Goal: Task Accomplishment & Management: Manage account settings

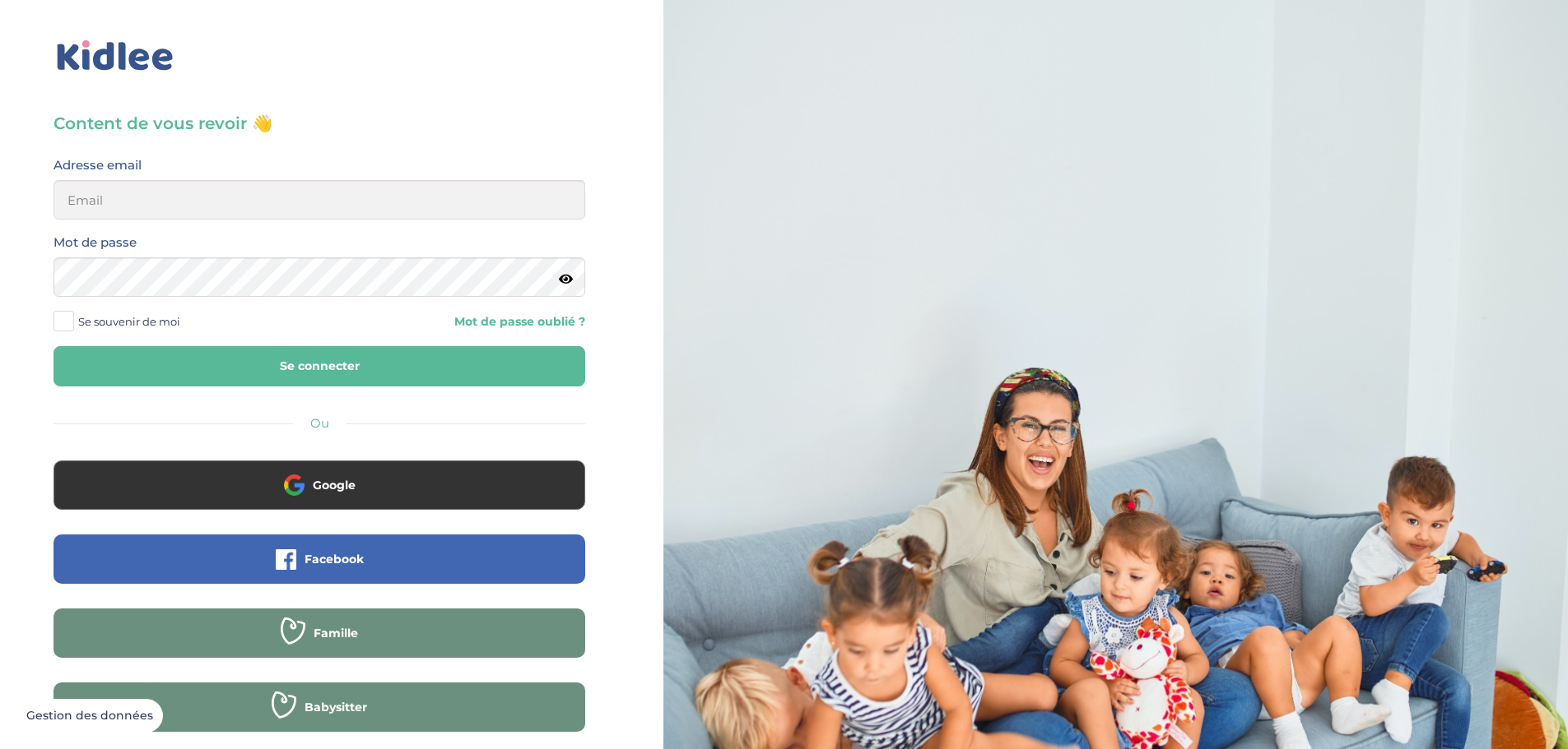
type input "lynoucha@yahoo.fr"
click at [227, 360] on button "Se connecter" at bounding box center [319, 367] width 532 height 40
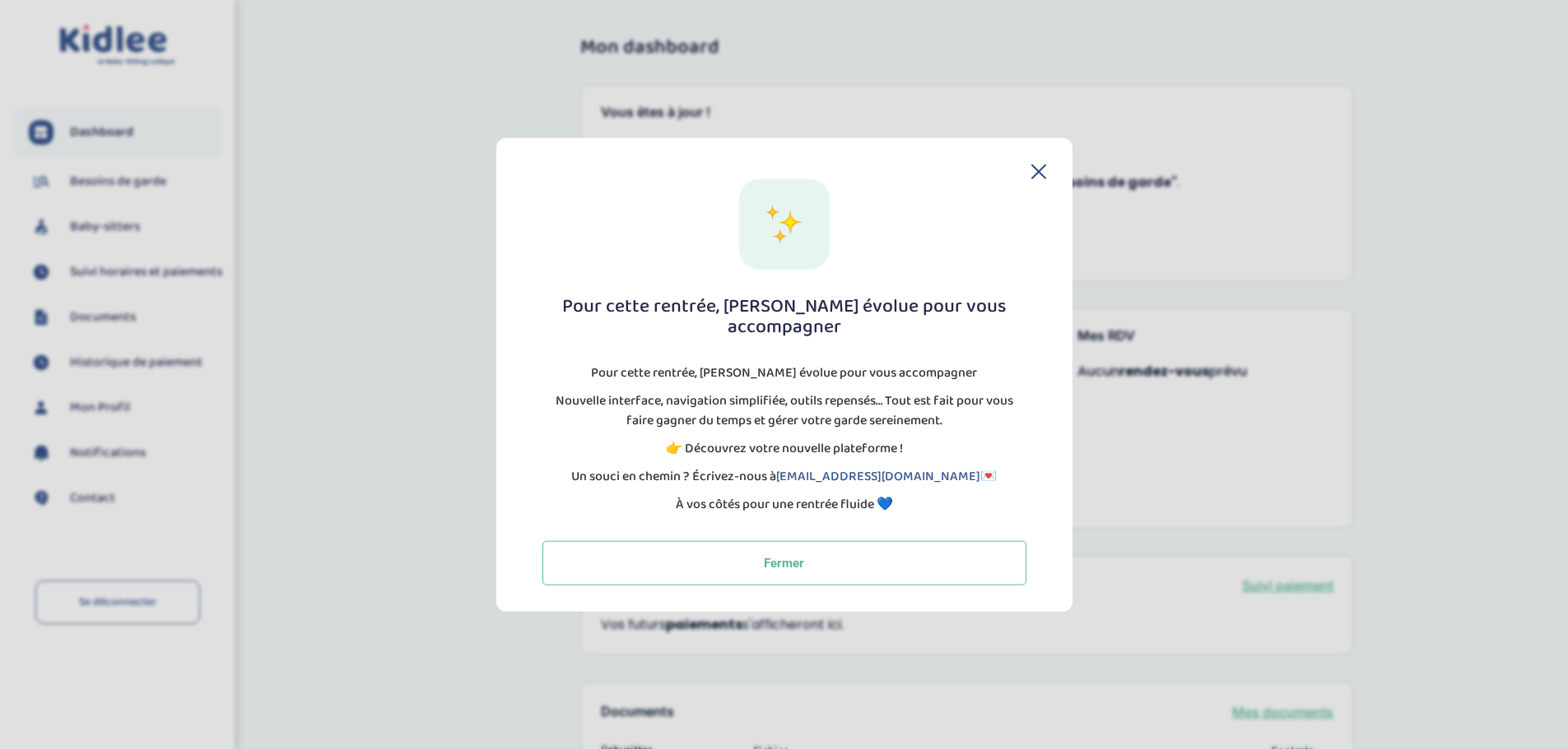
click at [1044, 179] on icon at bounding box center [1039, 171] width 15 height 15
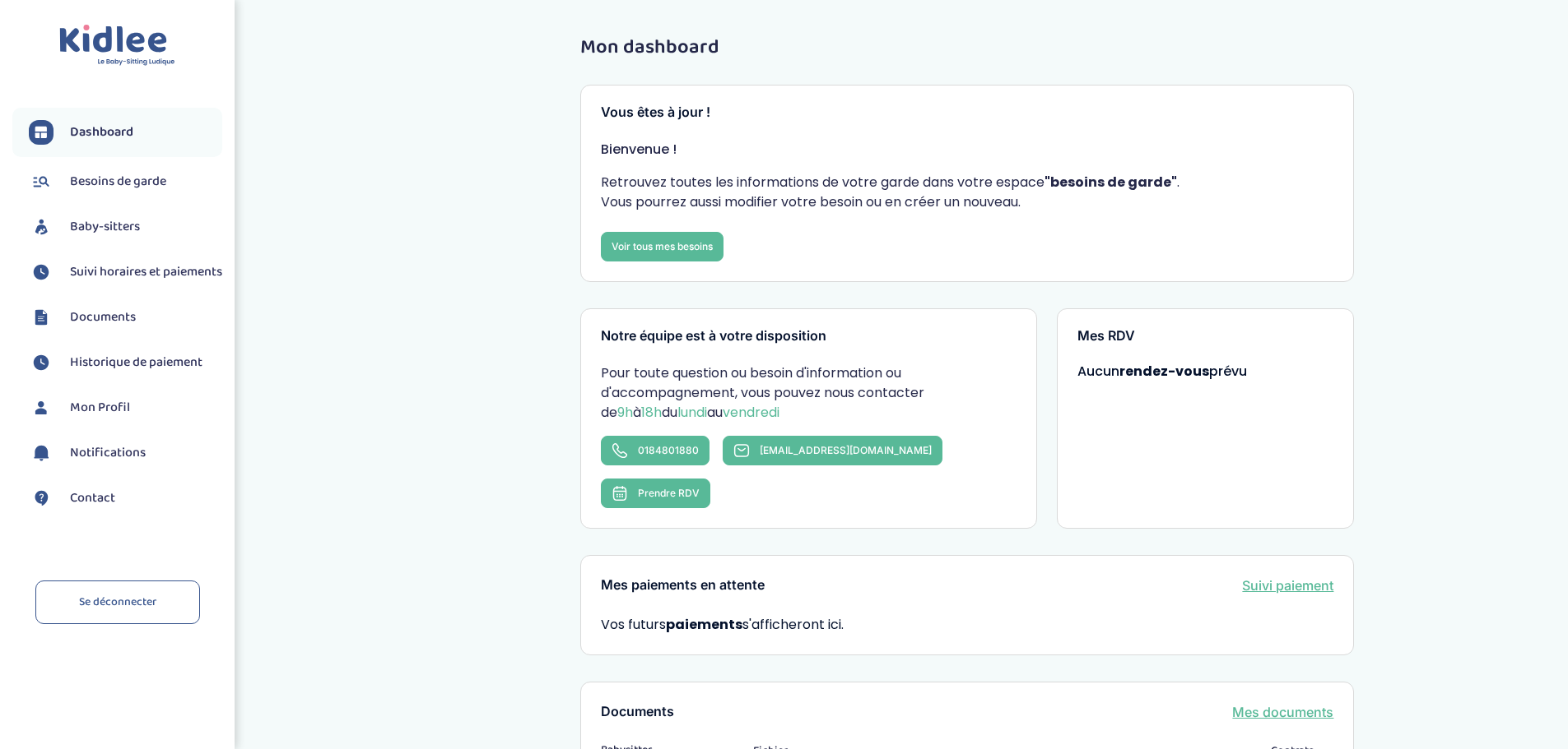
click at [106, 188] on span "Besoins de garde" at bounding box center [118, 182] width 96 height 20
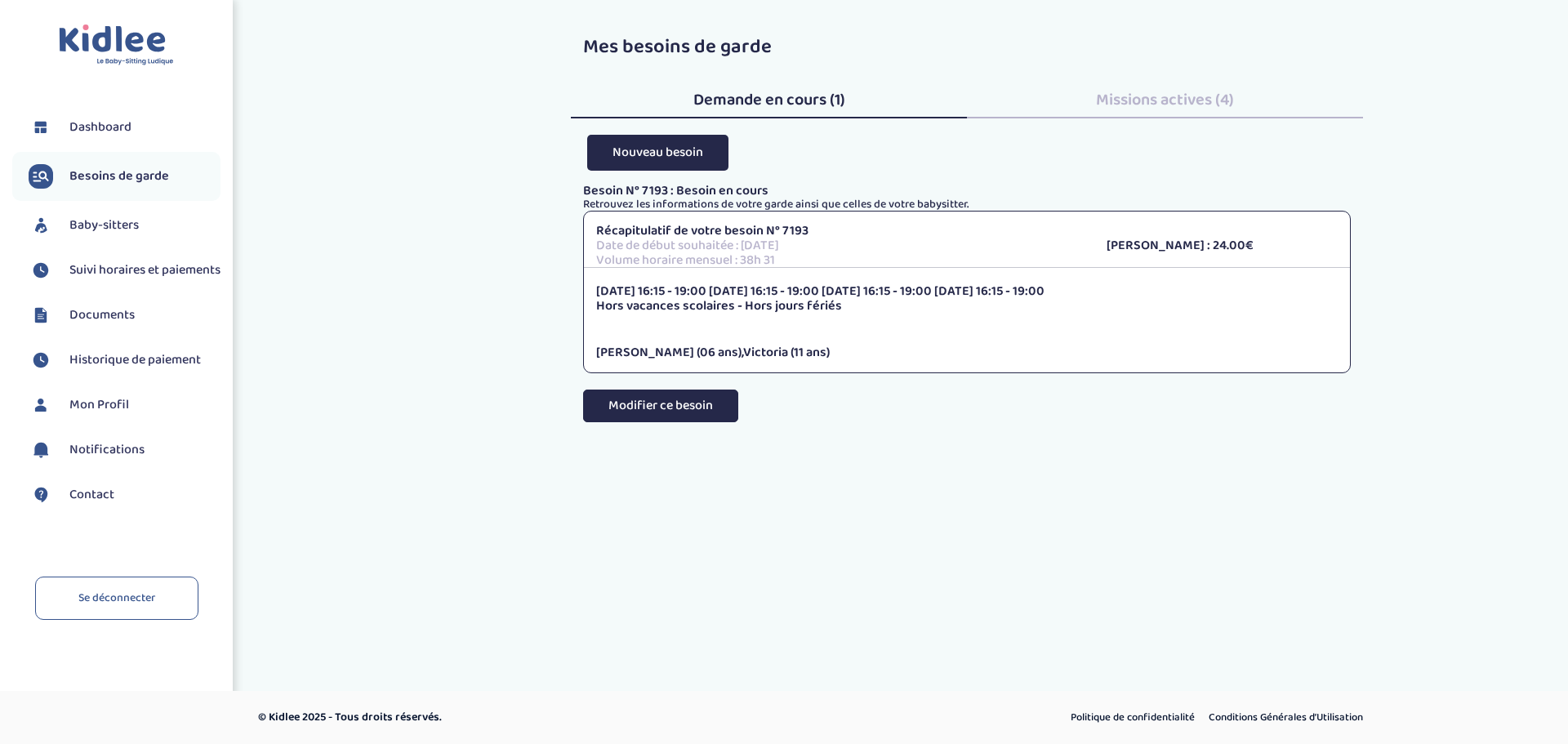
click at [678, 396] on button "Modifier ce besoin" at bounding box center [660, 406] width 155 height 33
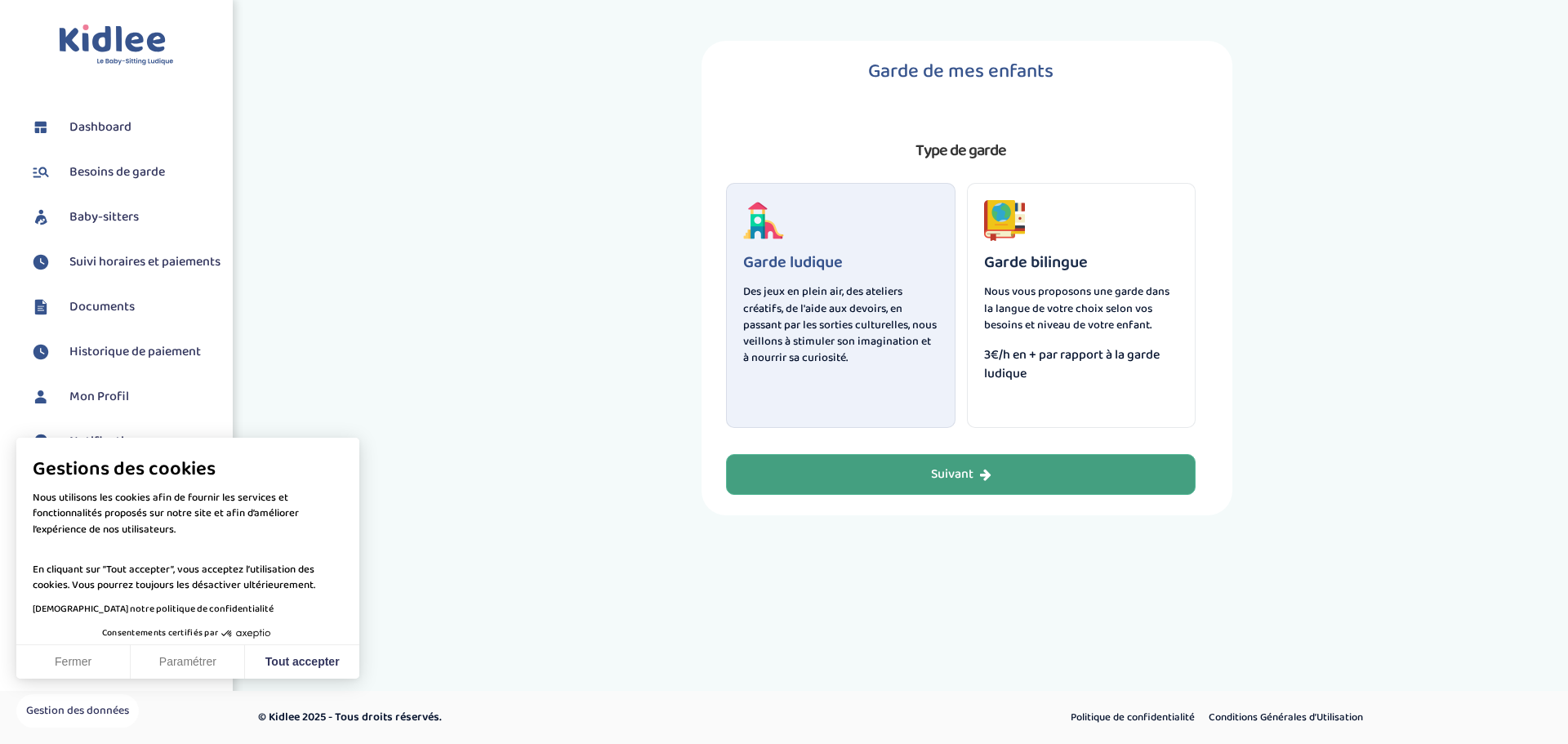
click at [871, 474] on button "Suivant" at bounding box center [961, 474] width 470 height 40
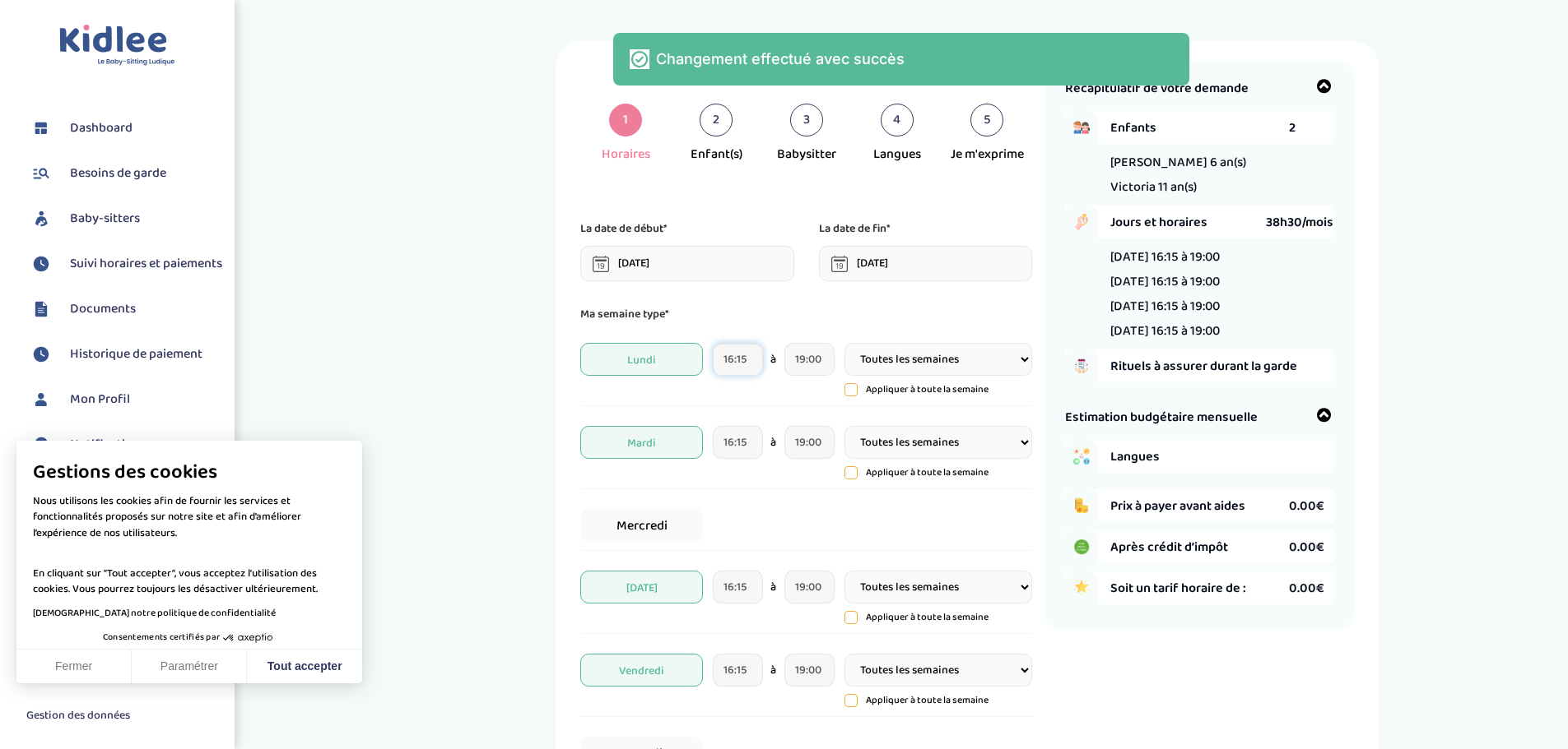
click at [749, 358] on input "16:15" at bounding box center [738, 360] width 50 height 33
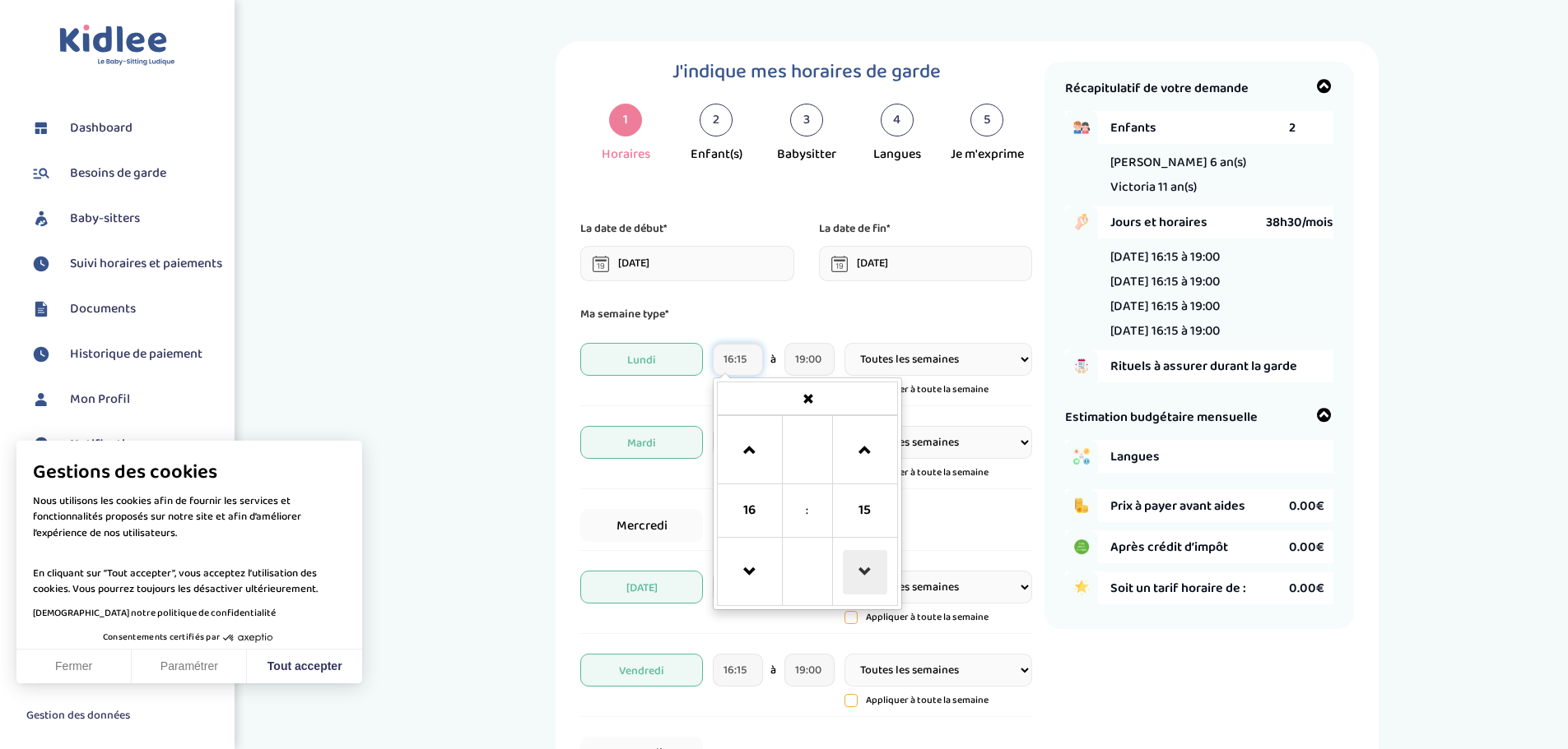
click at [865, 561] on span at bounding box center [864, 572] width 44 height 44
click at [867, 436] on span at bounding box center [864, 450] width 44 height 44
click at [868, 436] on span at bounding box center [864, 450] width 44 height 44
type input "16:30"
click at [929, 314] on p "Ma semaine type*" at bounding box center [806, 314] width 452 height 18
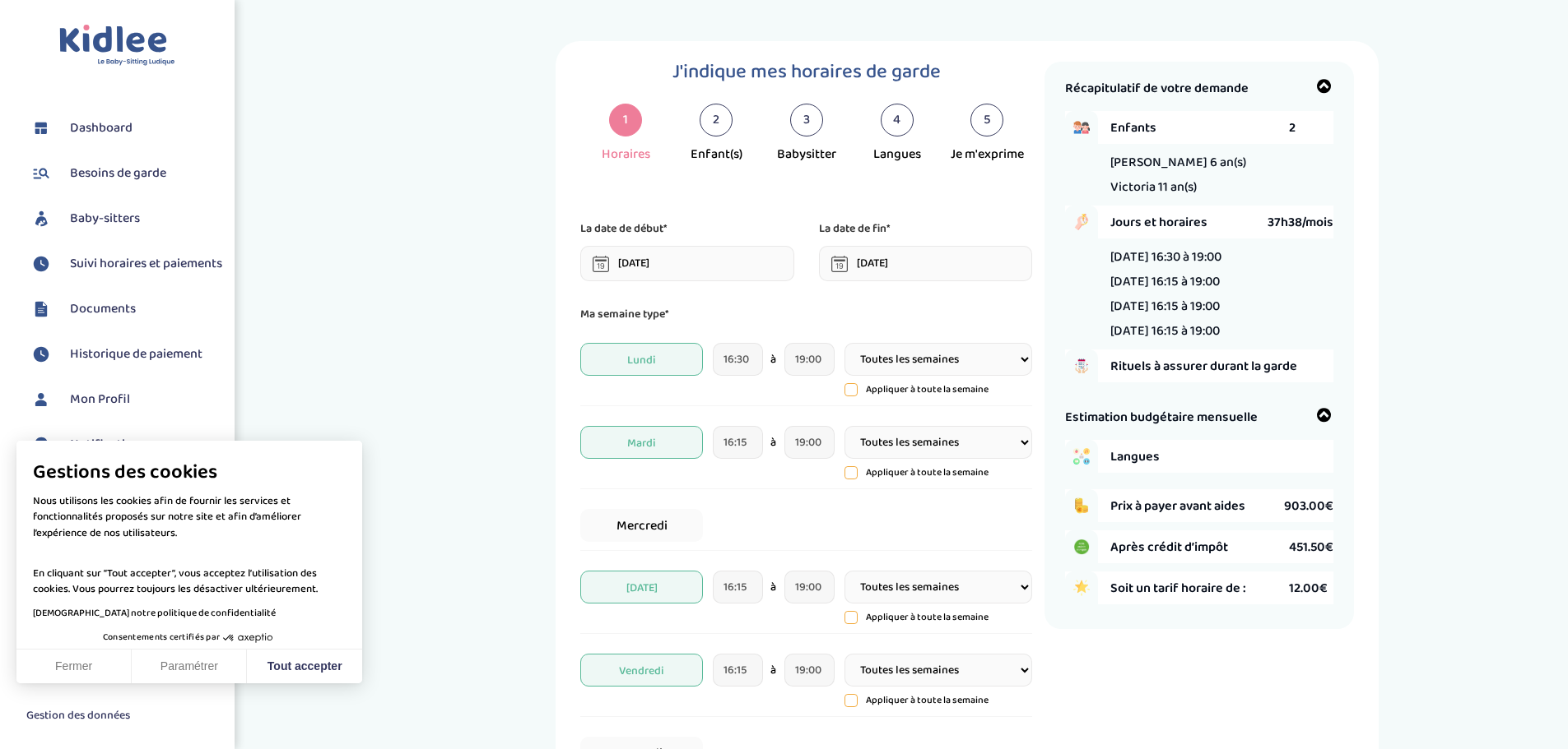
click at [850, 388] on icon at bounding box center [851, 390] width 12 height 12
type input "16:30"
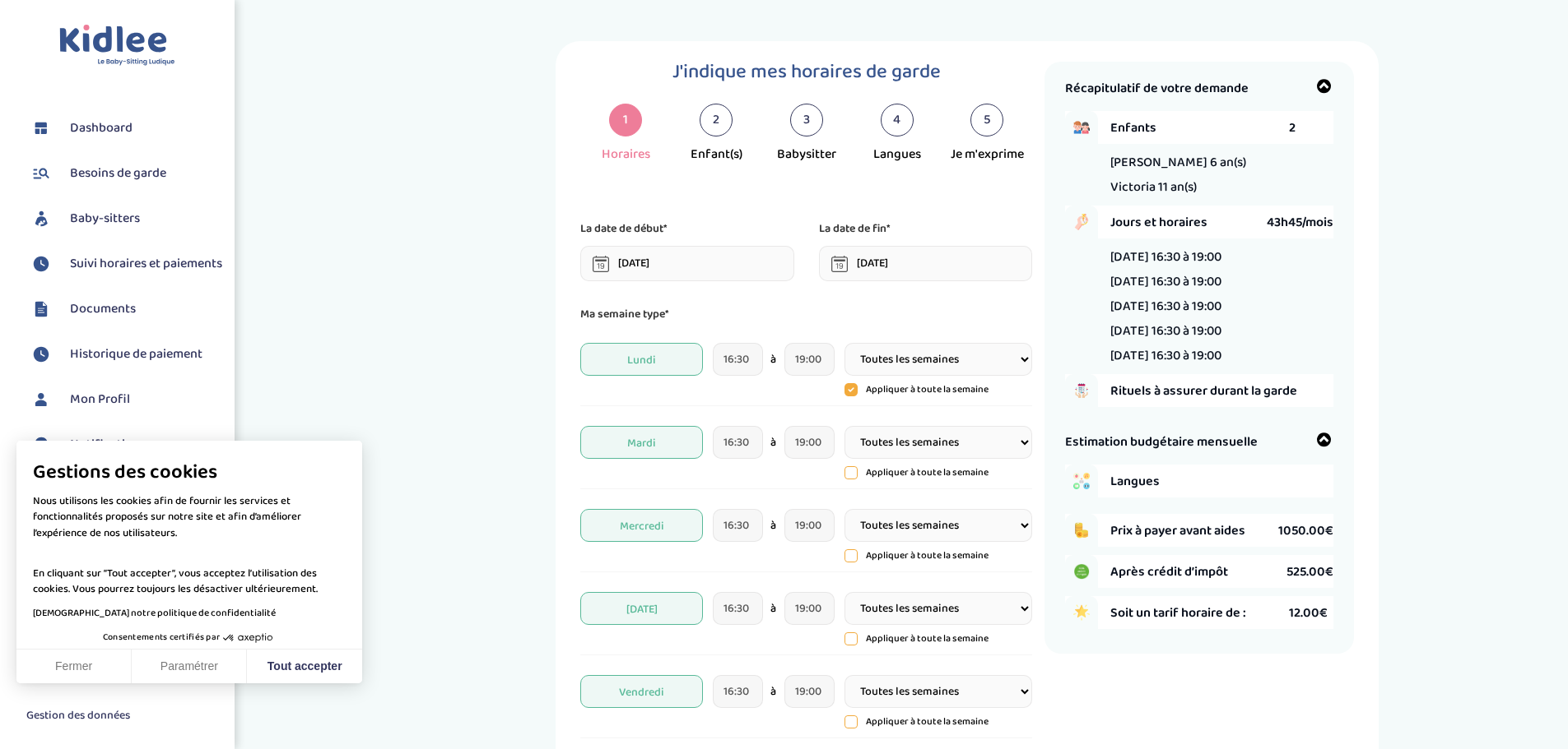
click at [1022, 524] on select "Toutes les semaines Toutes les 2 semaines Tous les mois" at bounding box center [938, 525] width 188 height 33
click at [774, 489] on div "Mardi 16:30 à 19:00 Toutes les semaines Toutes les 2 semaines Tous les mois App…" at bounding box center [806, 454] width 452 height 71
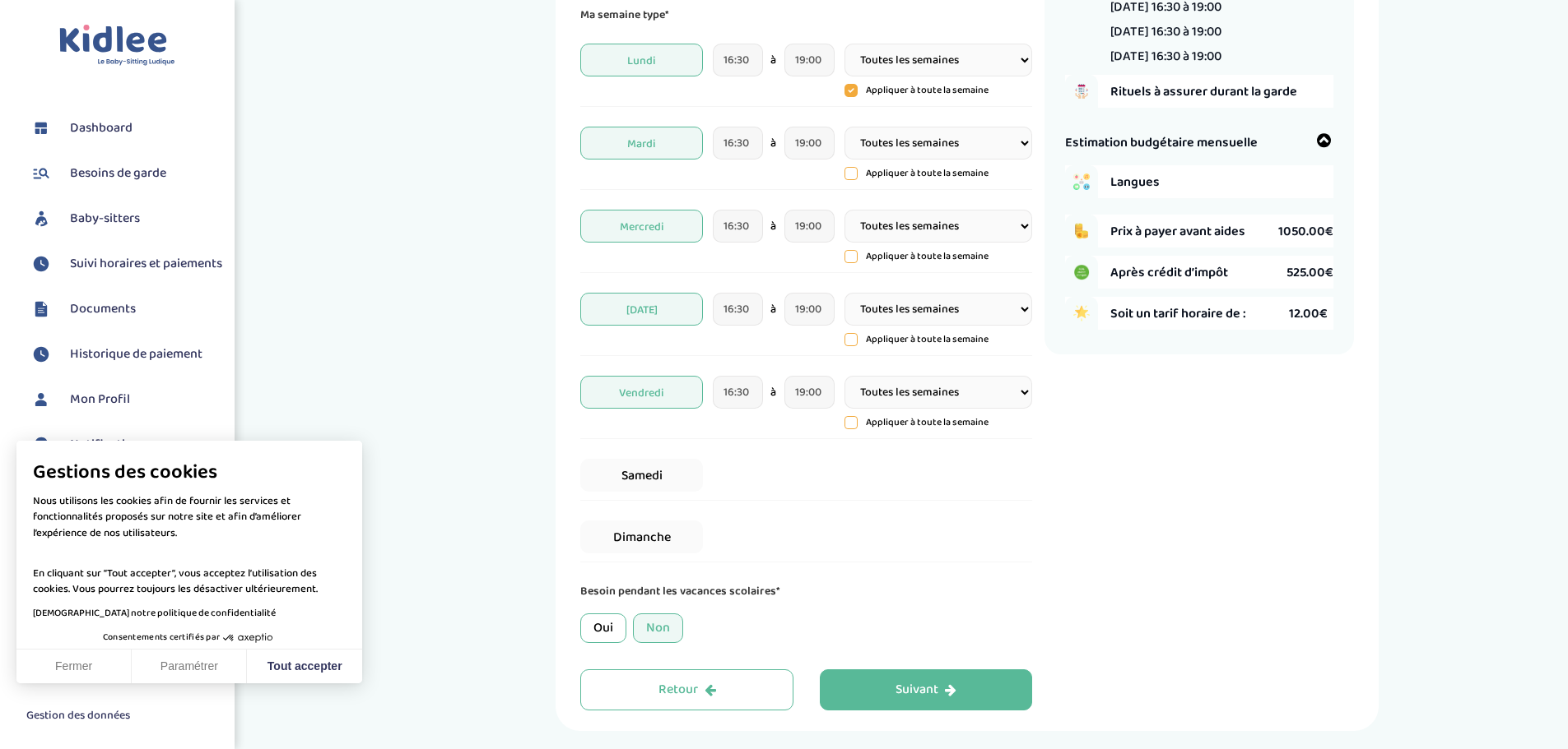
scroll to position [329, 0]
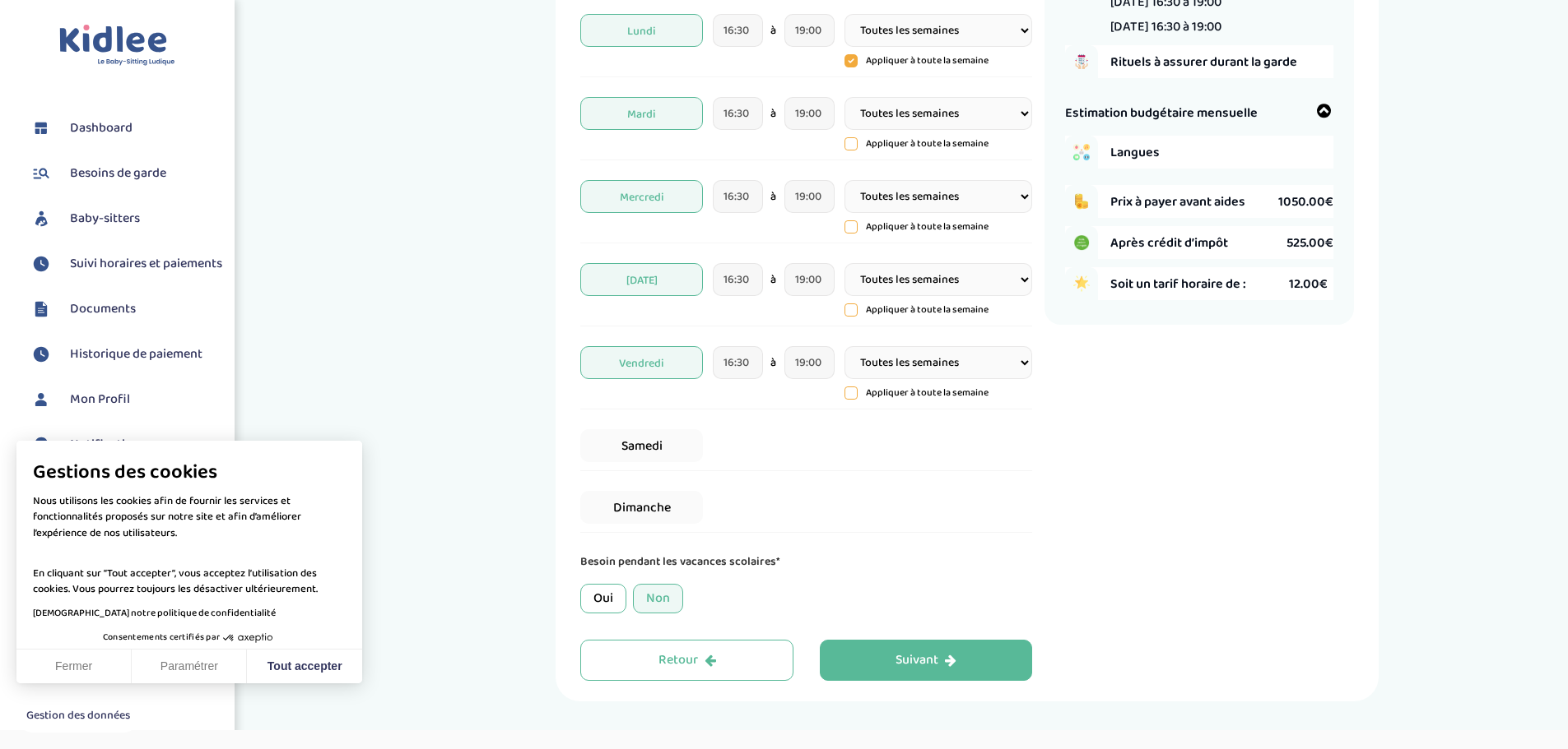
click at [658, 597] on div "Non" at bounding box center [658, 599] width 50 height 30
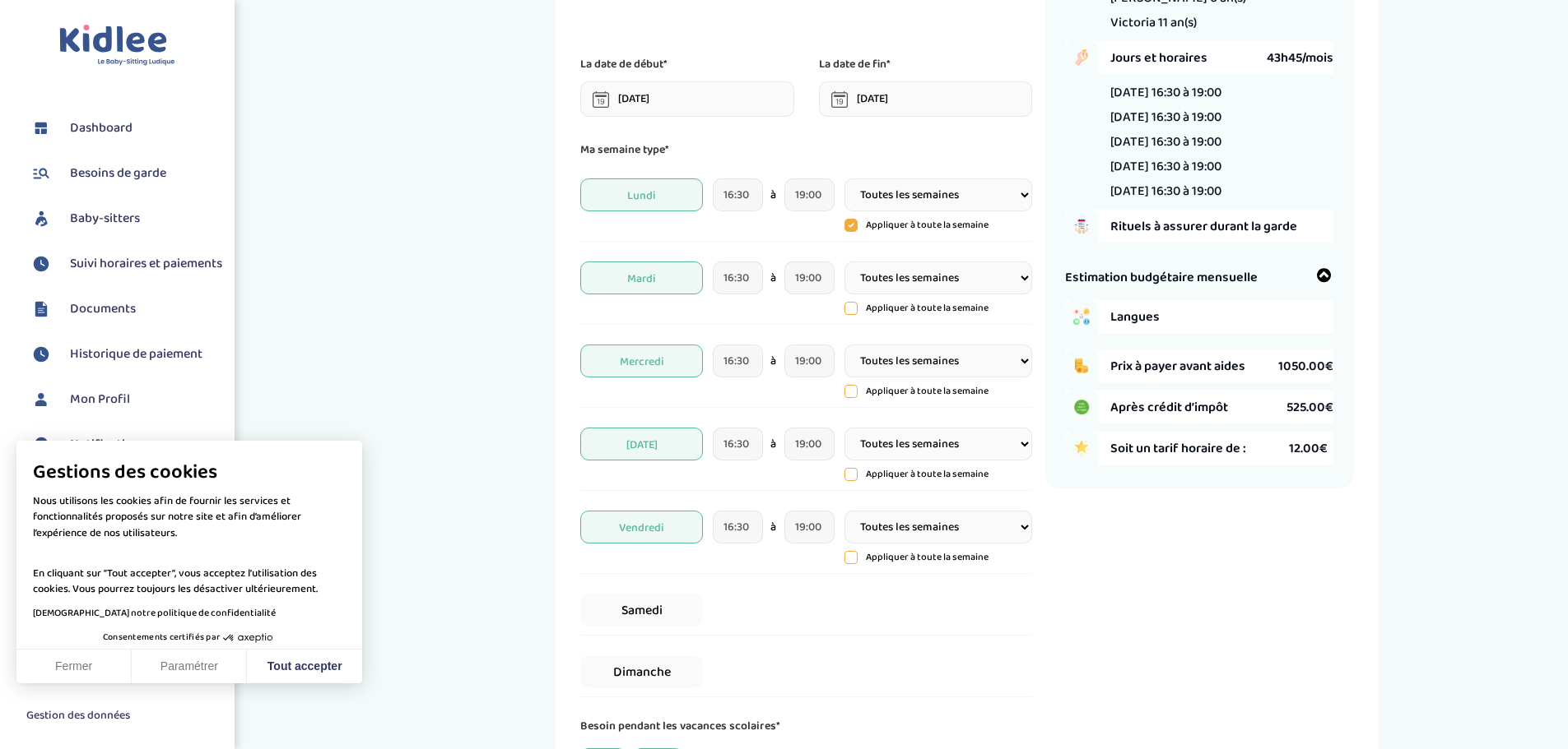
scroll to position [82, 0]
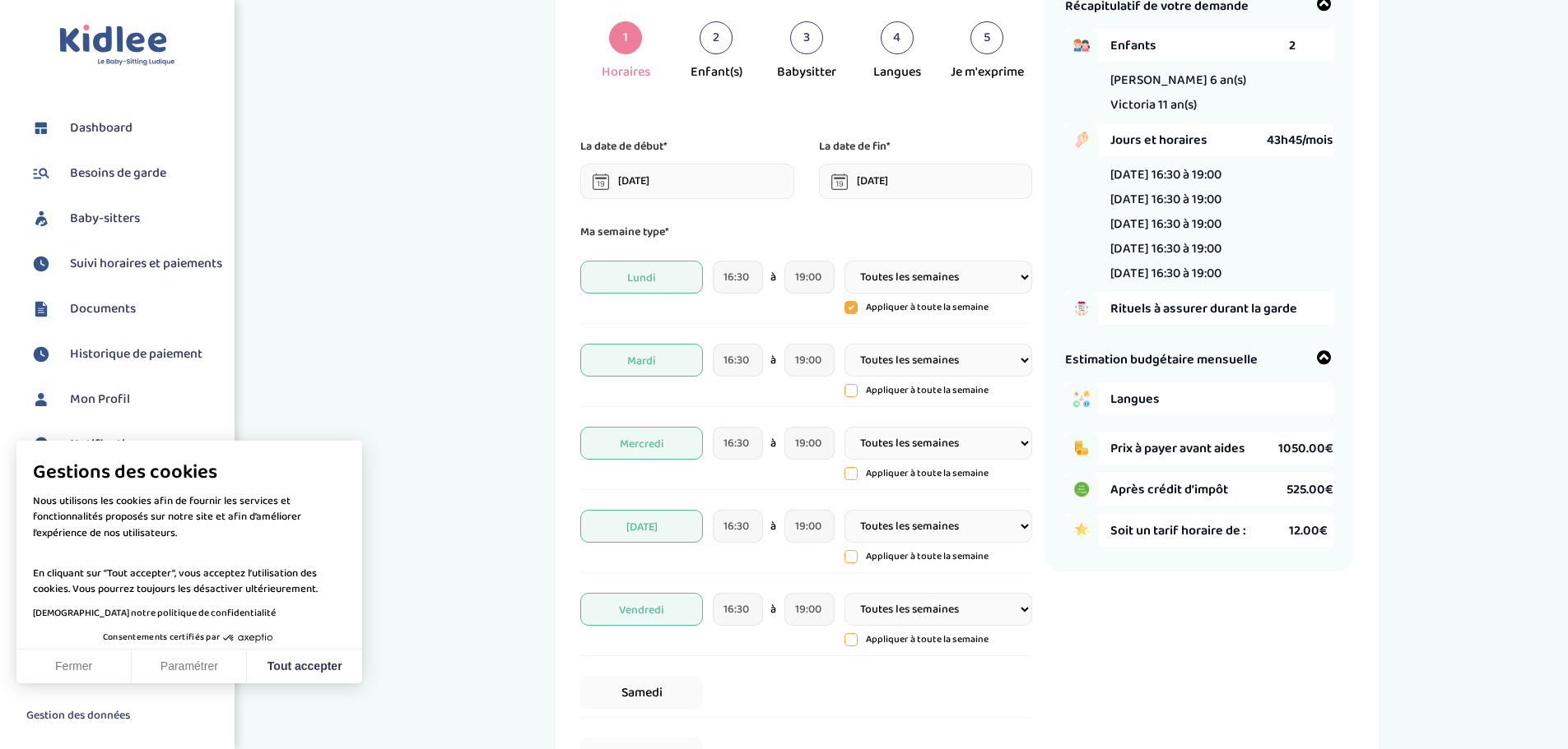
click at [675, 440] on span "Mercredi" at bounding box center [641, 443] width 121 height 33
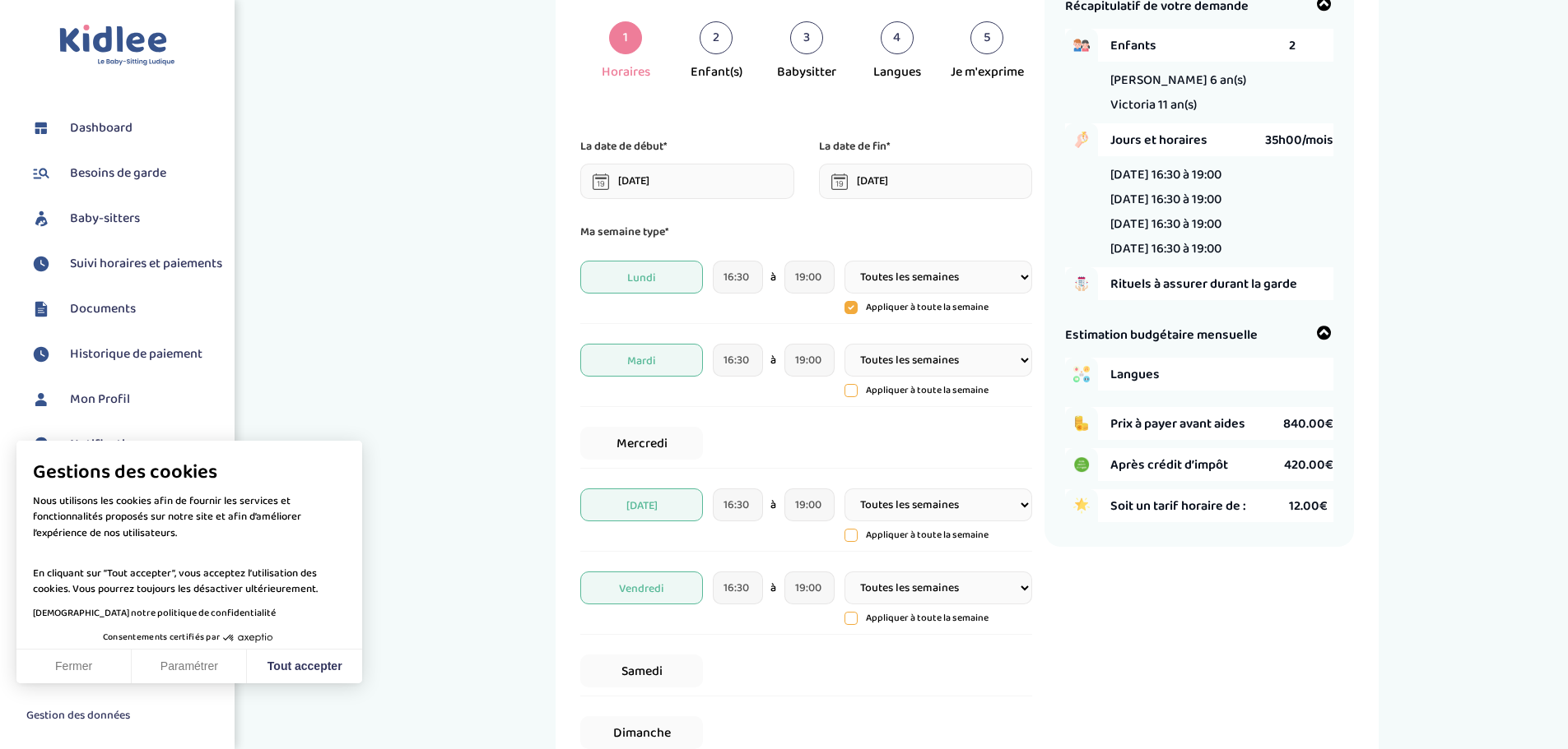
click at [1456, 352] on div "J'indique mes horaires de garde 1 Horaires 2 Enfant(s) 3 Babysitter 4 Langues 5…" at bounding box center [967, 443] width 1176 height 968
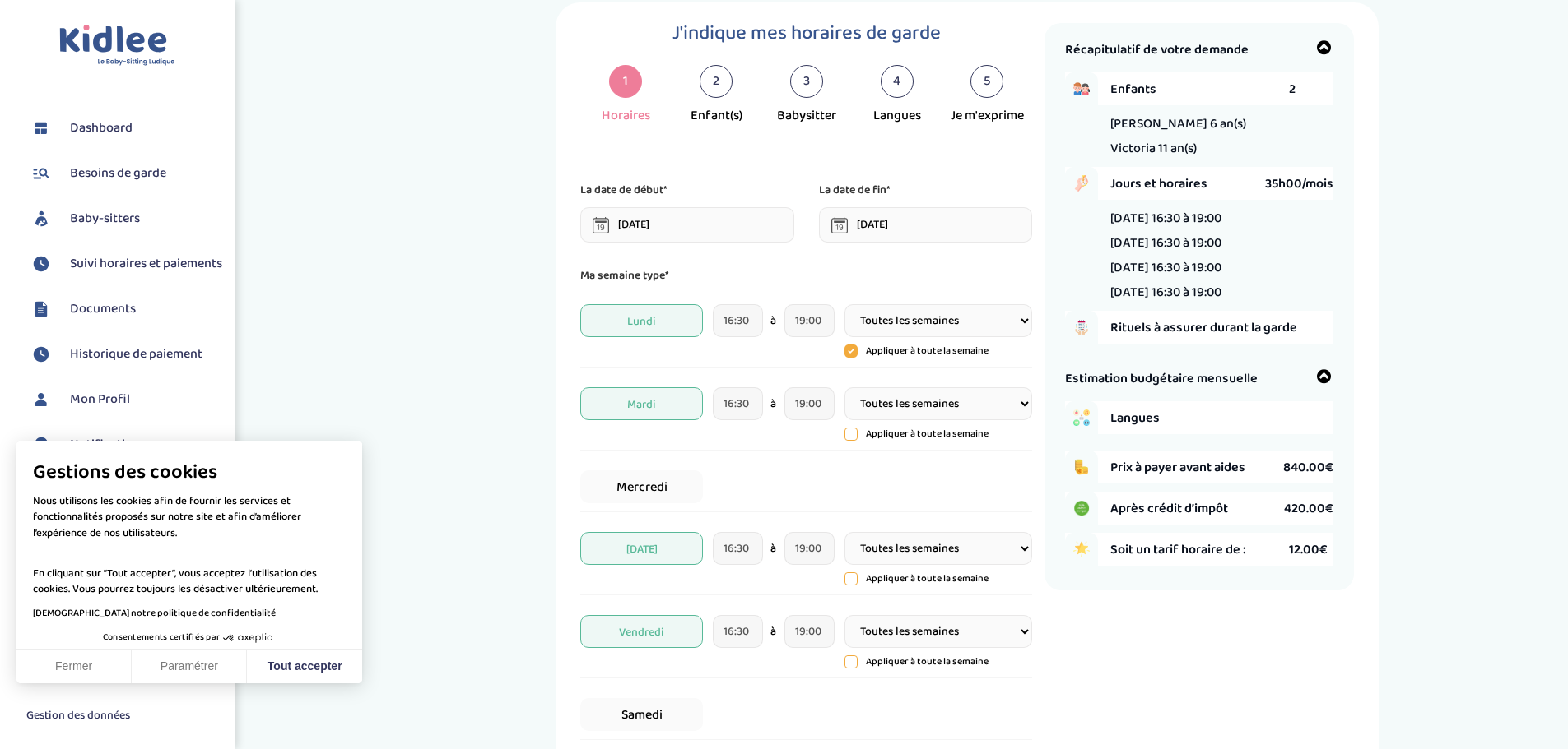
scroll to position [0, 0]
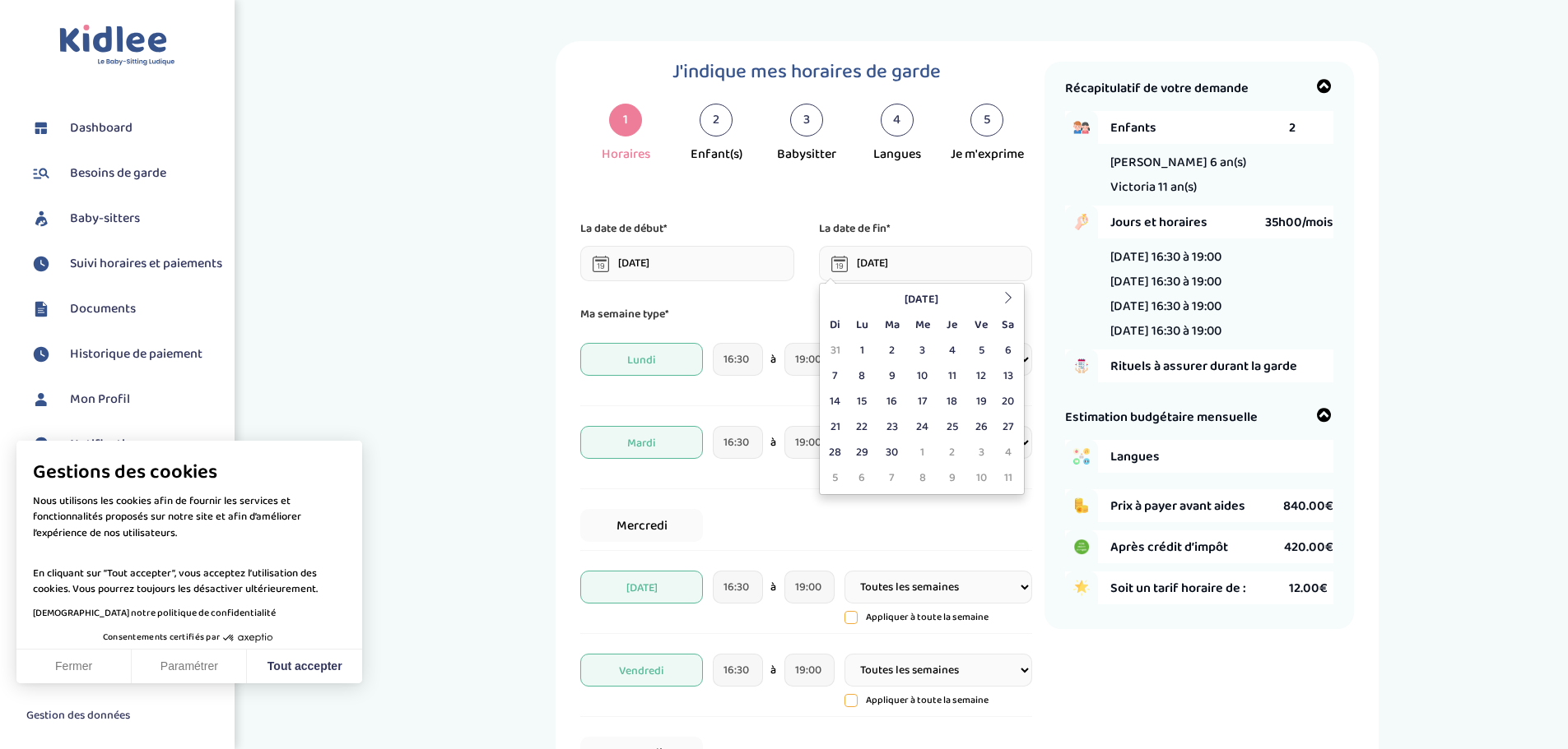
click at [894, 262] on input "31-07-2026" at bounding box center [925, 264] width 214 height 36
click at [1010, 297] on icon at bounding box center [1008, 298] width 12 height 12
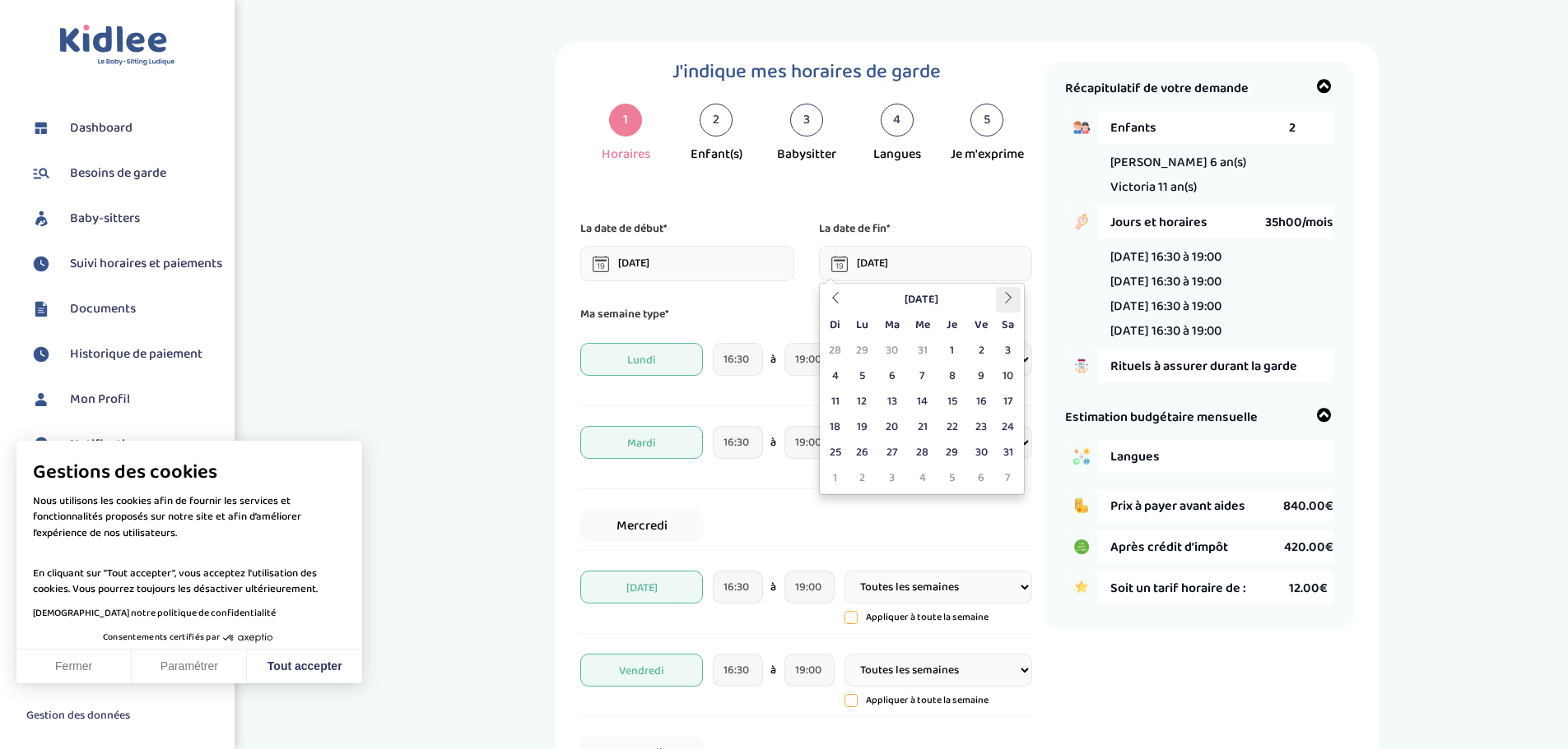
click at [1010, 297] on icon at bounding box center [1008, 298] width 12 height 12
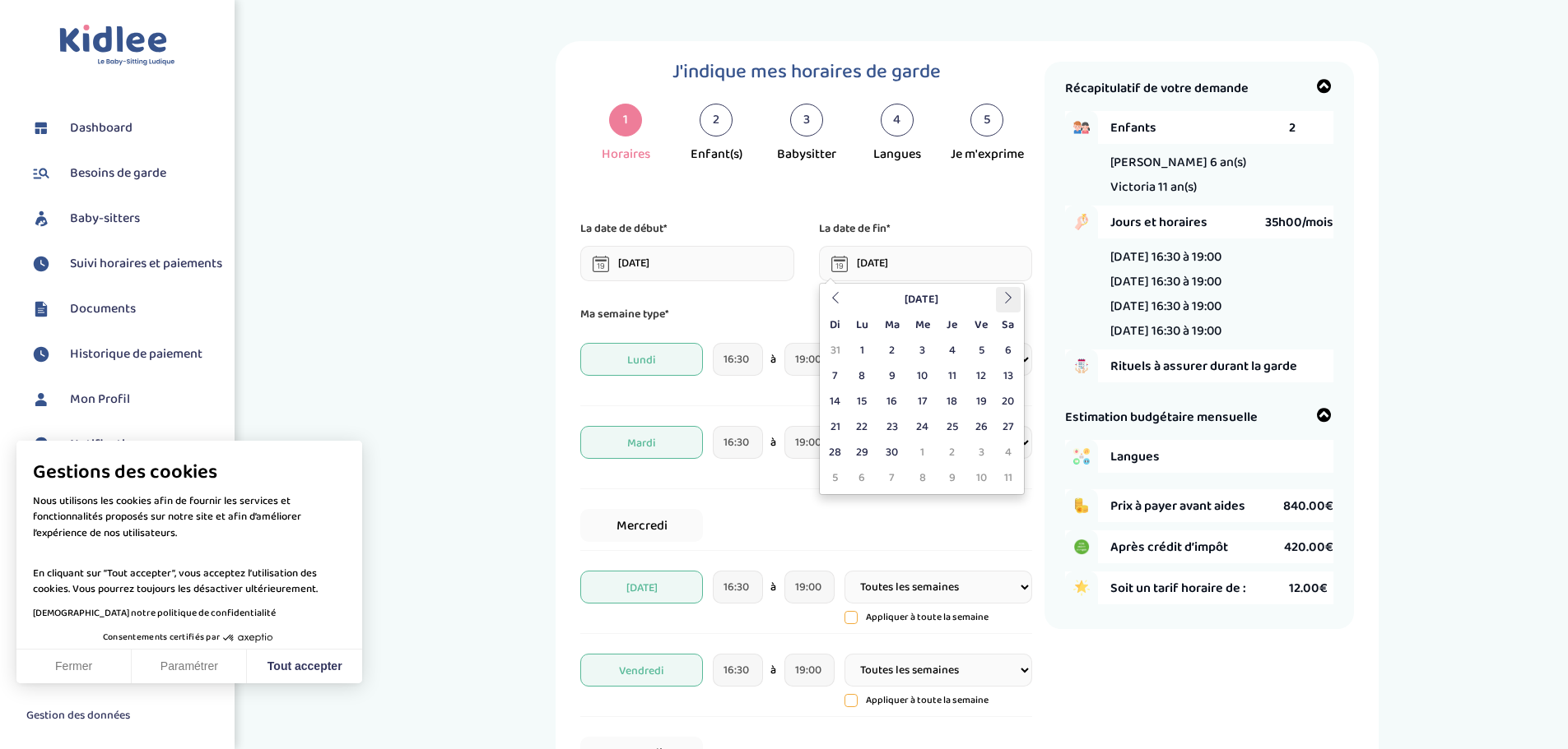
click at [1010, 297] on icon at bounding box center [1008, 298] width 12 height 12
click at [893, 349] on td "30" at bounding box center [892, 351] width 31 height 26
type input "30-06-2026"
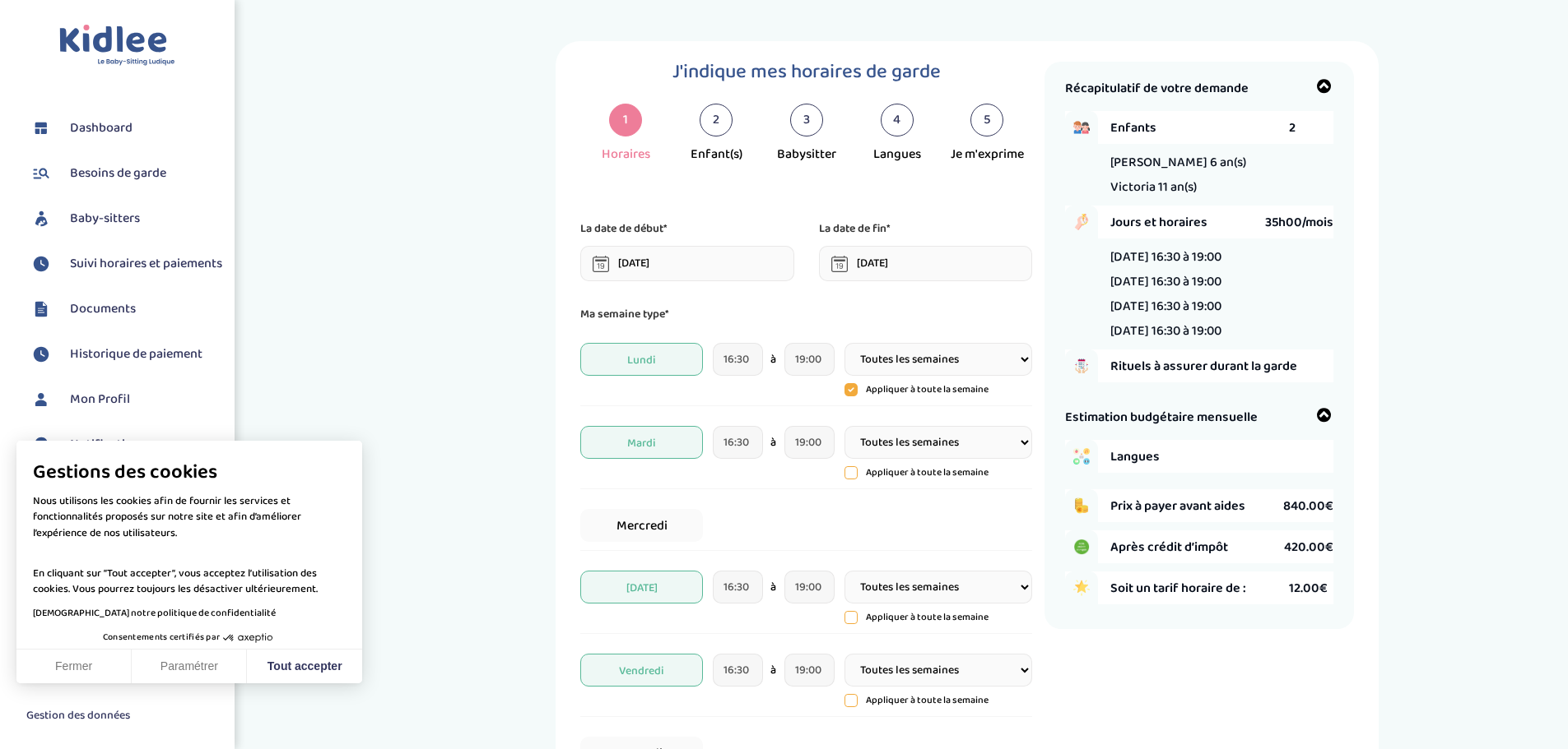
click at [1442, 357] on div "J'indique mes horaires de garde 1 Horaires 2 Enfant(s) 3 Babysitter 4 Langues 5…" at bounding box center [967, 525] width 1176 height 968
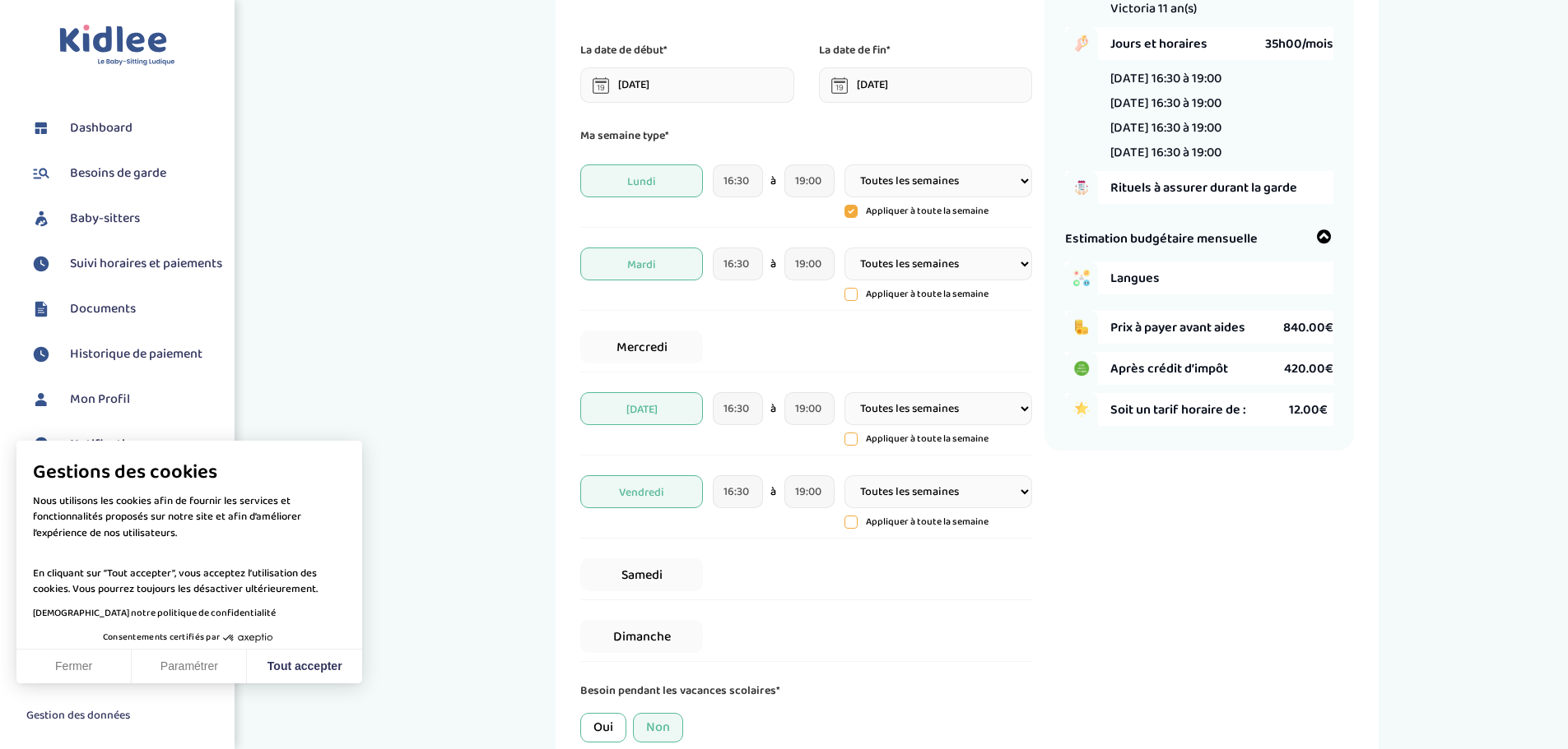
scroll to position [260, 0]
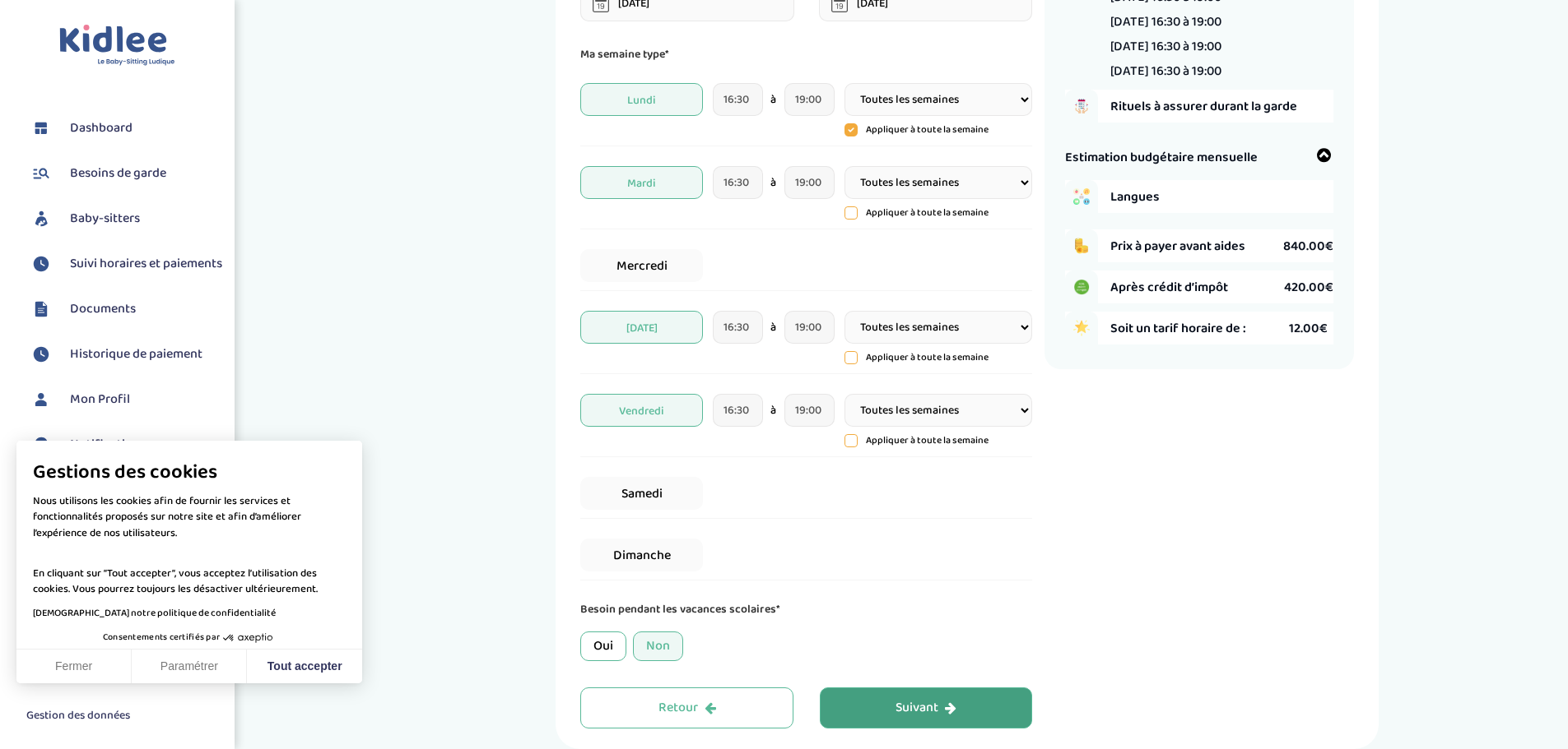
click at [938, 717] on div "Suivant" at bounding box center [925, 708] width 61 height 19
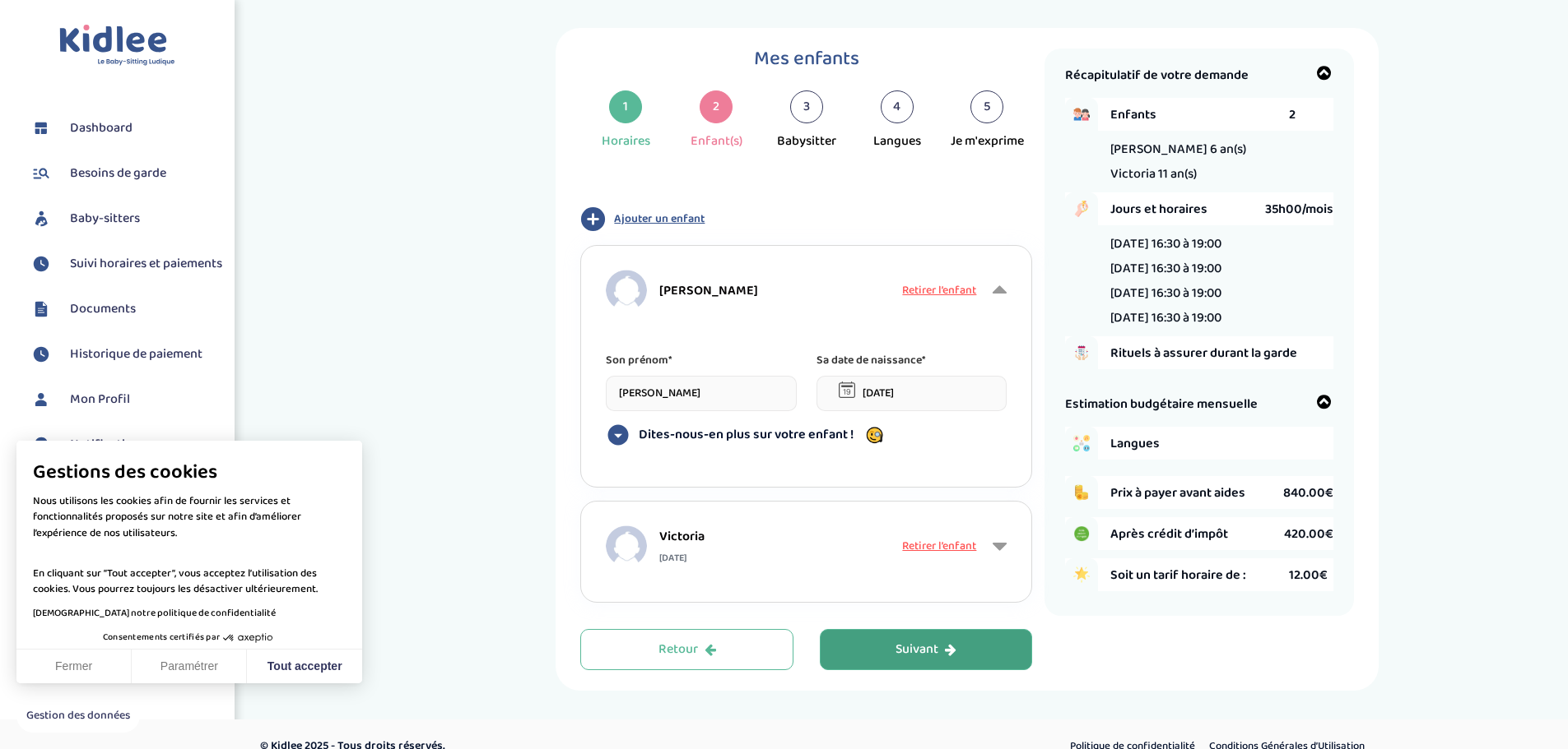
scroll to position [0, 0]
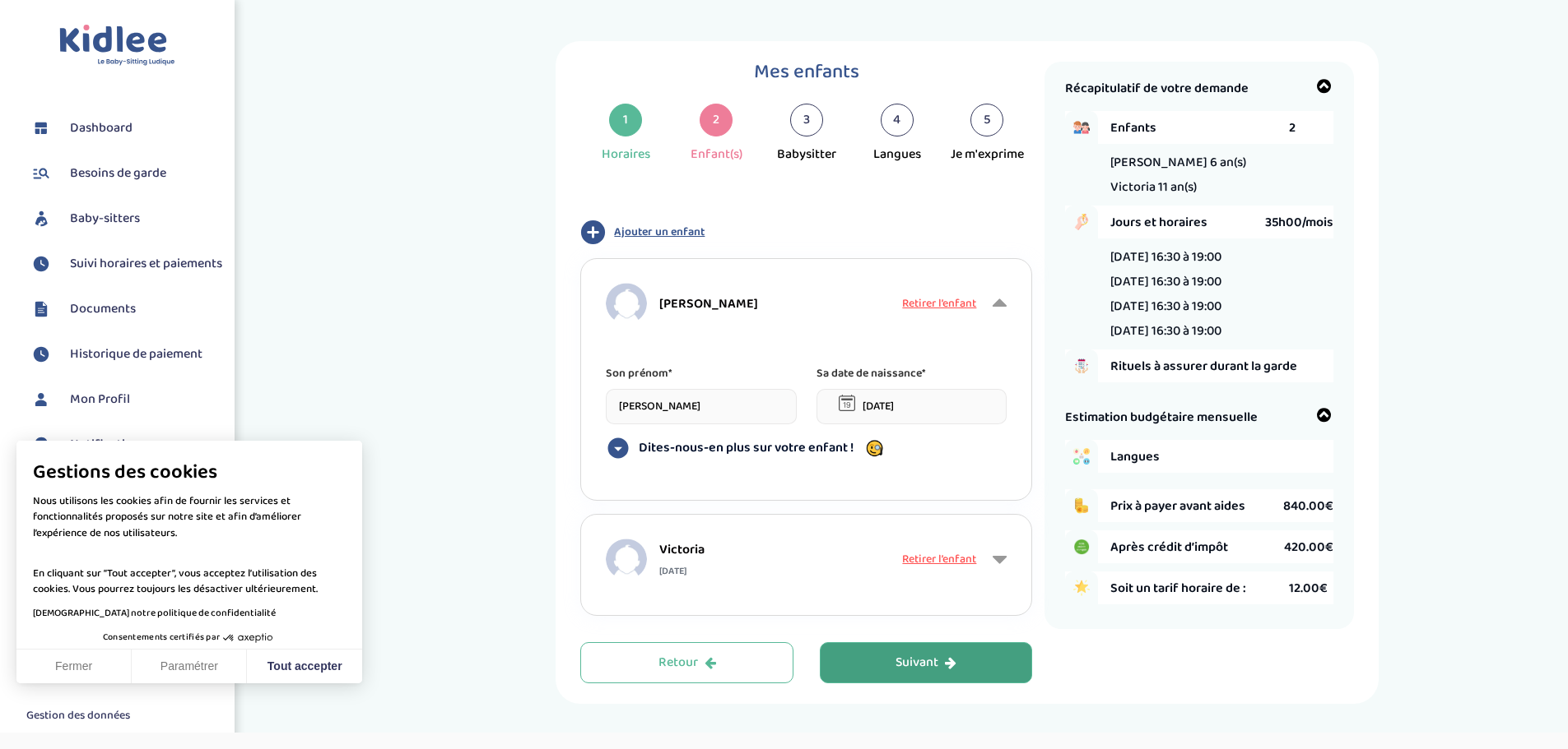
click at [977, 663] on button "Suivant" at bounding box center [926, 663] width 213 height 41
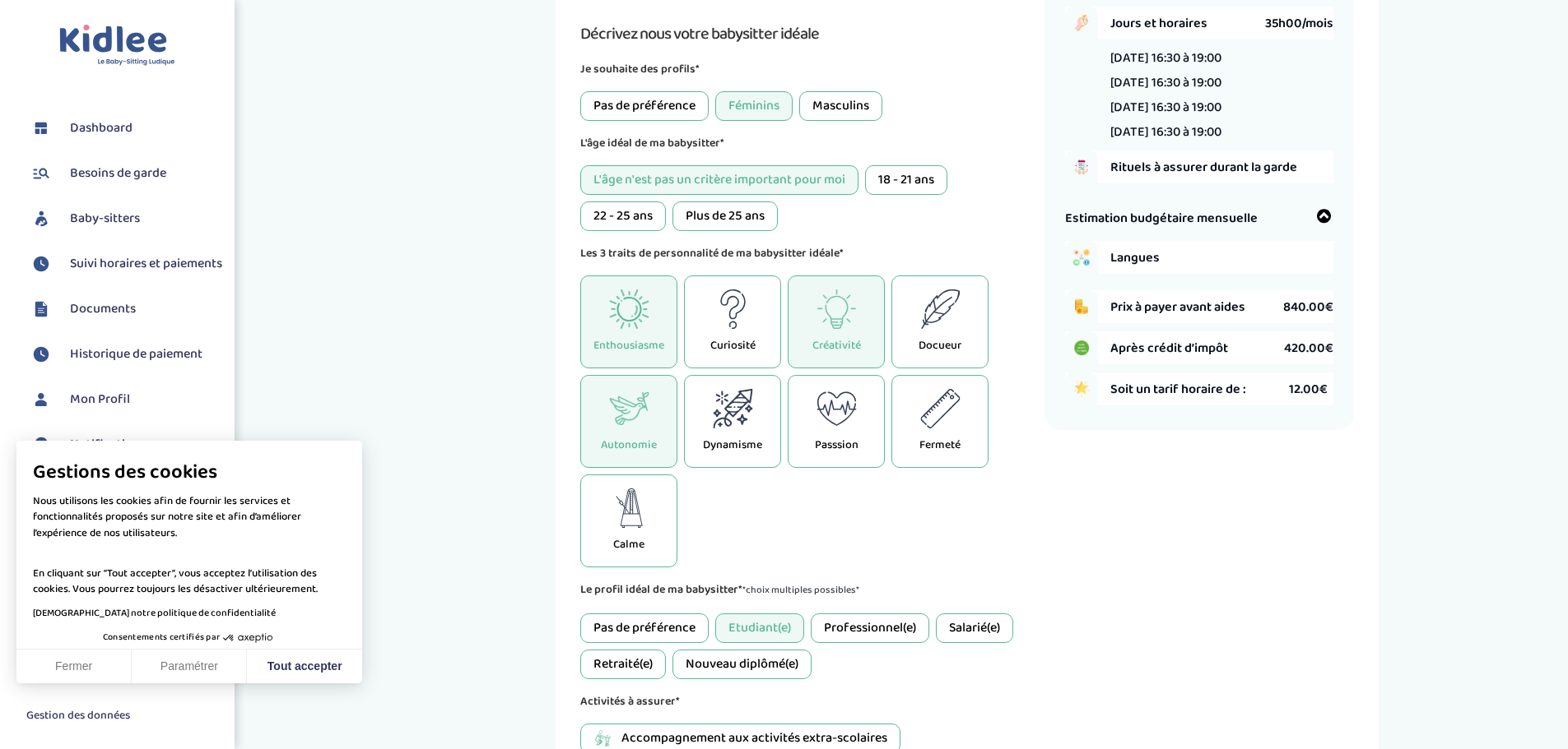
scroll to position [201, 0]
click at [725, 408] on icon at bounding box center [733, 406] width 40 height 39
click at [744, 421] on icon at bounding box center [733, 406] width 40 height 39
click at [841, 441] on p "Passsion" at bounding box center [836, 442] width 43 height 17
click at [937, 426] on icon at bounding box center [940, 406] width 40 height 39
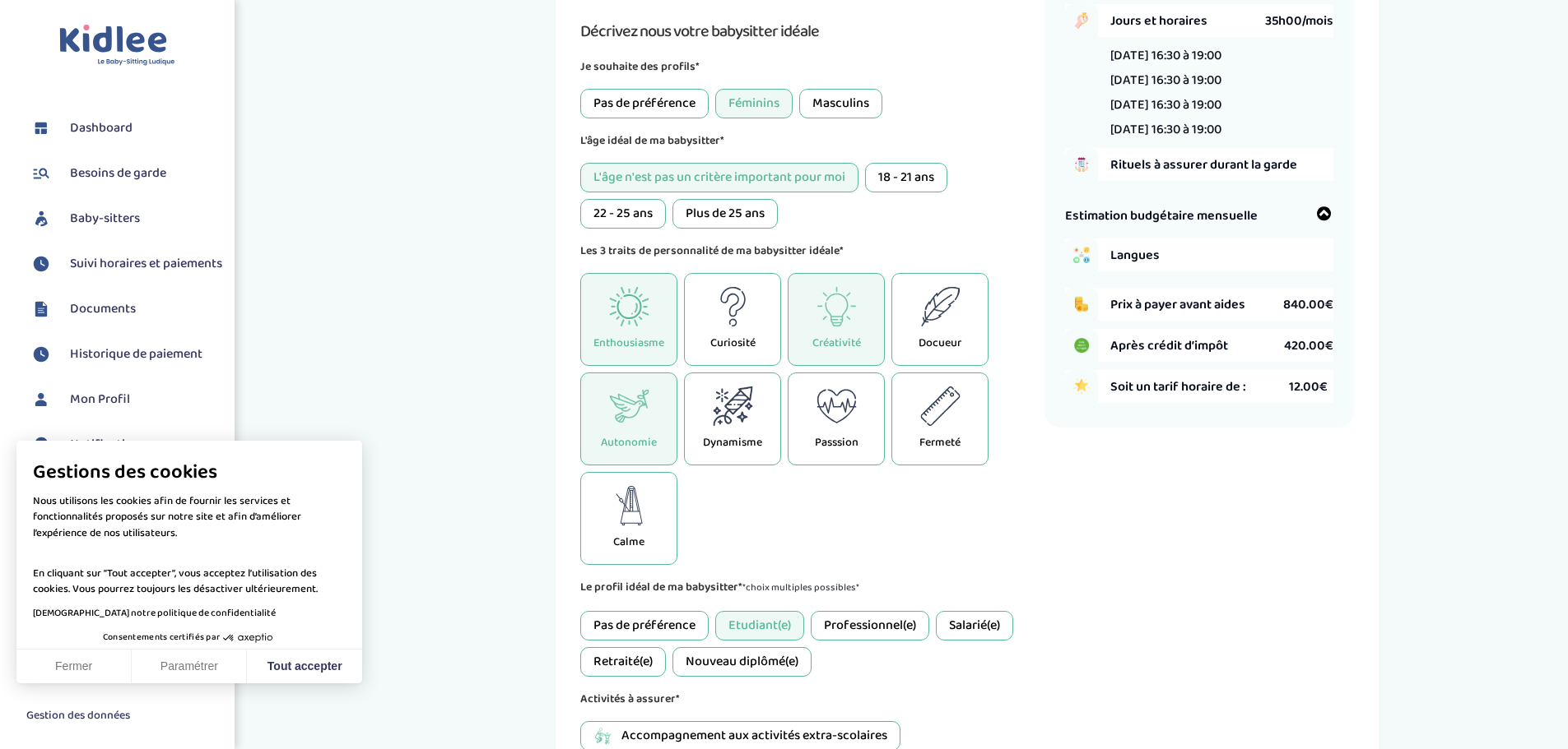
drag, startPoint x: 951, startPoint y: 346, endPoint x: 913, endPoint y: 343, distance: 38.1
click at [947, 344] on p "Docueur" at bounding box center [939, 343] width 42 height 17
drag, startPoint x: 719, startPoint y: 339, endPoint x: 691, endPoint y: 338, distance: 28.0
click at [717, 338] on p "Curiosité" at bounding box center [733, 343] width 45 height 17
click at [627, 332] on div "Enthousiasme" at bounding box center [629, 319] width 97 height 93
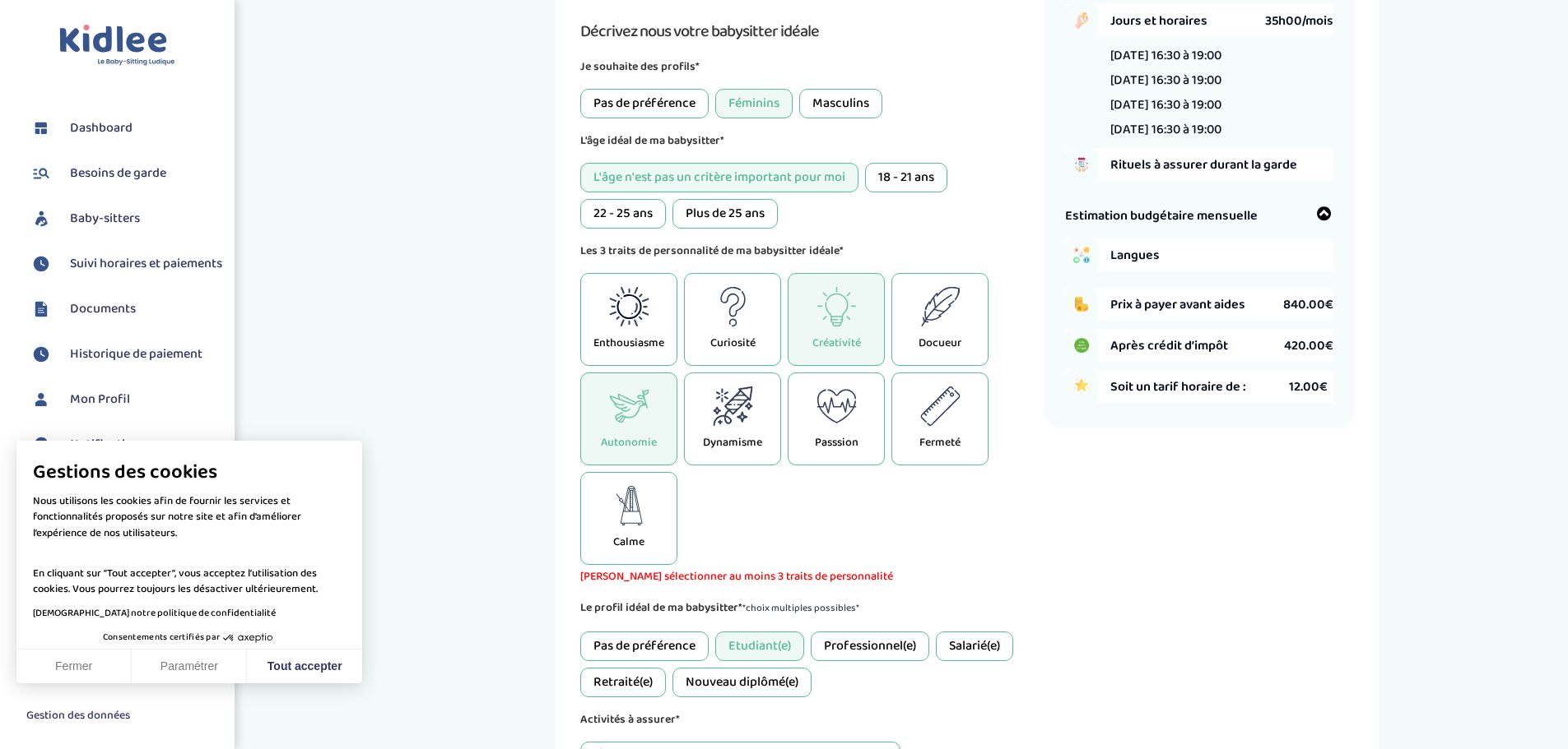
click at [734, 431] on div "Dynamisme" at bounding box center [732, 419] width 97 height 93
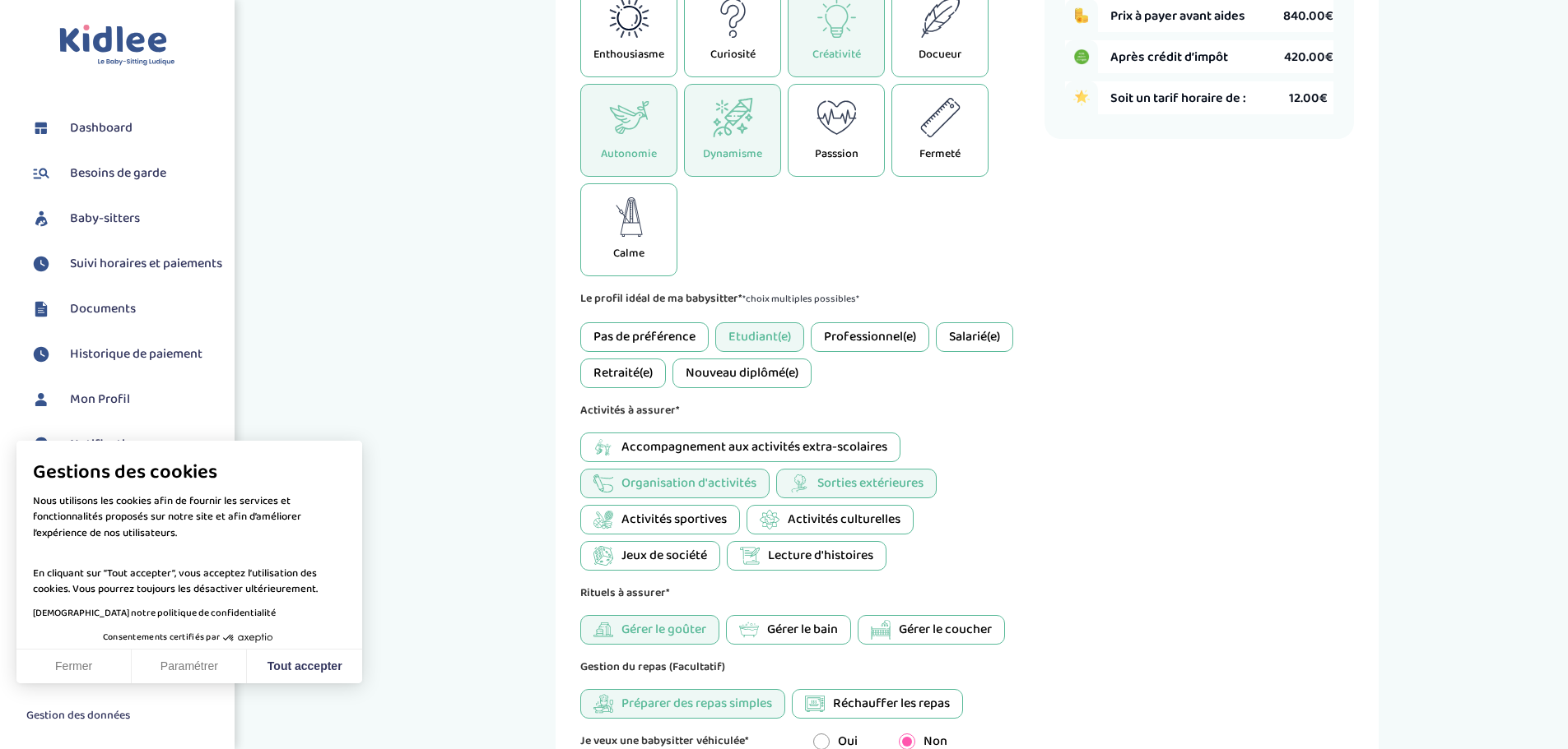
scroll to position [530, 0]
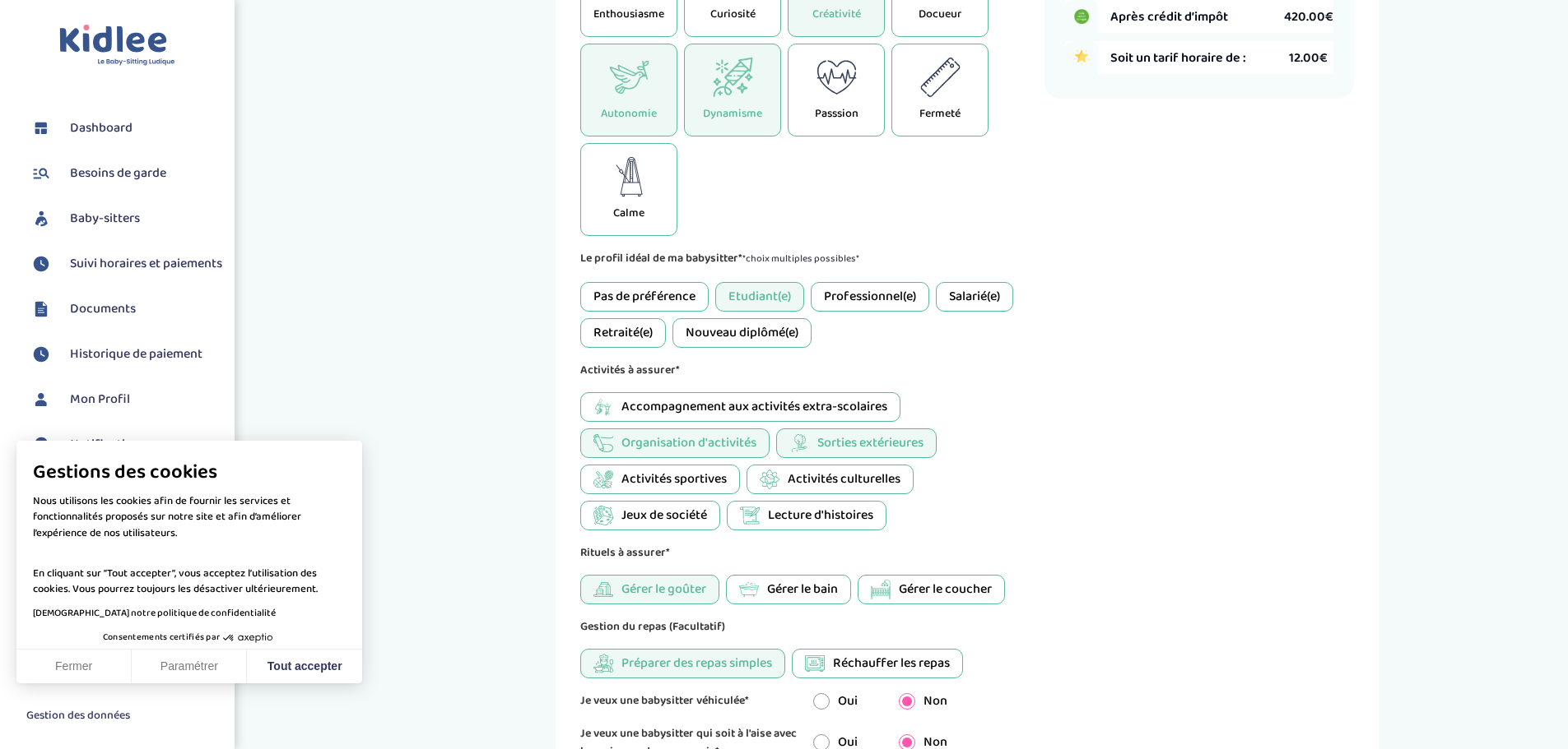
click at [799, 407] on span "Accompagnement aux activités extra-scolaires" at bounding box center [754, 407] width 266 height 20
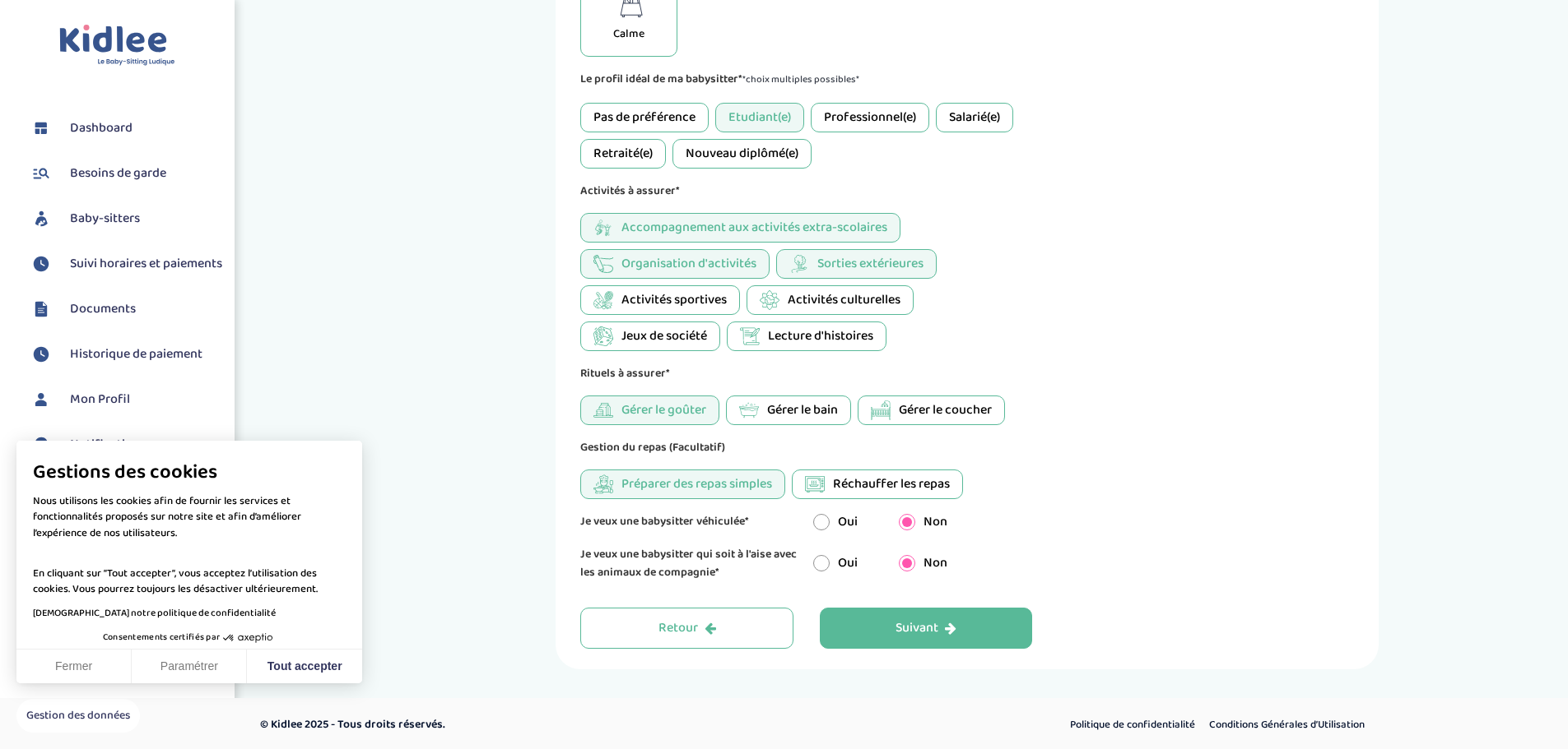
scroll to position [712, 0]
click at [931, 619] on div "Suivant" at bounding box center [925, 626] width 61 height 19
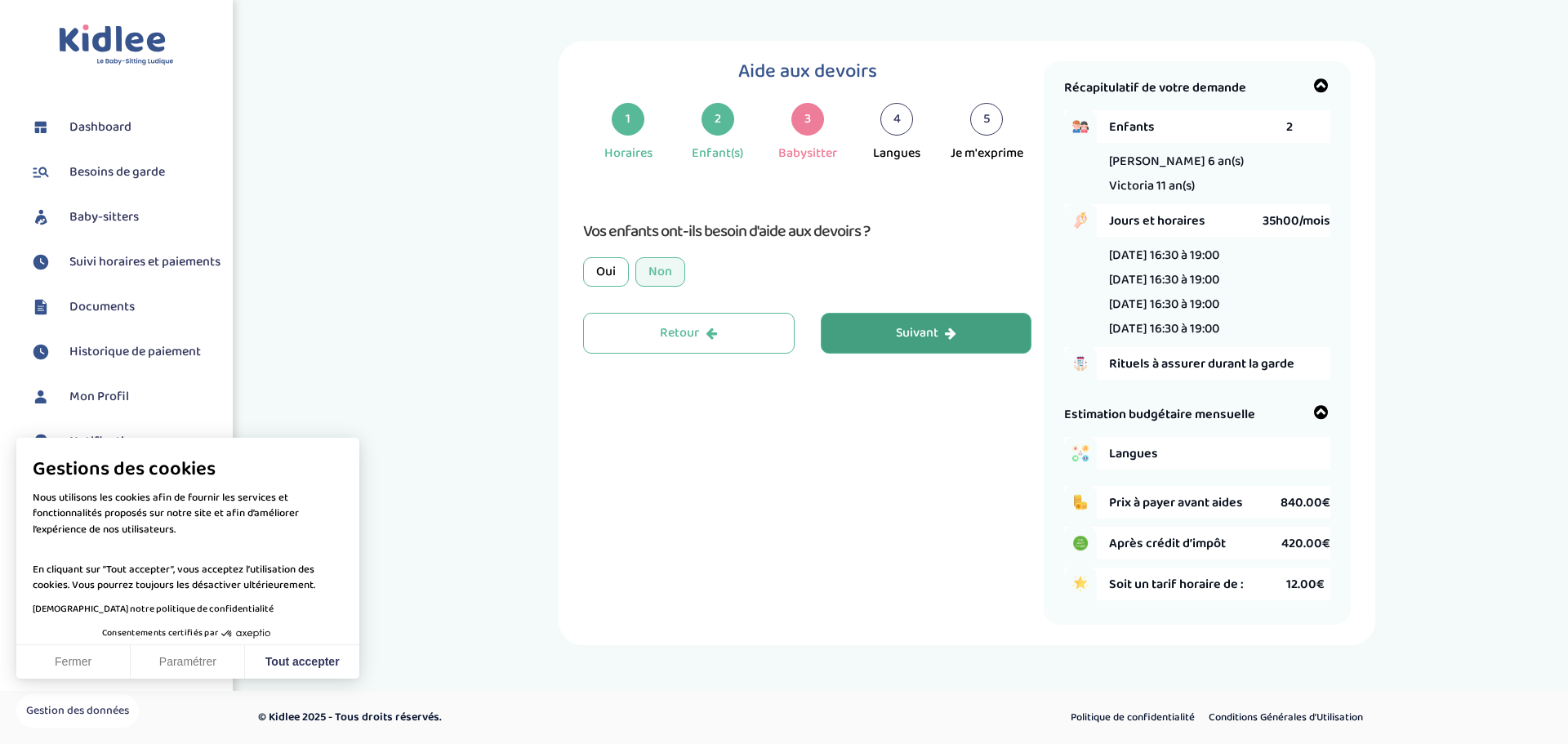
click at [613, 272] on div "Oui" at bounding box center [605, 272] width 45 height 30
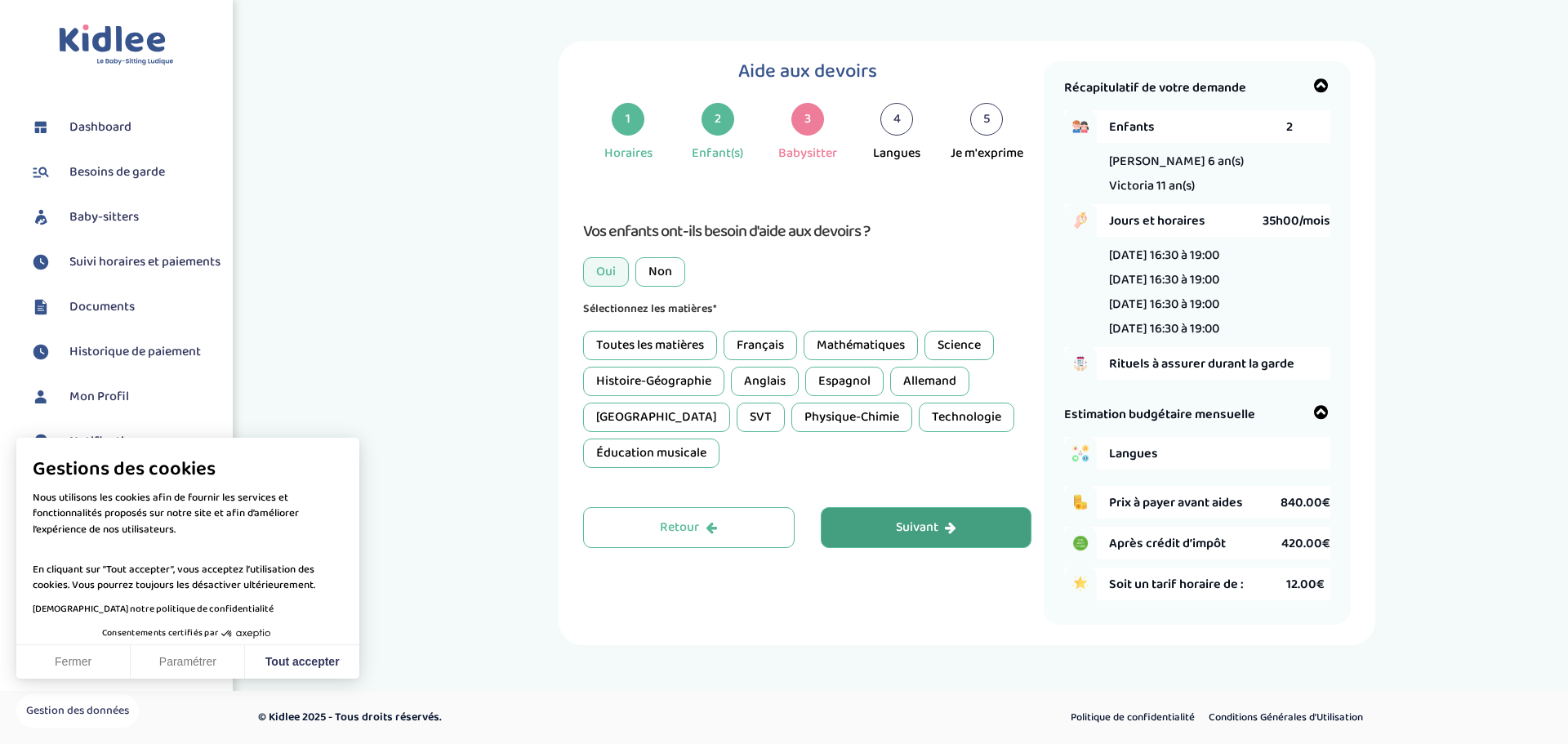
click at [655, 348] on div "Toutes les matières" at bounding box center [649, 346] width 134 height 30
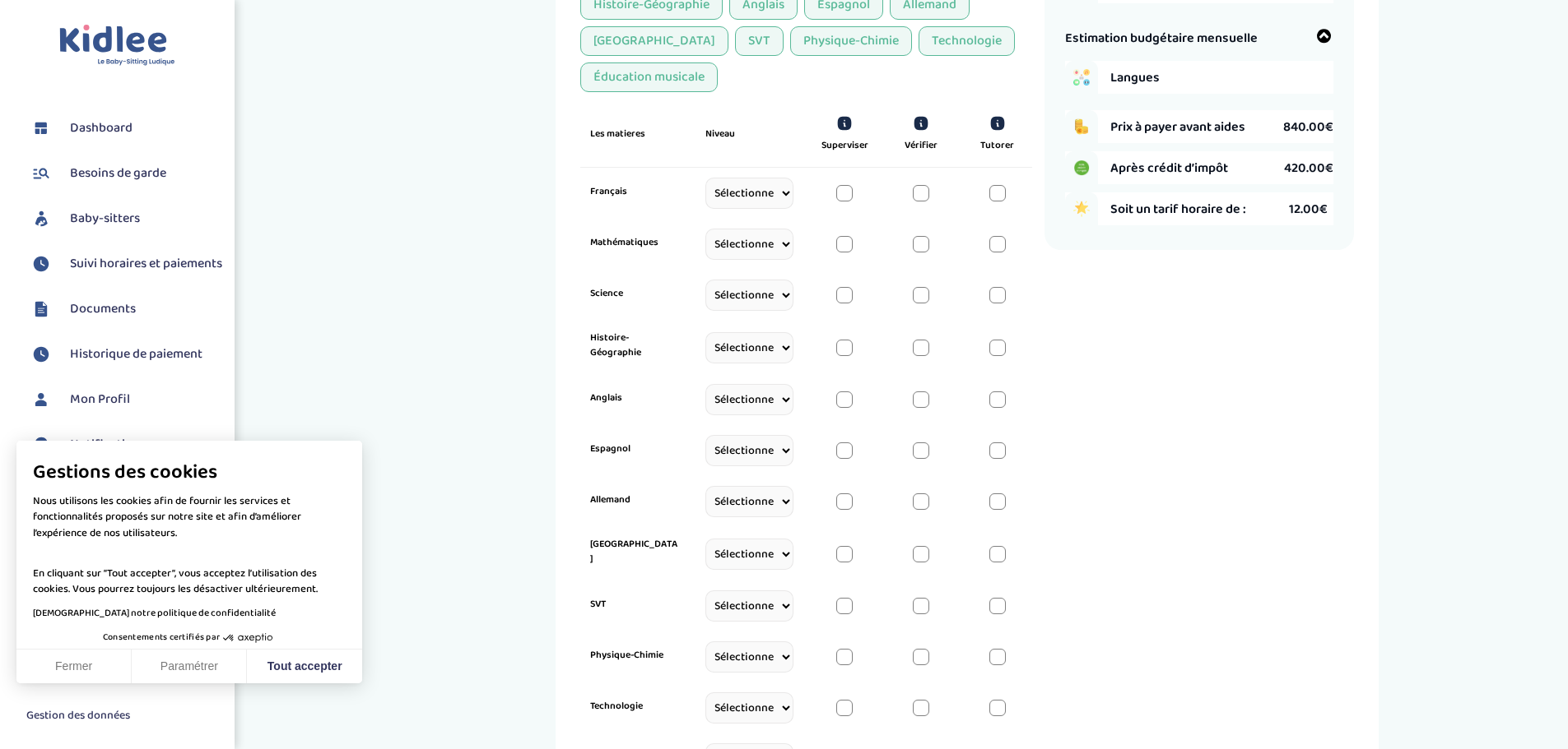
scroll to position [165, 0]
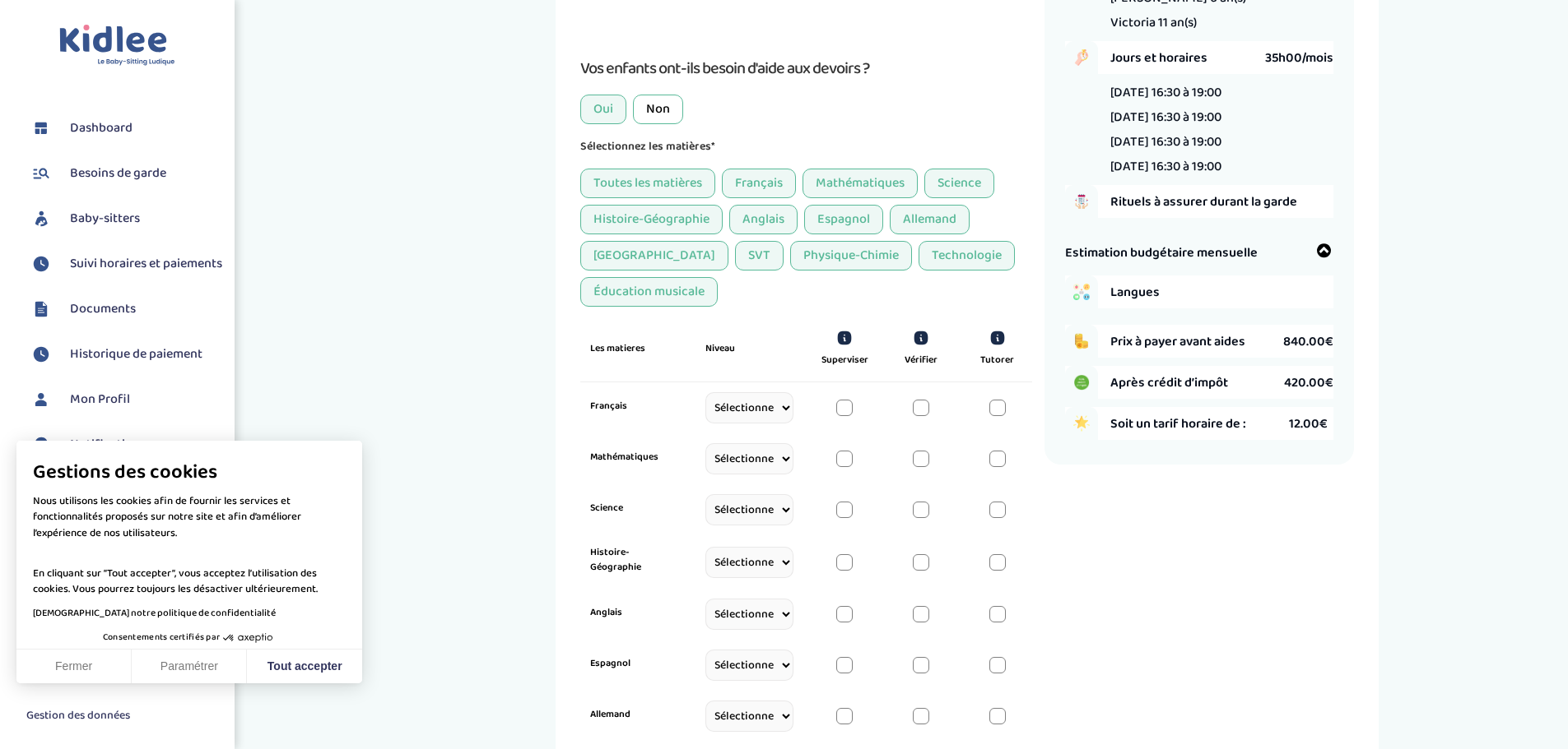
click at [851, 412] on div at bounding box center [844, 408] width 17 height 17
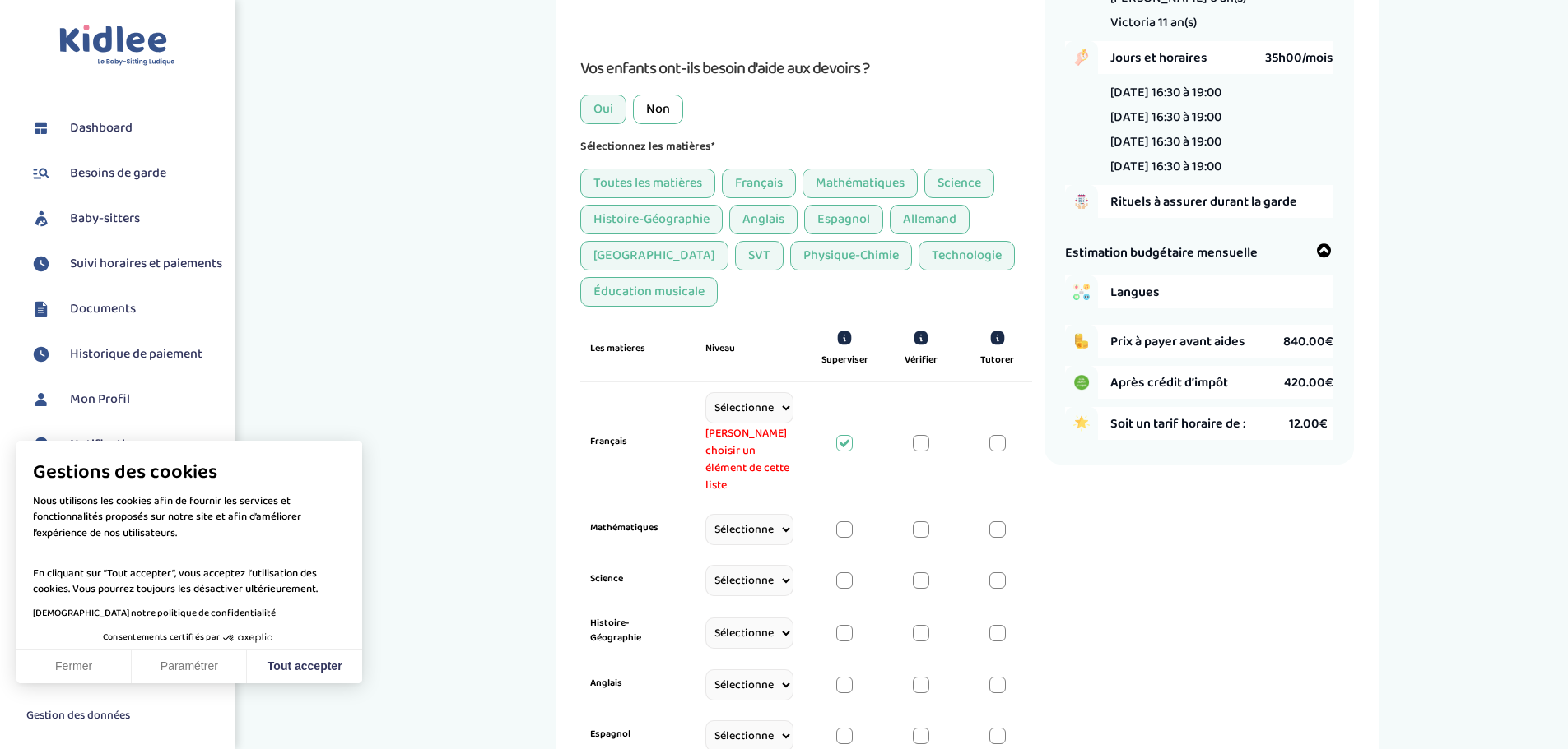
click at [778, 411] on select "Sélectionne CP CE1 CE2 CM1 CM2 6eme 5eme 4eme 3eme Seconde Prémière Terminale" at bounding box center [749, 408] width 88 height 32
select select "6eme"
click at [705, 392] on select "Sélectionne CP CE1 CE2 CM1 CM2 6eme 5eme 4eme 3eme Seconde Prémière Terminale" at bounding box center [749, 408] width 88 height 32
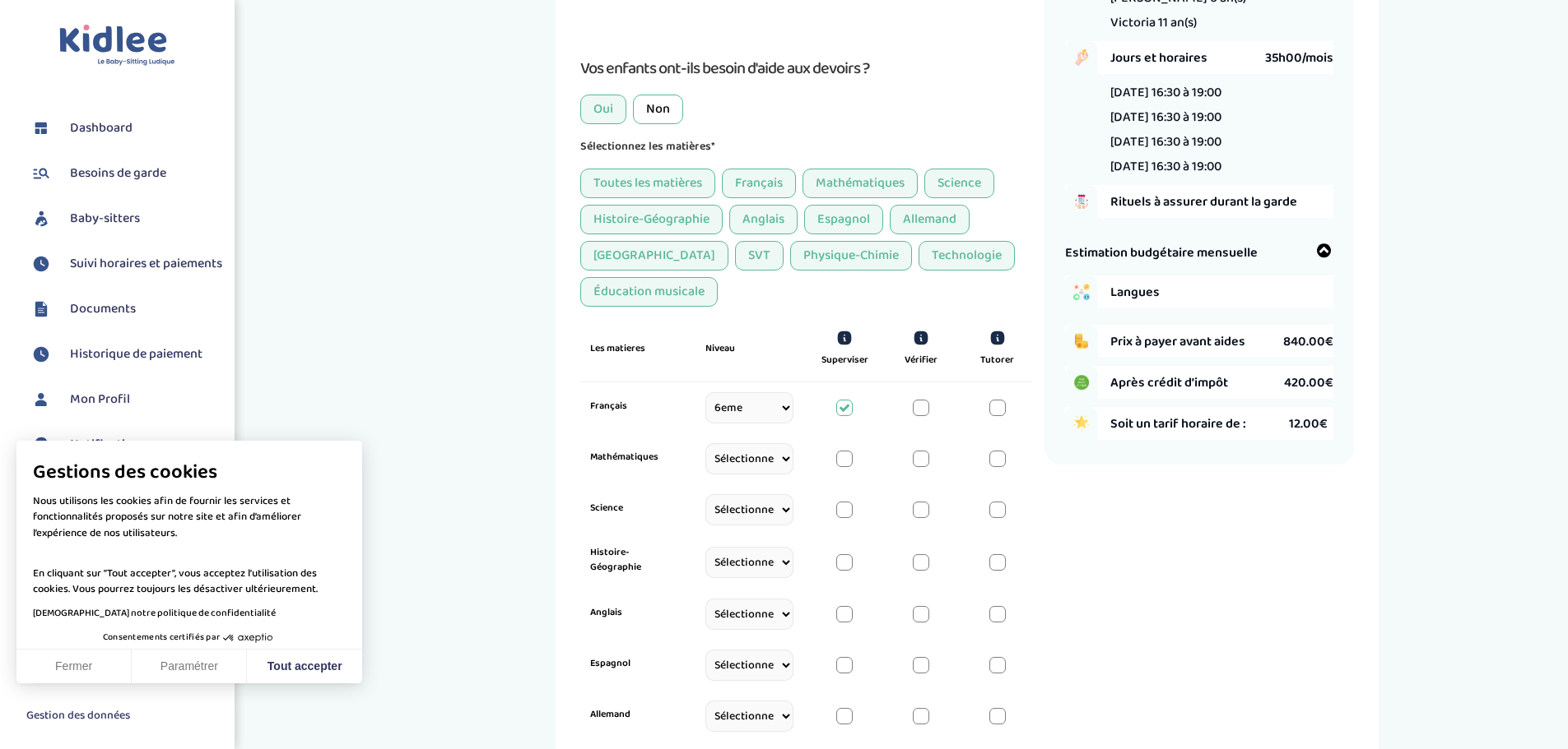
click at [784, 461] on select "Sélectionne CP CE1 CE2 CM1 CM2 6eme 5eme 4eme 3eme Seconde Prémière Terminale" at bounding box center [749, 459] width 88 height 32
select select "6eme"
click at [705, 462] on select "Sélectionne CP CE1 CE2 CM1 CM2 6eme 5eme 4eme 3eme Seconde Prémière Terminale" at bounding box center [749, 459] width 88 height 32
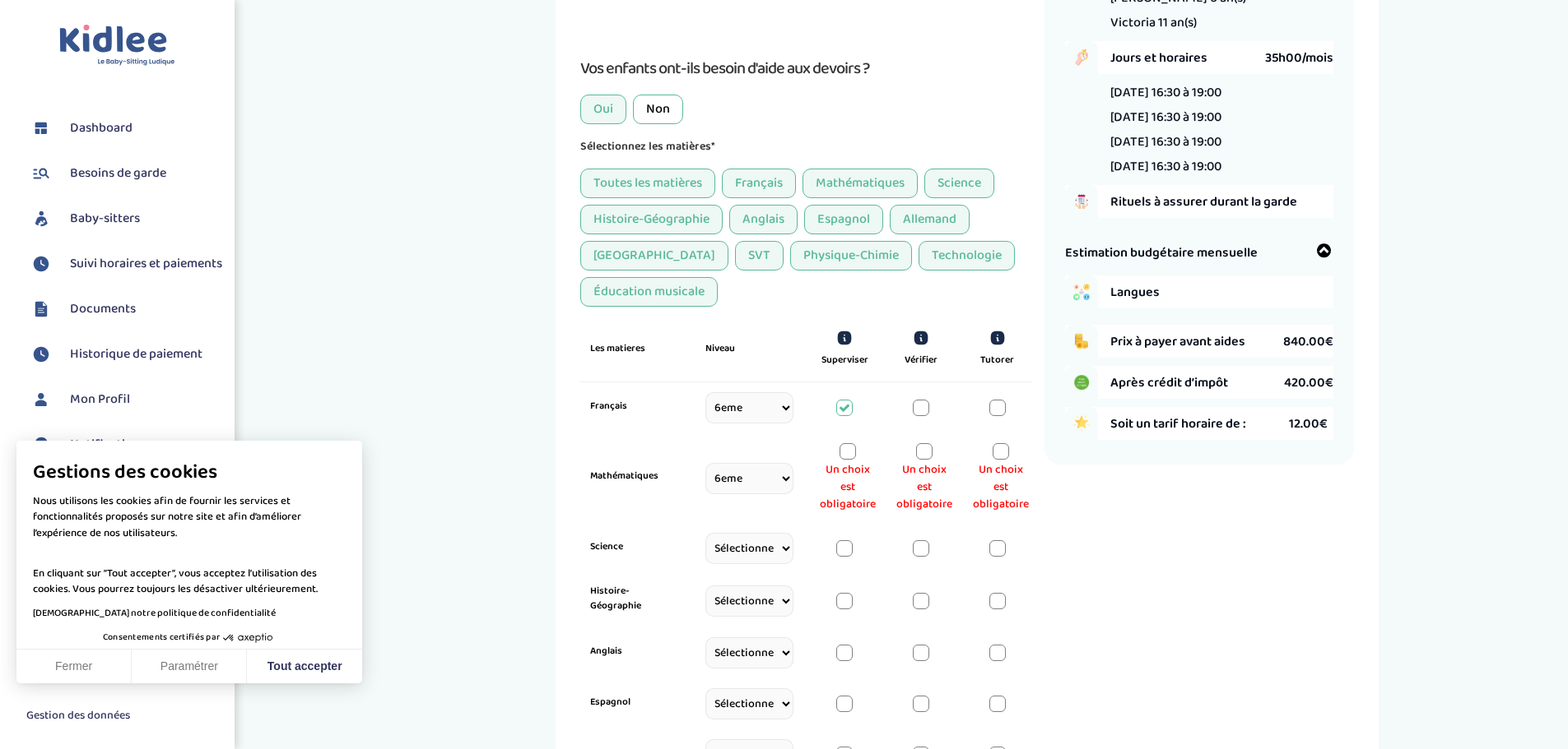
click at [848, 446] on div at bounding box center [848, 451] width 17 height 17
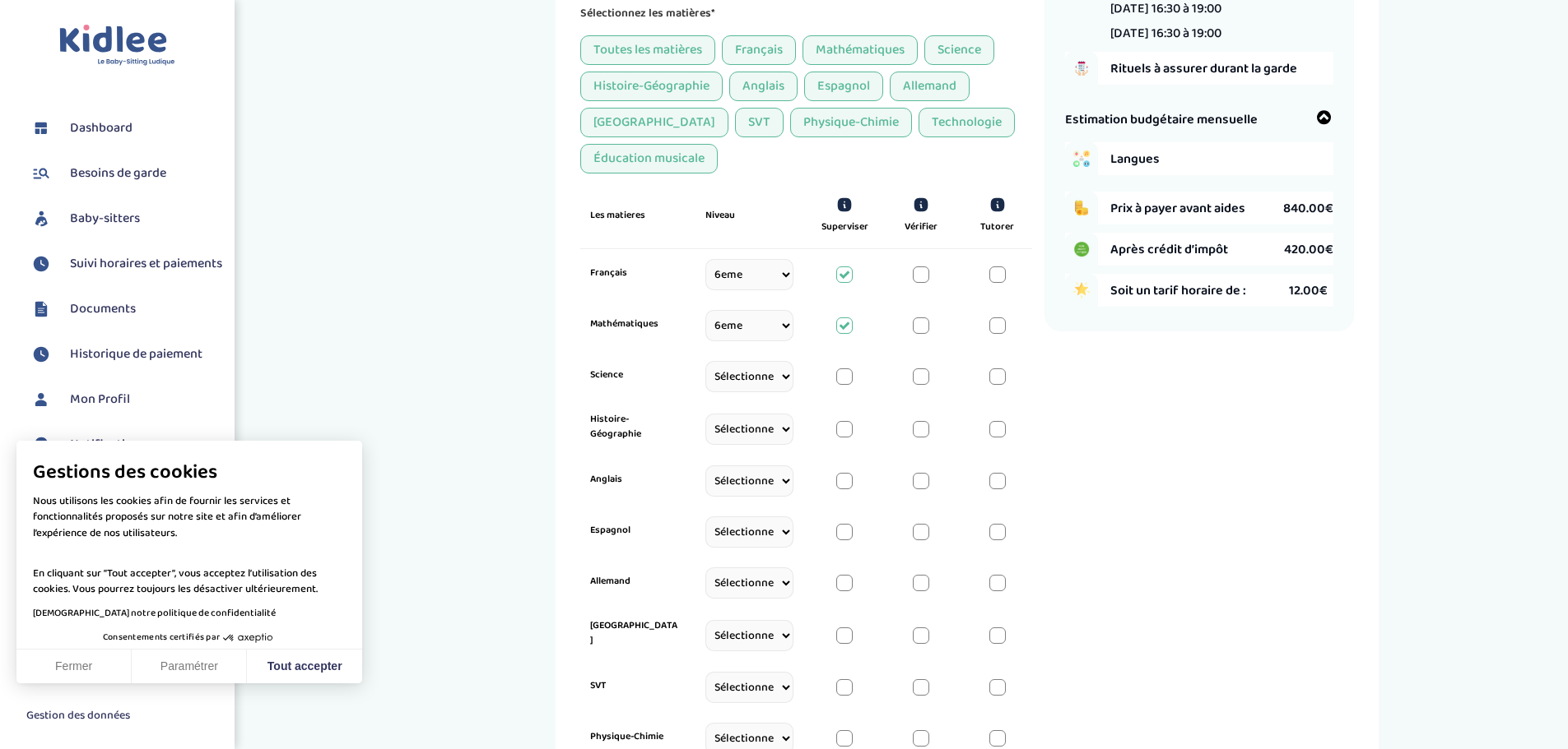
scroll to position [254, 0]
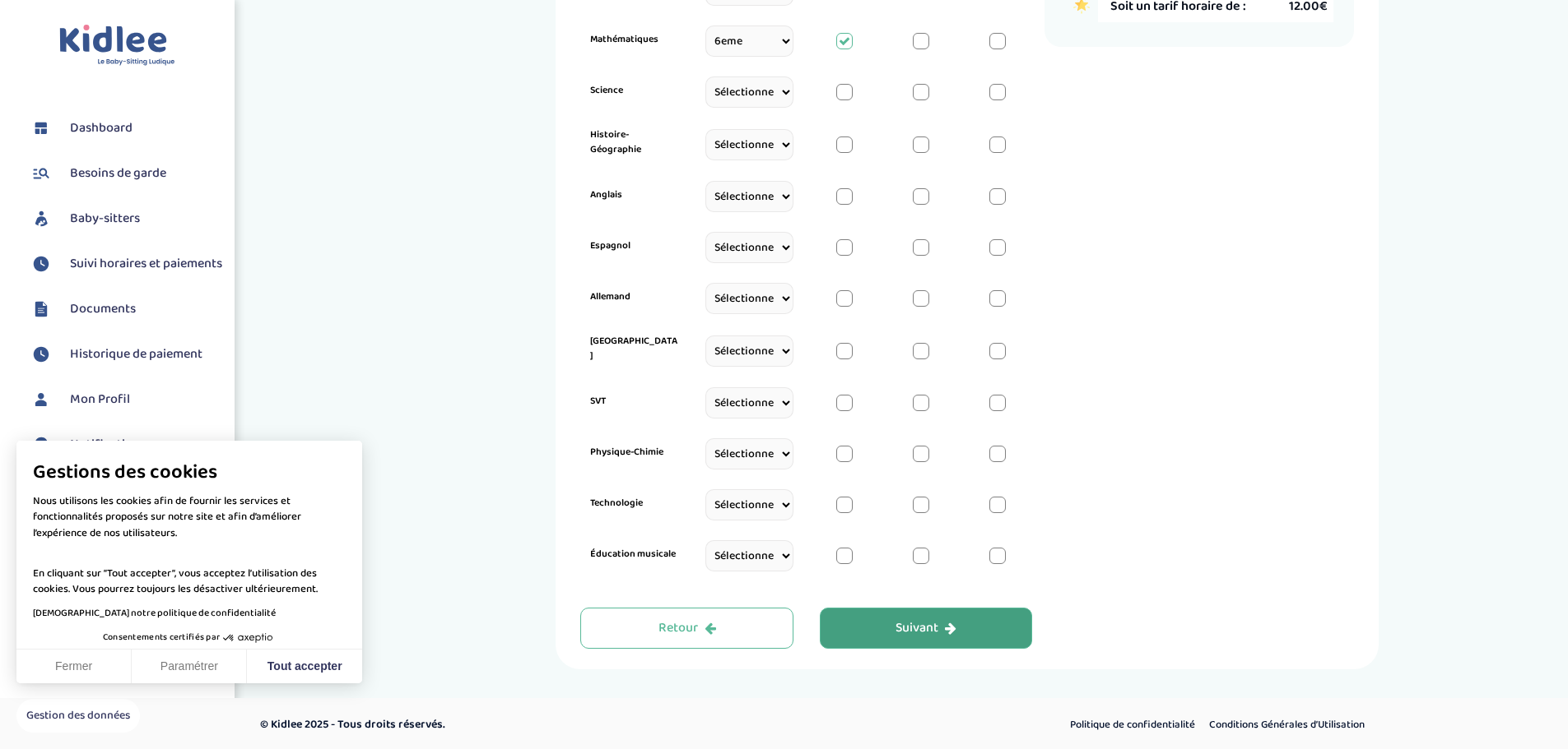
click at [916, 614] on button "Suivant" at bounding box center [926, 628] width 213 height 41
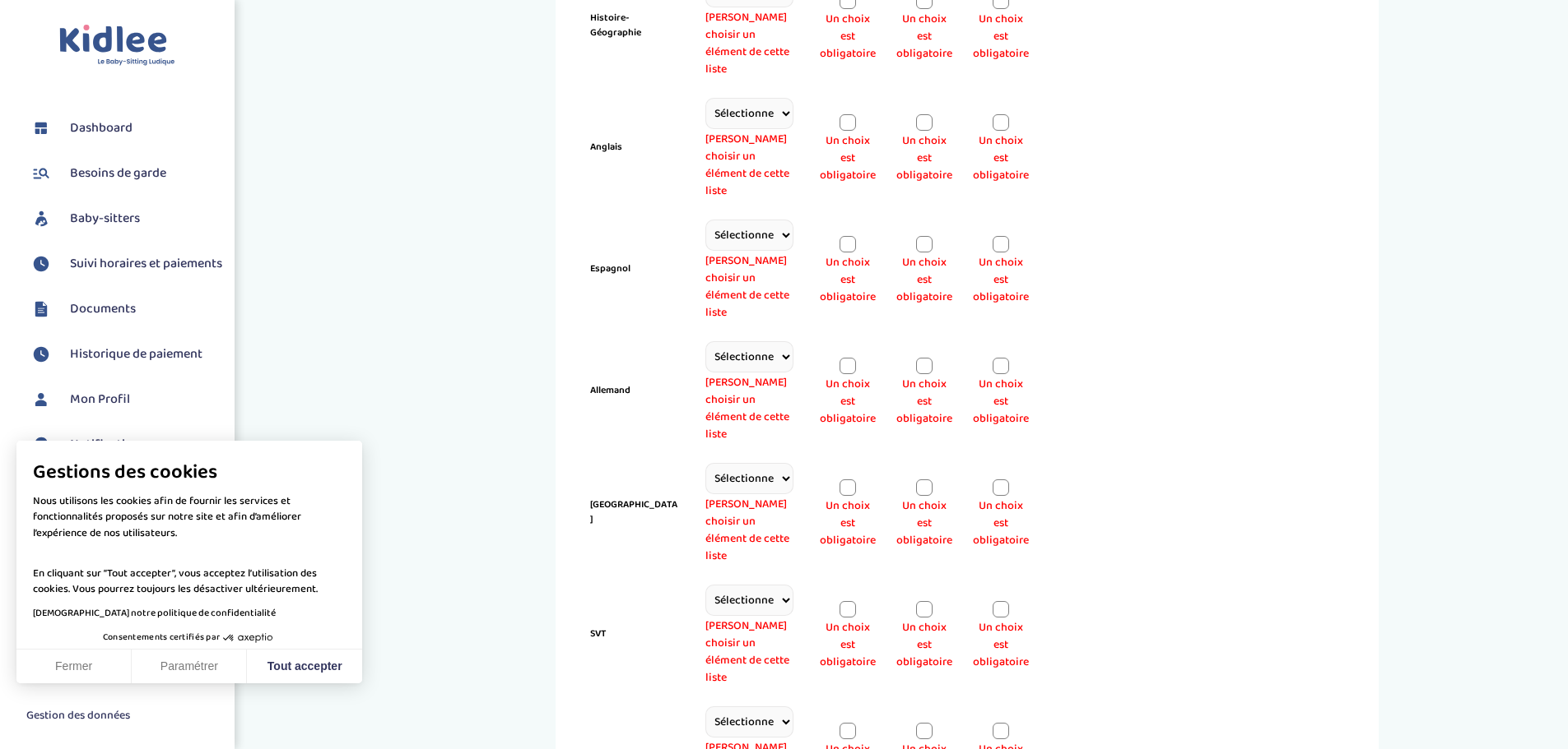
scroll to position [1048, 0]
click at [786, 706] on select "Sélectionne CP CE1 CE2 CM1 CM2 6eme 5eme 4eme 3eme Seconde Prémière Terminale" at bounding box center [749, 722] width 88 height 32
select select "6eme"
click at [705, 706] on select "Sélectionne CP CE1 CE2 CM1 CM2 6eme 5eme 4eme 3eme Seconde Prémière Terminale" at bounding box center [749, 722] width 88 height 32
click at [779, 584] on select "Sélectionne CP CE1 CE2 CM1 CM2 6eme 5eme 4eme 3eme Seconde Prémière Terminale" at bounding box center [749, 599] width 88 height 32
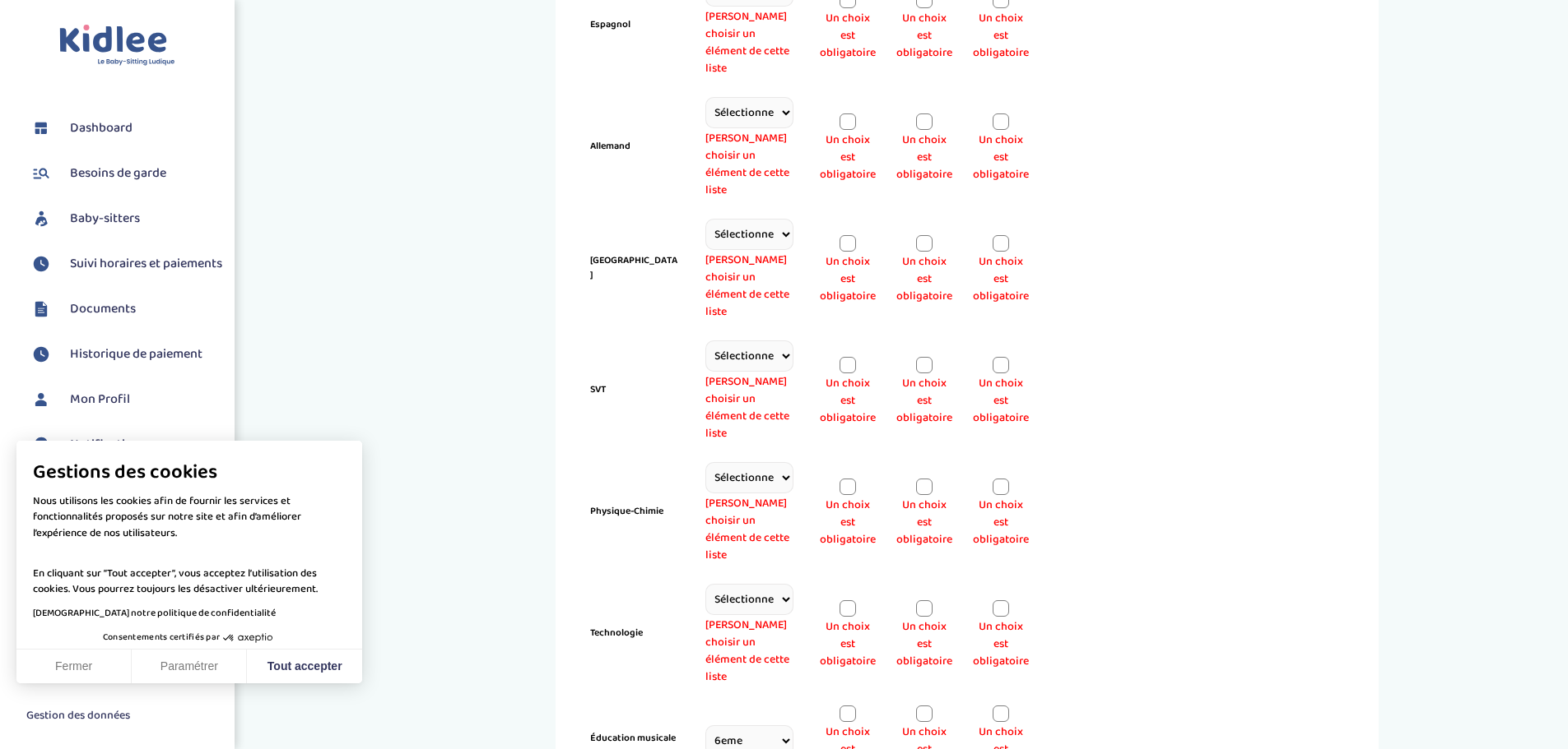
select select "6eme"
click at [705, 584] on select "Sélectionne CP CE1 CE2 CM1 CM2 6eme 5eme 4eme 3eme Seconde Prémière Terminale" at bounding box center [749, 599] width 88 height 32
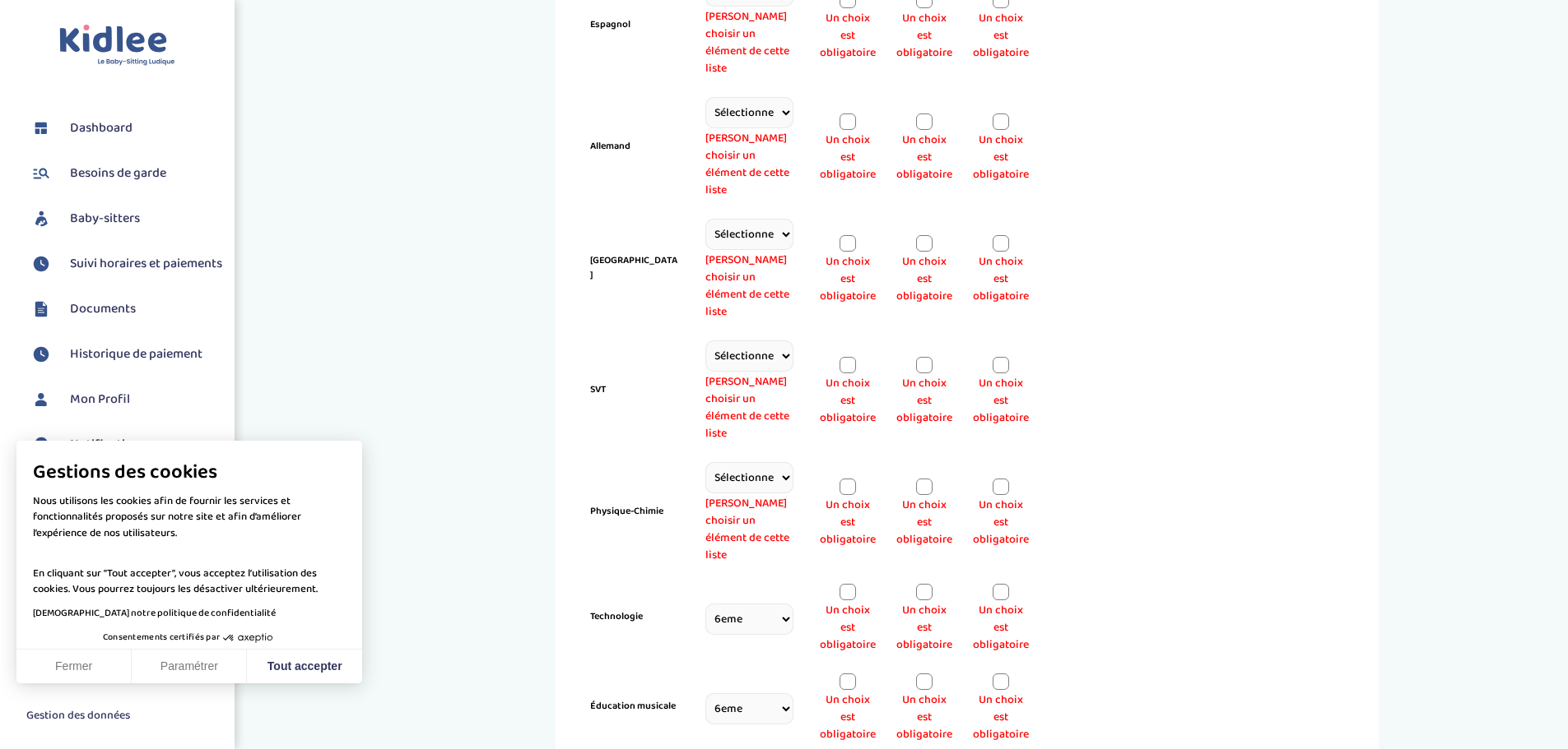
click at [763, 462] on select "Sélectionne CP CE1 CE2 CM1 CM2 6eme 5eme 4eme 3eme Seconde Prémière Terminale" at bounding box center [749, 478] width 88 height 32
select select "6eme"
click at [705, 462] on select "Sélectionne CP CE1 CE2 CM1 CM2 6eme 5eme 4eme 3eme Seconde Prémière Terminale" at bounding box center [749, 478] width 88 height 32
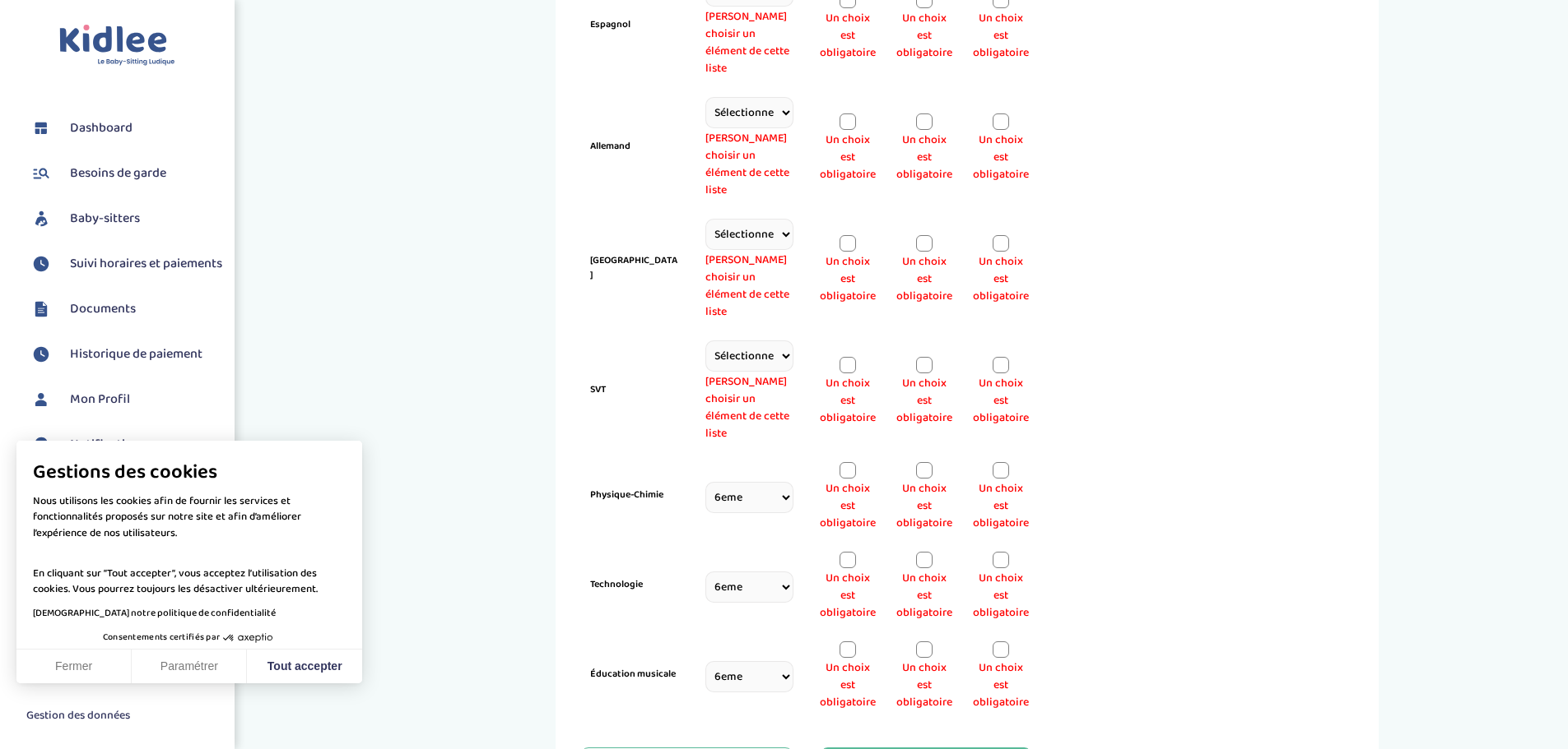
click at [779, 341] on select "Sélectionne CP CE1 CE2 CM1 CM2 6eme 5eme 4eme 3eme Seconde Prémière Terminale" at bounding box center [749, 357] width 88 height 32
select select "6eme"
click at [705, 341] on select "Sélectionne CP CE1 CE2 CM1 CM2 6eme 5eme 4eme 3eme Seconde Prémière Terminale" at bounding box center [749, 357] width 88 height 32
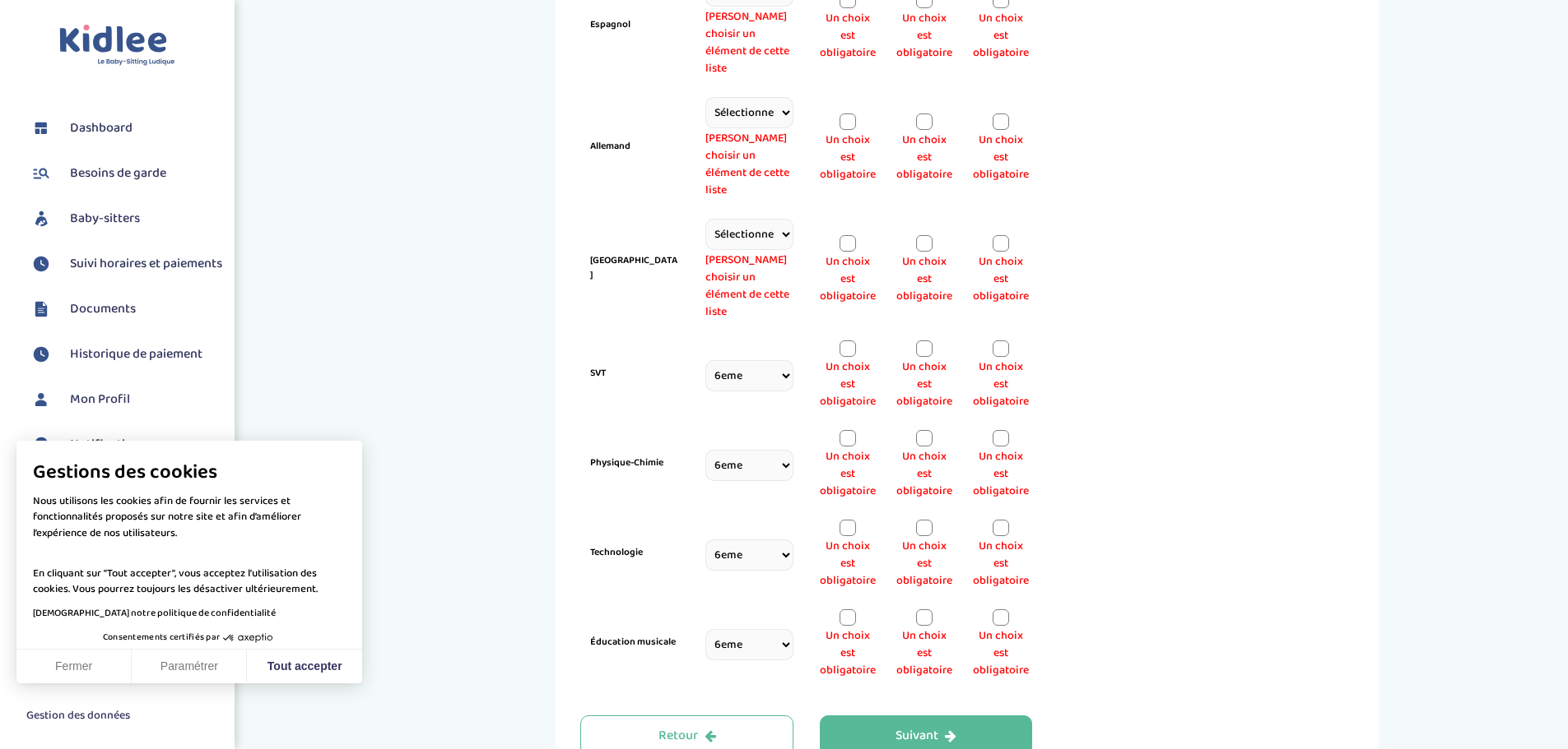
click at [752, 219] on select "Sélectionne CP CE1 CE2 CM1 CM2 6eme 5eme 4eme 3eme Seconde Prémière Terminale" at bounding box center [749, 234] width 88 height 32
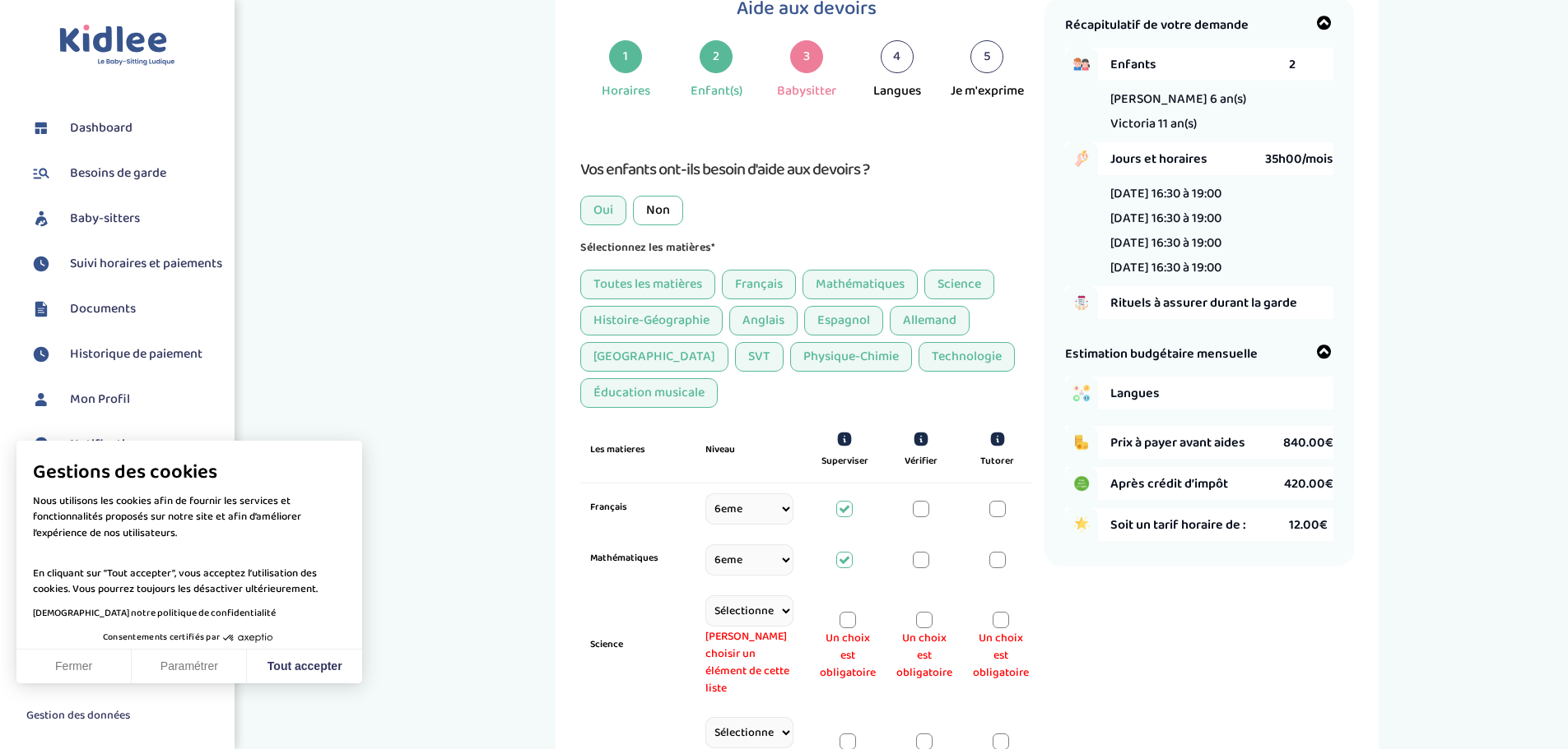
scroll to position [62, 0]
click at [683, 278] on div "Toutes les matières" at bounding box center [648, 286] width 135 height 30
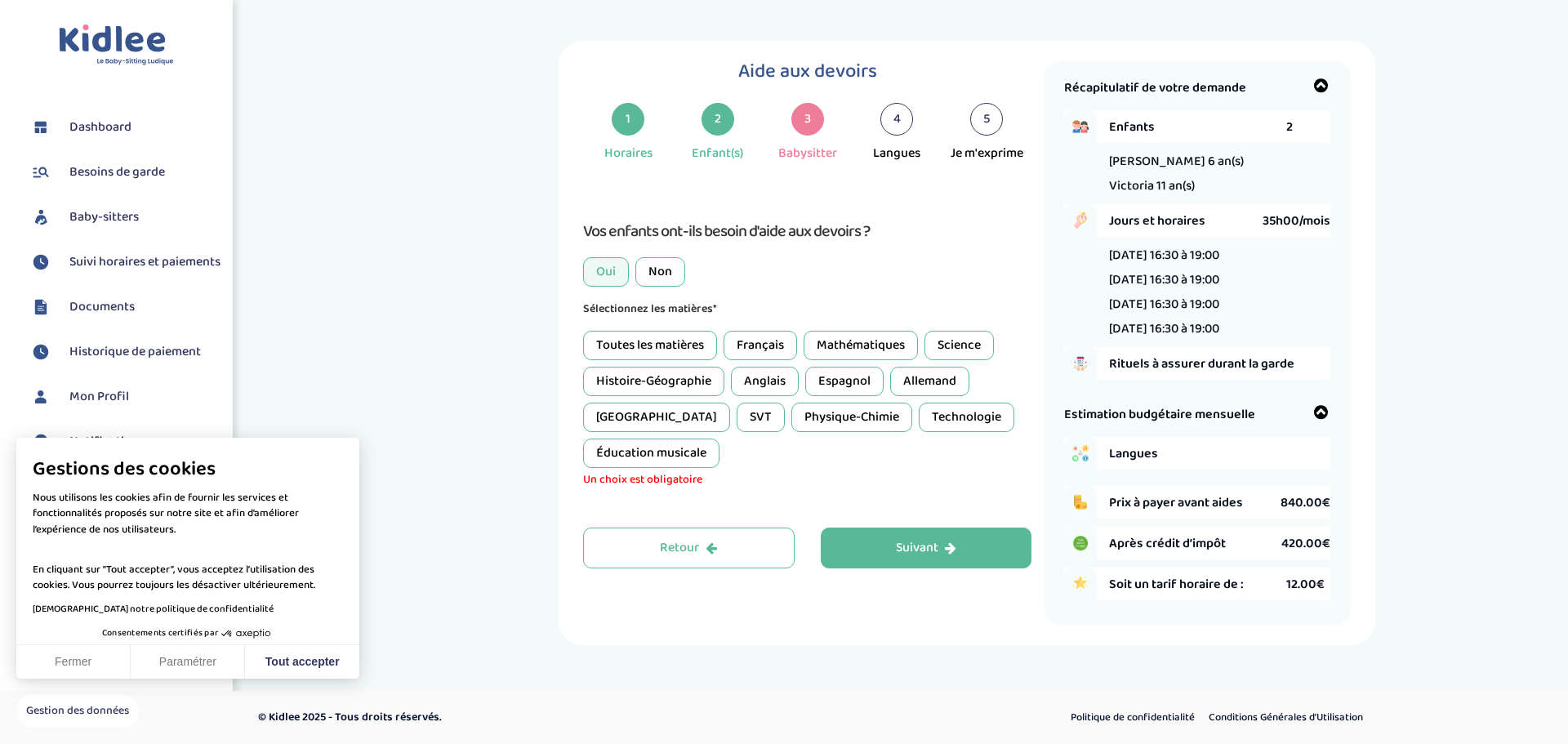
click at [763, 337] on div "Français" at bounding box center [760, 346] width 73 height 30
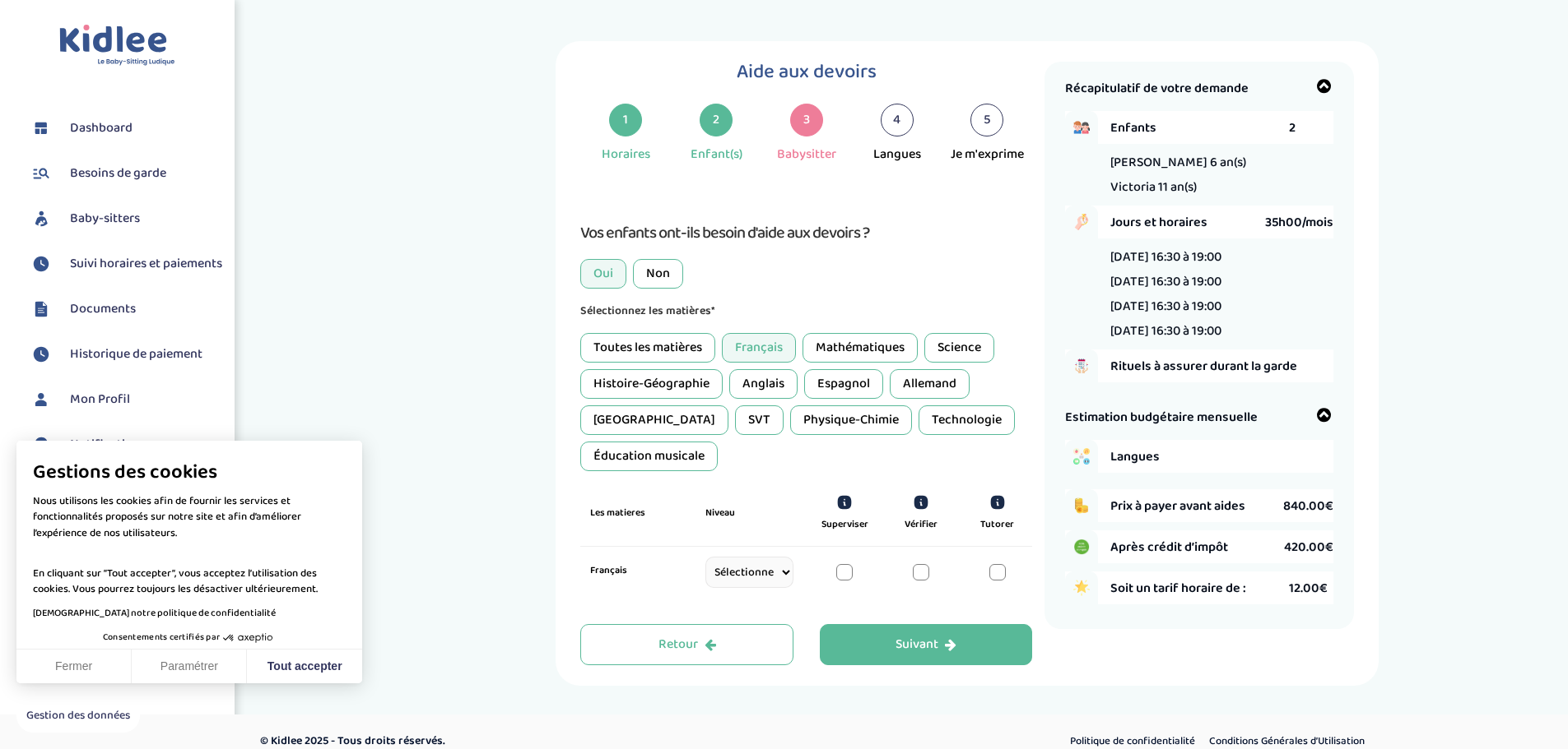
click at [853, 338] on div "Mathématiques" at bounding box center [860, 348] width 116 height 30
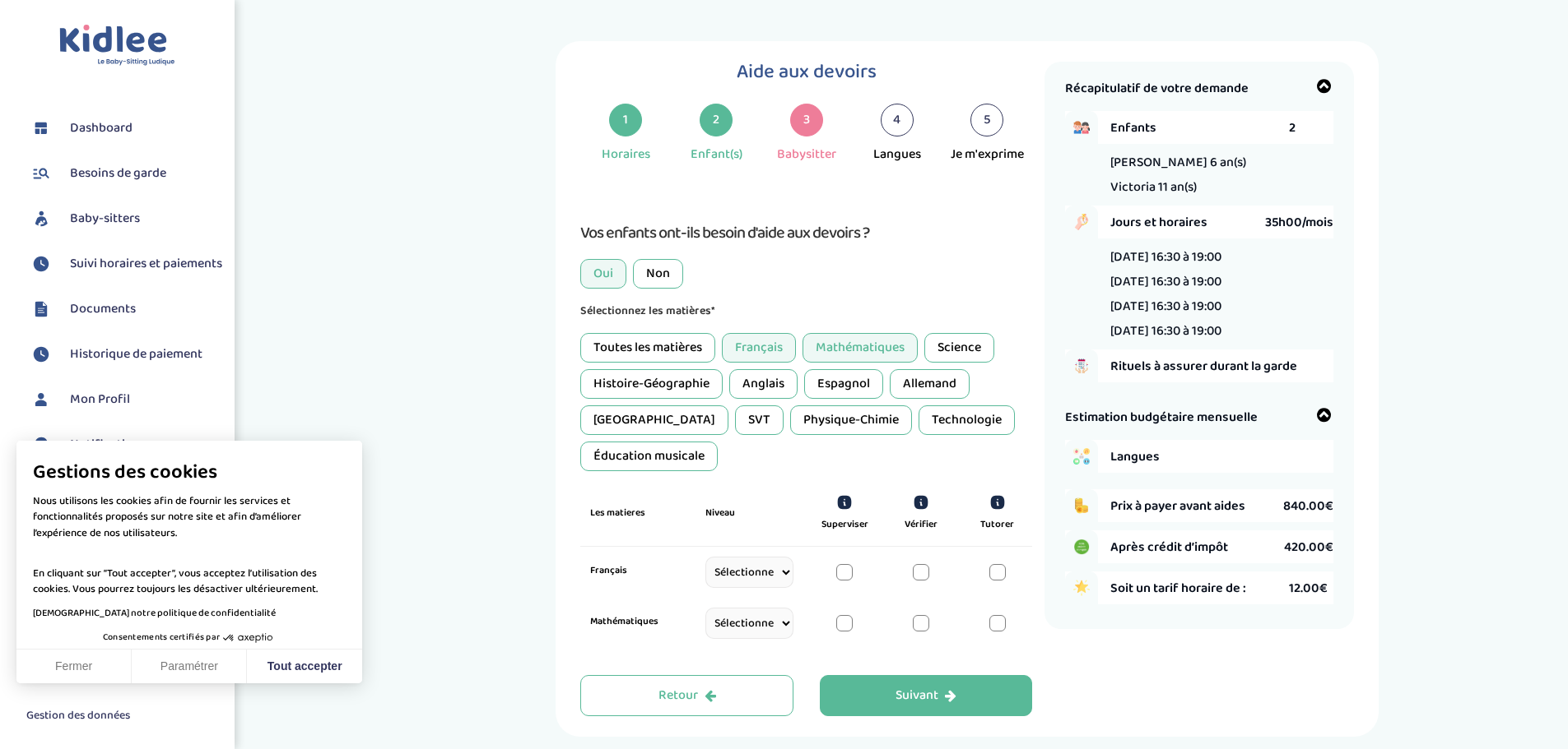
drag, startPoint x: 987, startPoint y: 344, endPoint x: 950, endPoint y: 352, distance: 37.9
click at [986, 344] on div "Science" at bounding box center [959, 348] width 70 height 30
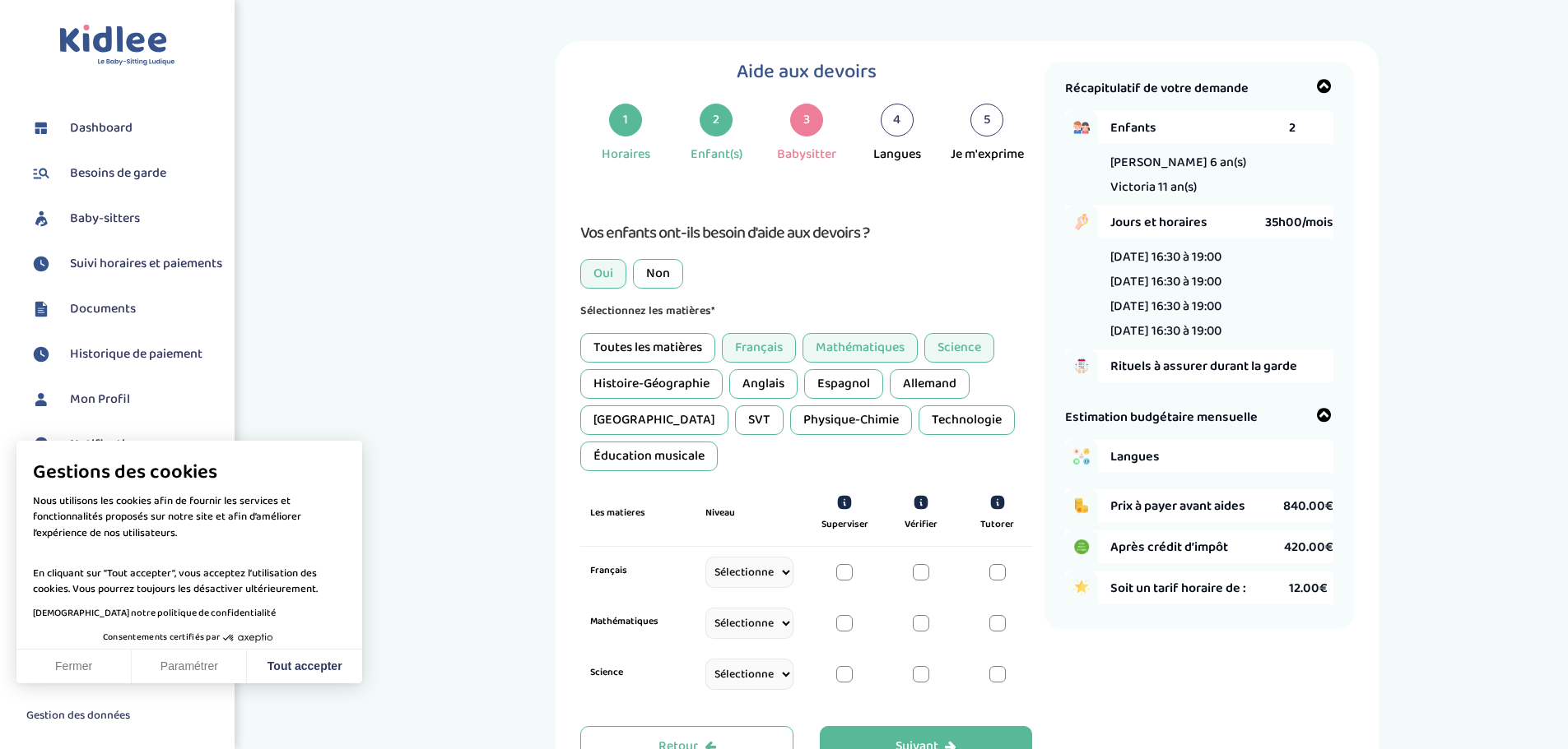
click at [659, 381] on div "Histoire-Géographie" at bounding box center [651, 384] width 142 height 30
click at [758, 383] on div "Anglais" at bounding box center [764, 384] width 68 height 30
click at [735, 421] on div "SVT" at bounding box center [759, 421] width 48 height 30
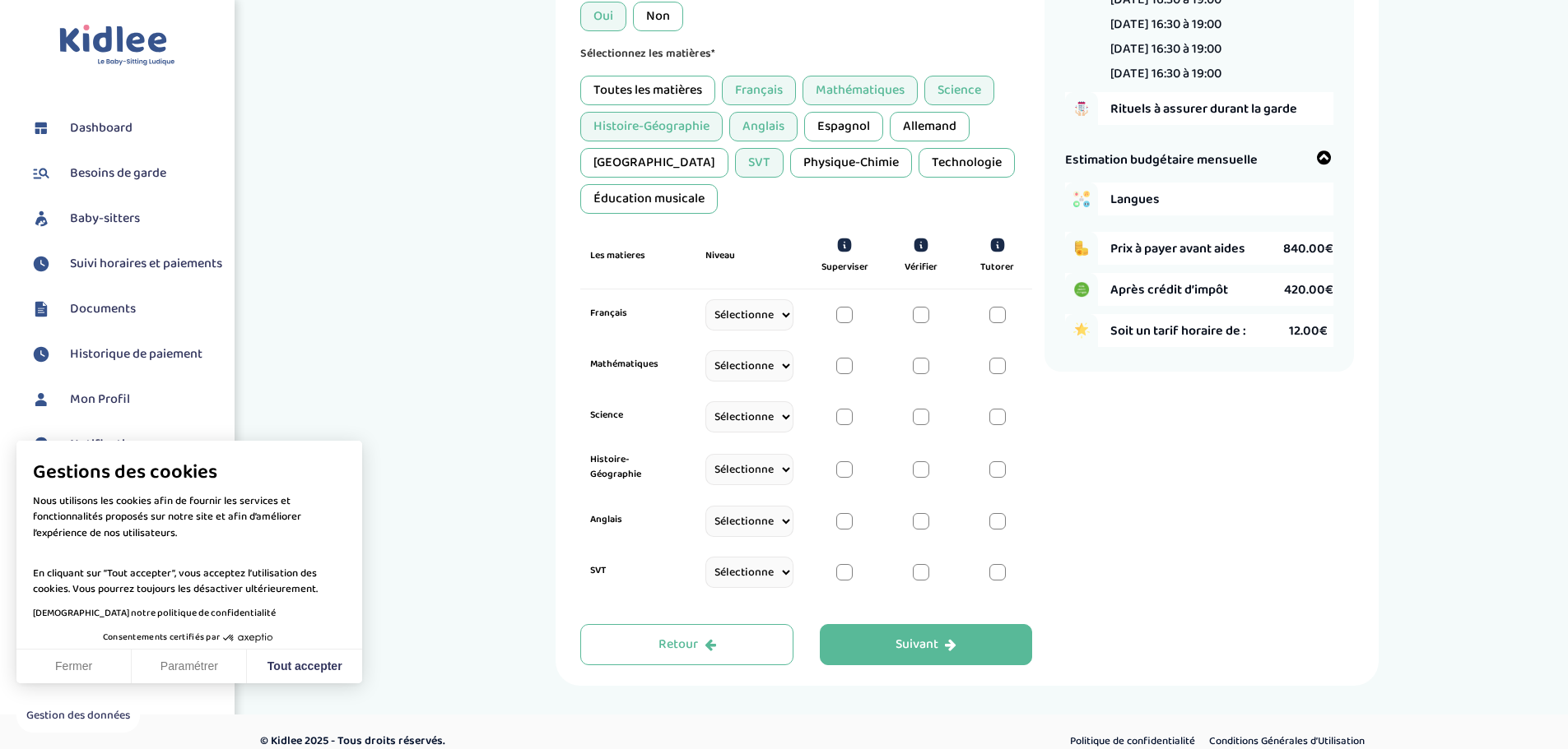
scroll to position [276, 0]
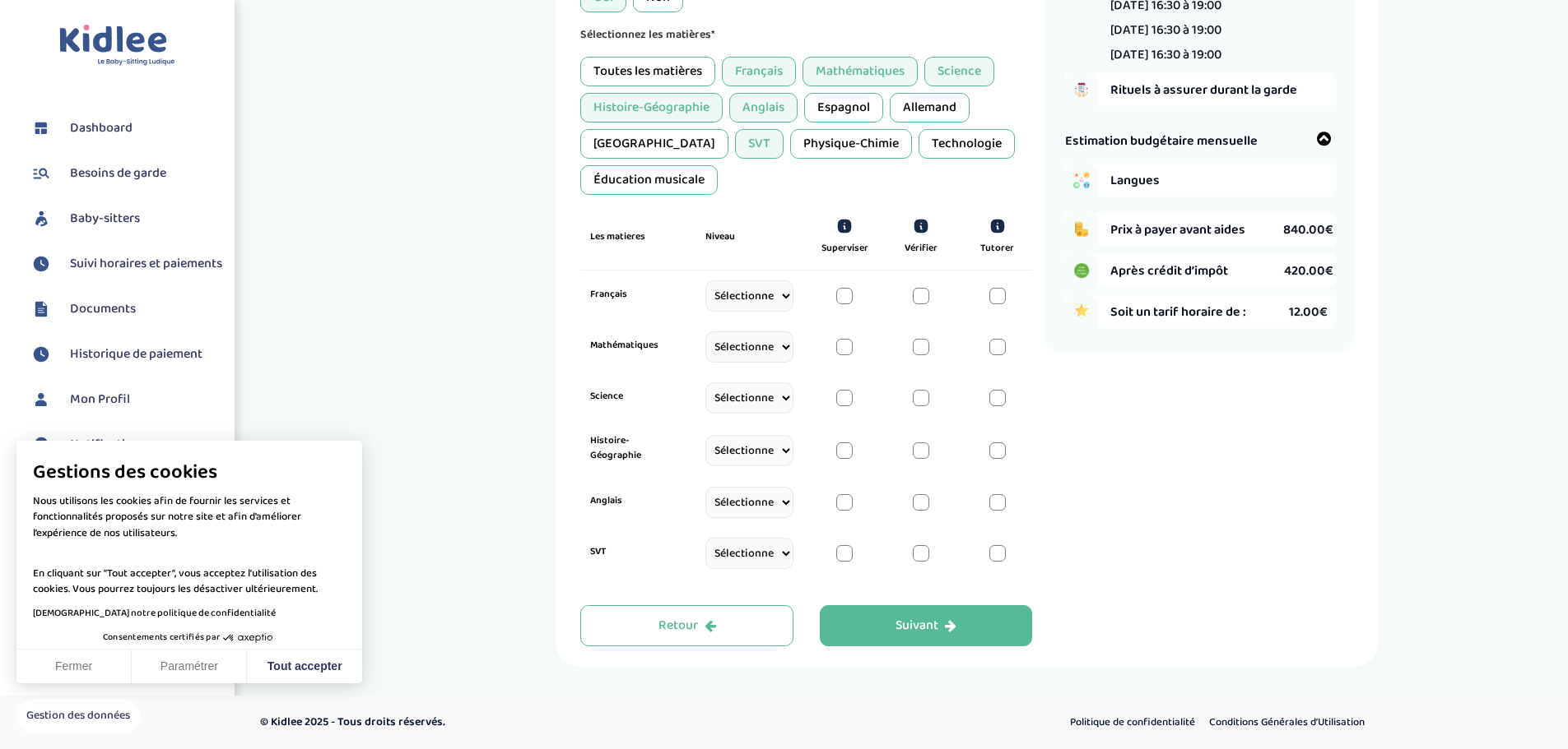
click at [784, 295] on select "Sélectionne CP CE1 CE2 CM1 CM2 6eme 5eme 4eme 3eme Seconde Prémière Terminale" at bounding box center [749, 296] width 88 height 32
select select "6eme"
click at [705, 299] on select "Sélectionne CP CE1 CE2 CM1 CM2 6eme 5eme 4eme 3eme Seconde Prémière Terminale" at bounding box center [749, 296] width 88 height 32
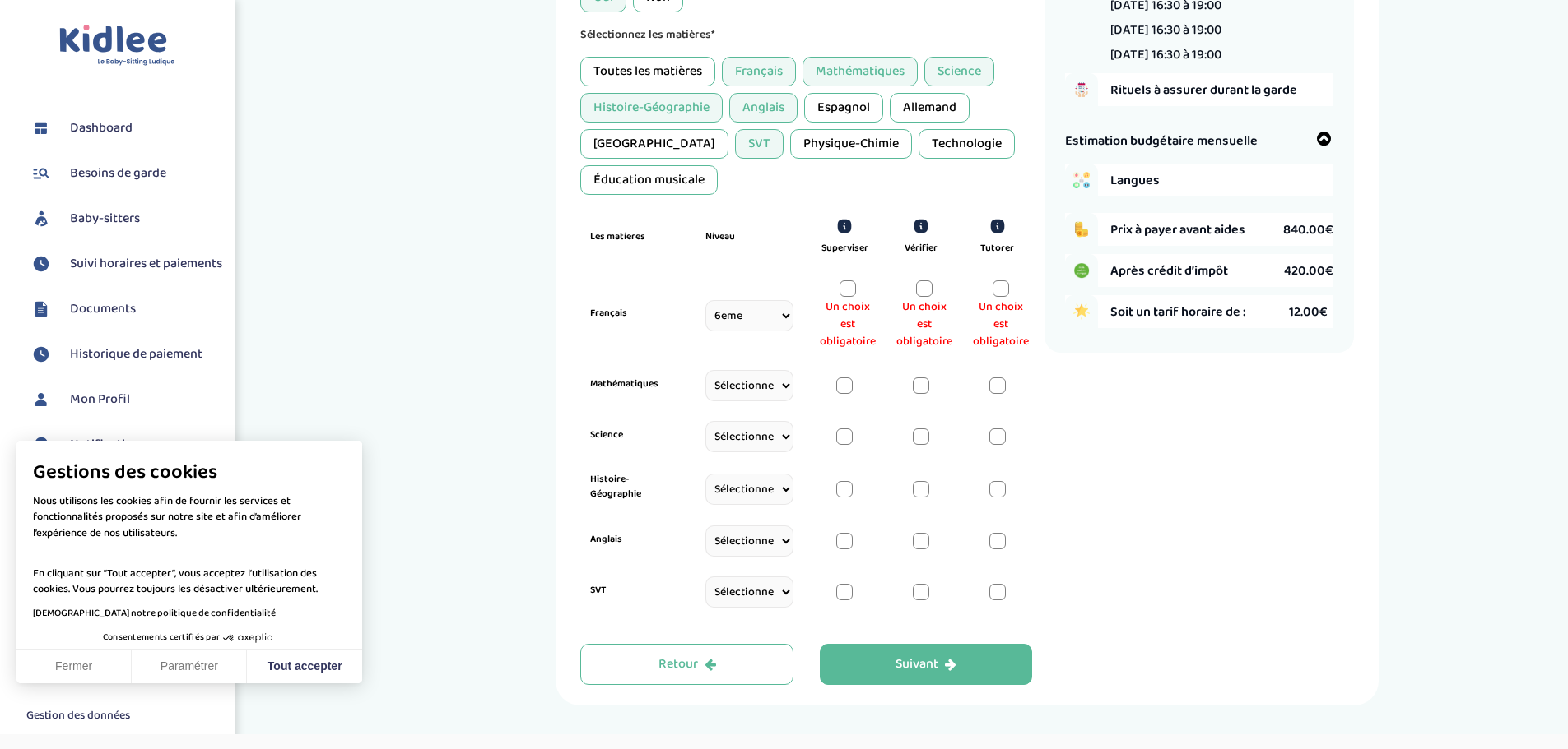
click at [846, 289] on div at bounding box center [848, 288] width 17 height 17
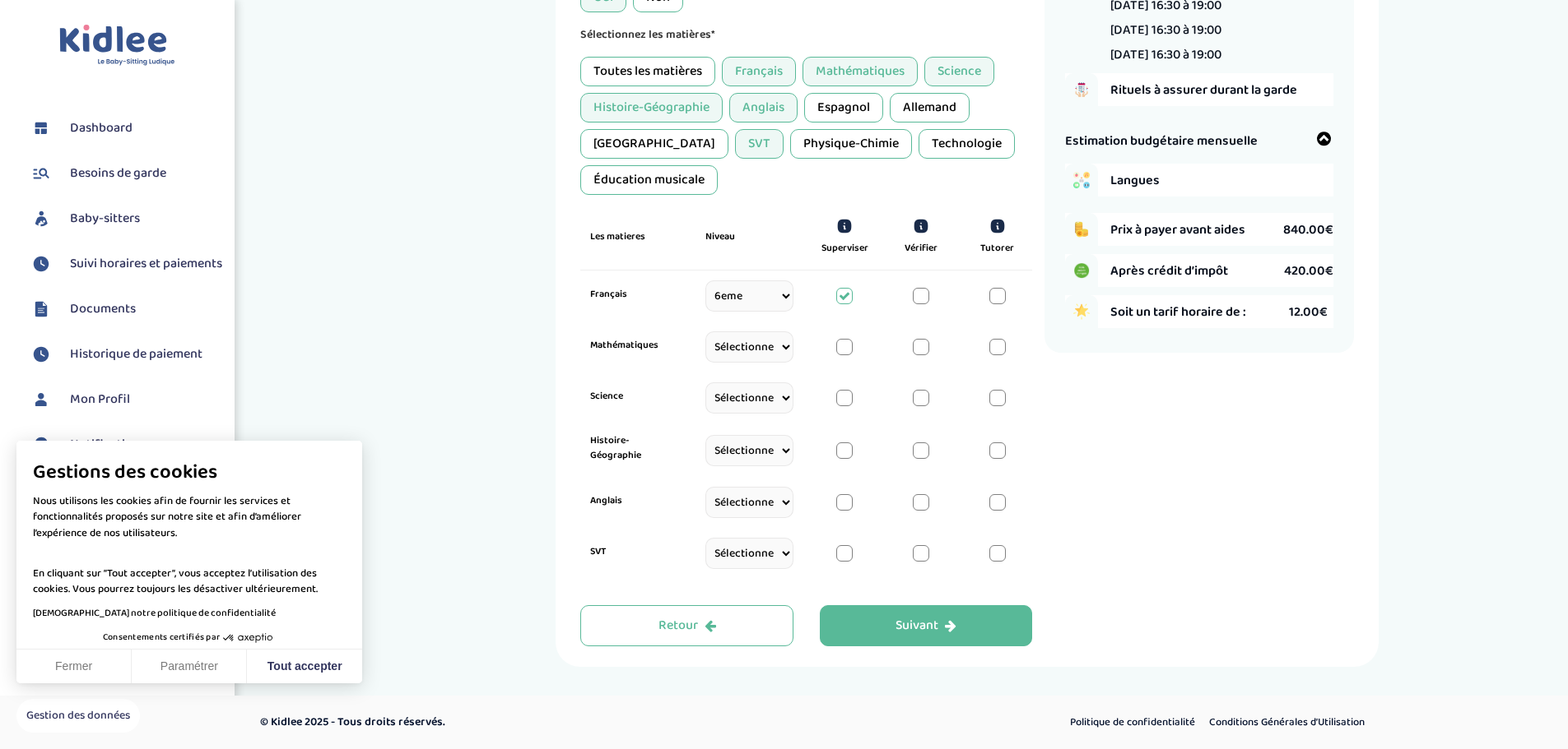
click at [847, 289] on div at bounding box center [844, 296] width 17 height 17
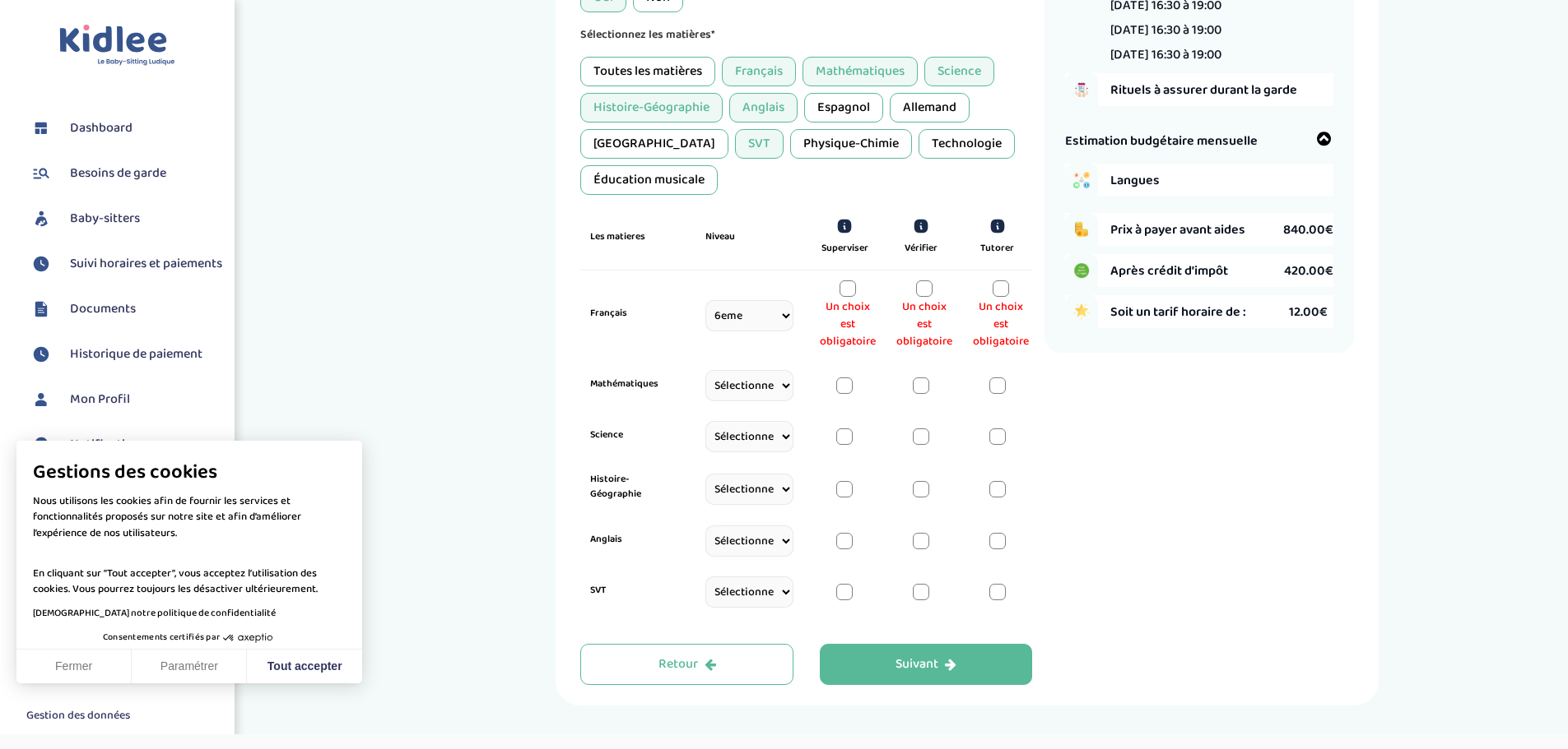
click at [916, 291] on div at bounding box center [924, 288] width 17 height 17
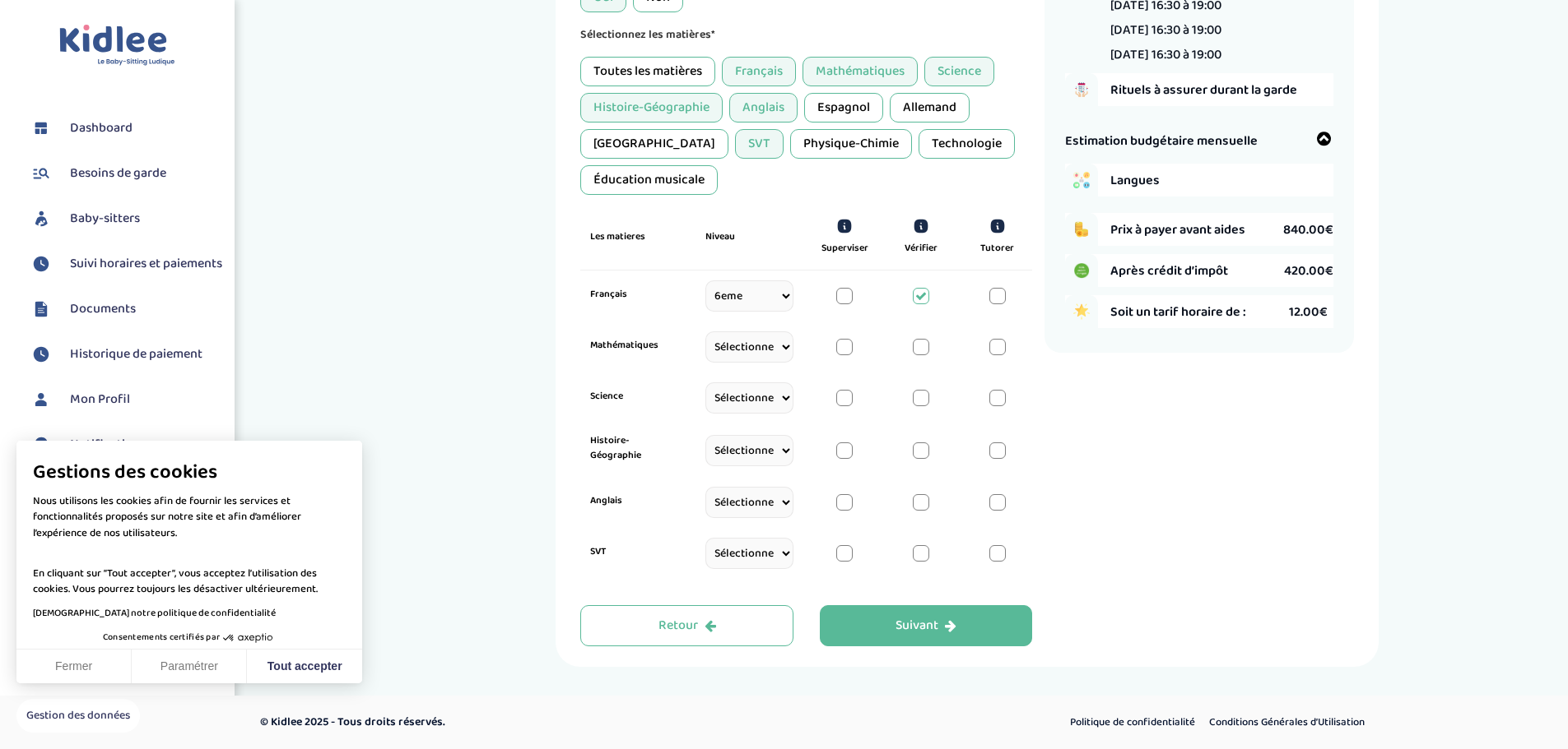
click at [781, 350] on select "Sélectionne CP CE1 CE2 CM1 CM2 6eme 5eme 4eme 3eme Seconde Prémière Terminale" at bounding box center [749, 347] width 88 height 32
select select "CM2"
click at [705, 350] on select "Sélectionne CP CE1 CE2 CM1 CM2 6eme 5eme 4eme 3eme Seconde Prémière Terminale" at bounding box center [749, 347] width 88 height 32
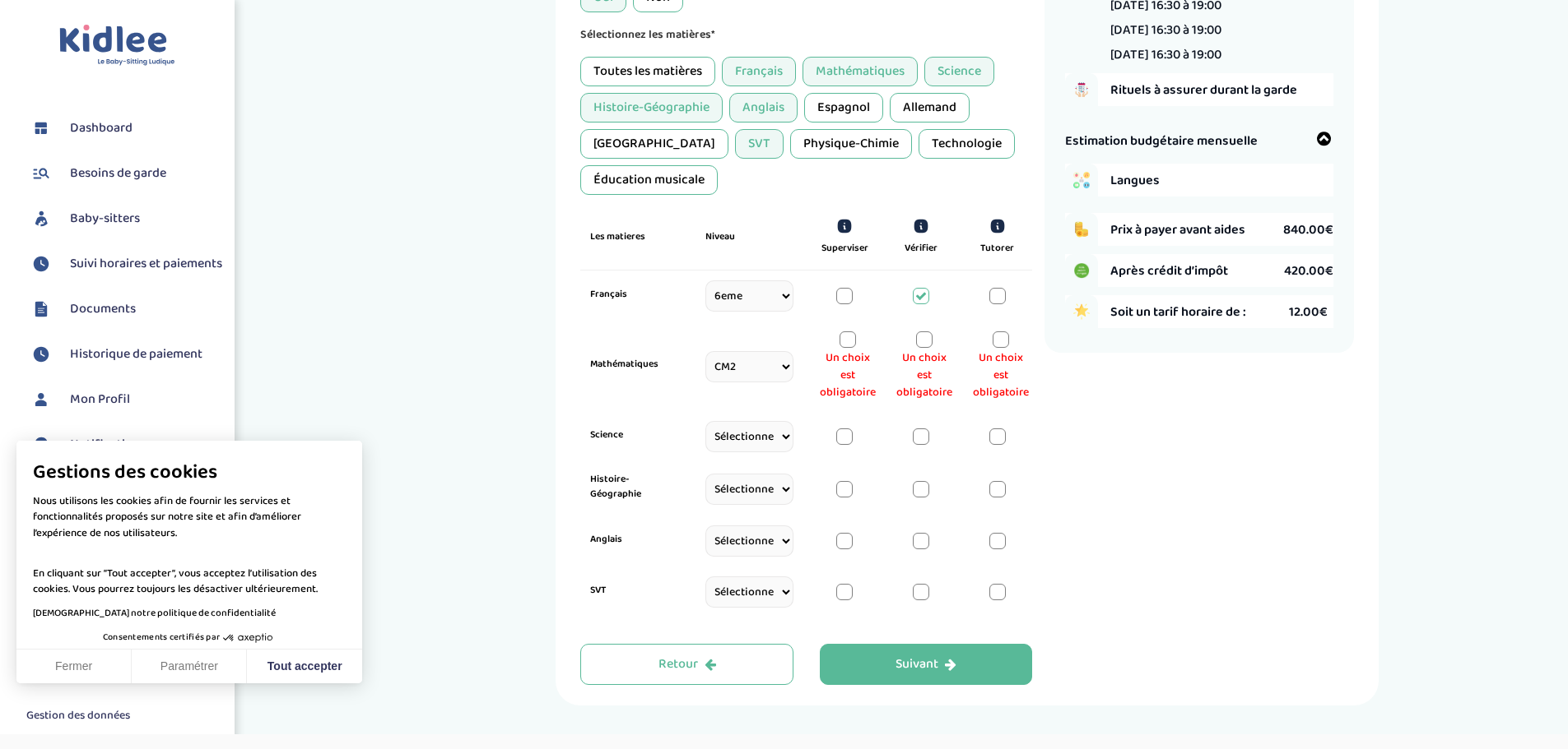
click at [923, 343] on div at bounding box center [924, 340] width 17 height 17
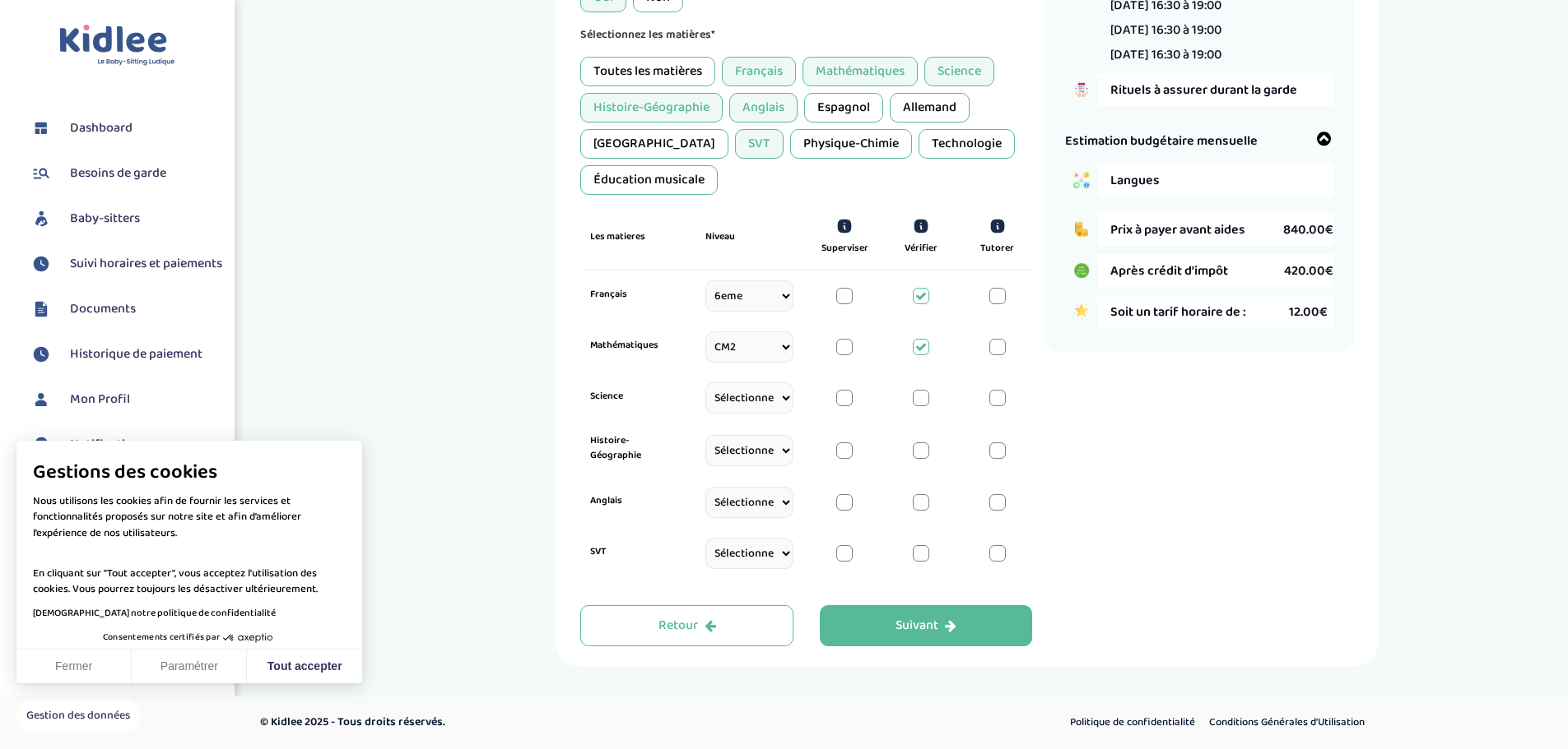
click at [770, 401] on select "Sélectionne CP CE1 CE2 CM1 CM2 6eme 5eme 4eme 3eme Seconde Prémière Terminale" at bounding box center [749, 398] width 88 height 32
select select "6eme"
click at [705, 402] on select "Sélectionne CP CE1 CE2 CM1 CM2 6eme 5eme 4eme 3eme Seconde Prémière Terminale" at bounding box center [749, 398] width 88 height 32
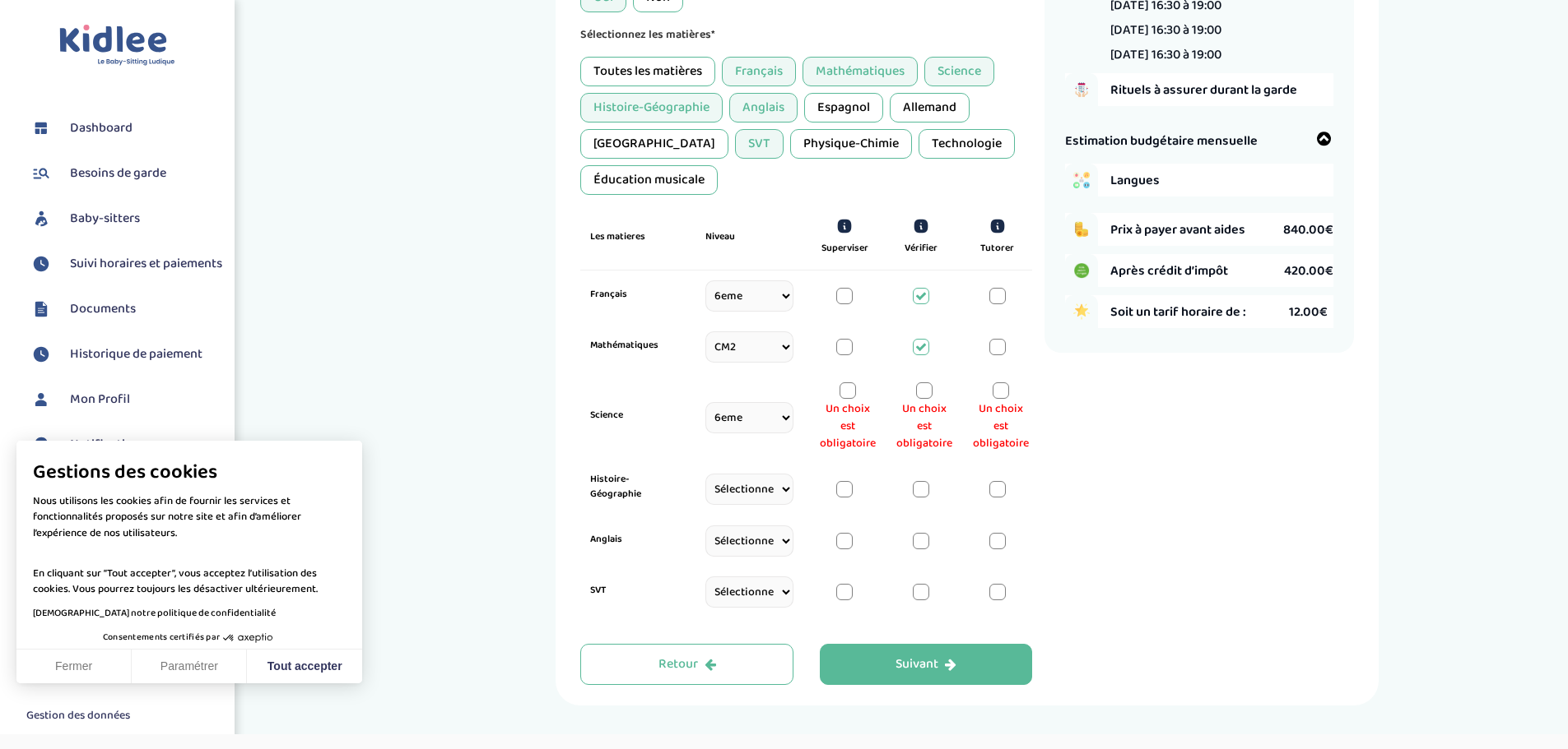
click at [916, 387] on div at bounding box center [924, 391] width 17 height 17
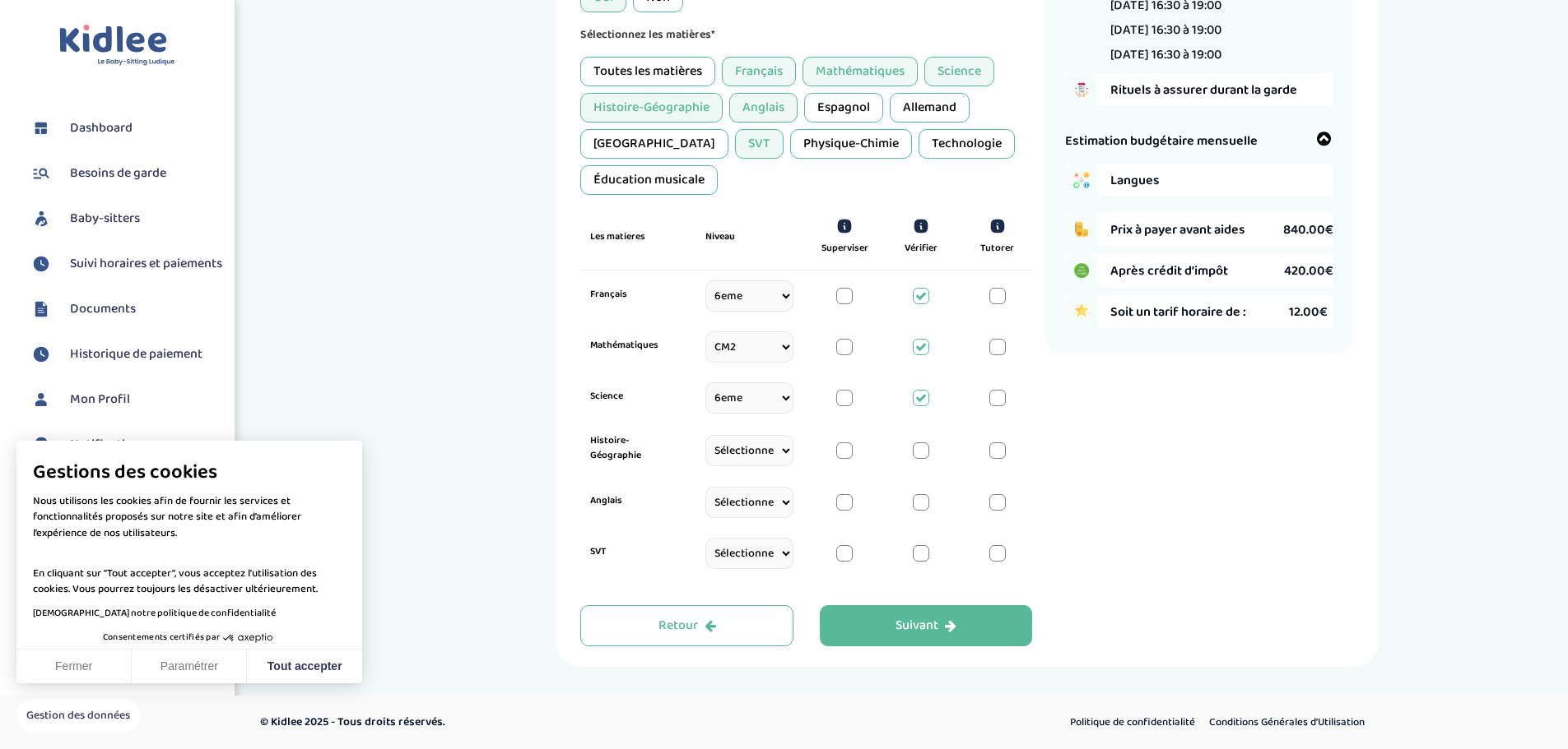
click at [760, 452] on select "Sélectionne CP CE1 CE2 CM1 CM2 6eme 5eme 4eme 3eme Seconde Prémière Terminale" at bounding box center [749, 451] width 88 height 32
select select "6eme"
click at [705, 452] on select "Sélectionne CP CE1 CE2 CM1 CM2 6eme 5eme 4eme 3eme Seconde Prémière Terminale" at bounding box center [749, 451] width 88 height 32
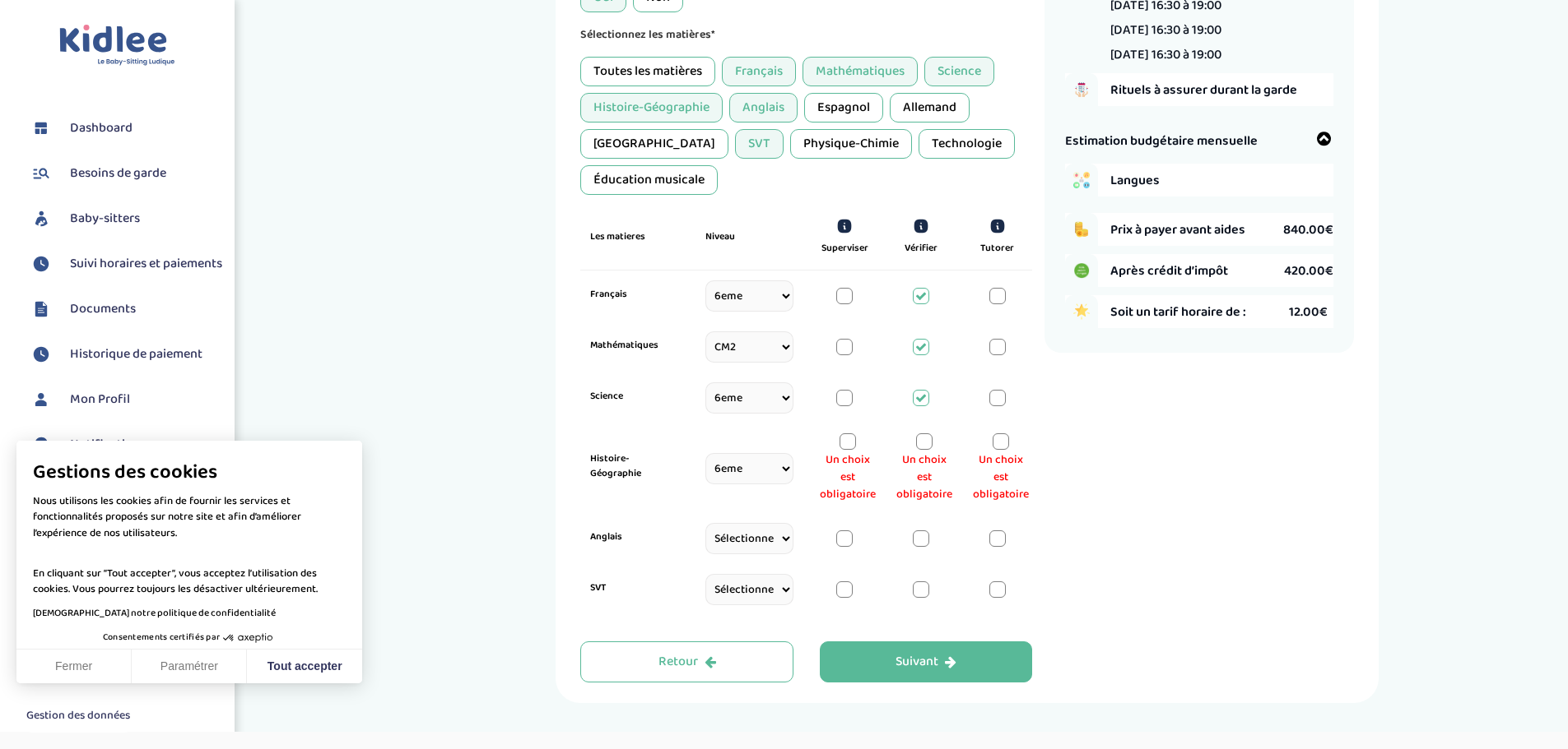
click at [919, 437] on div at bounding box center [924, 441] width 17 height 17
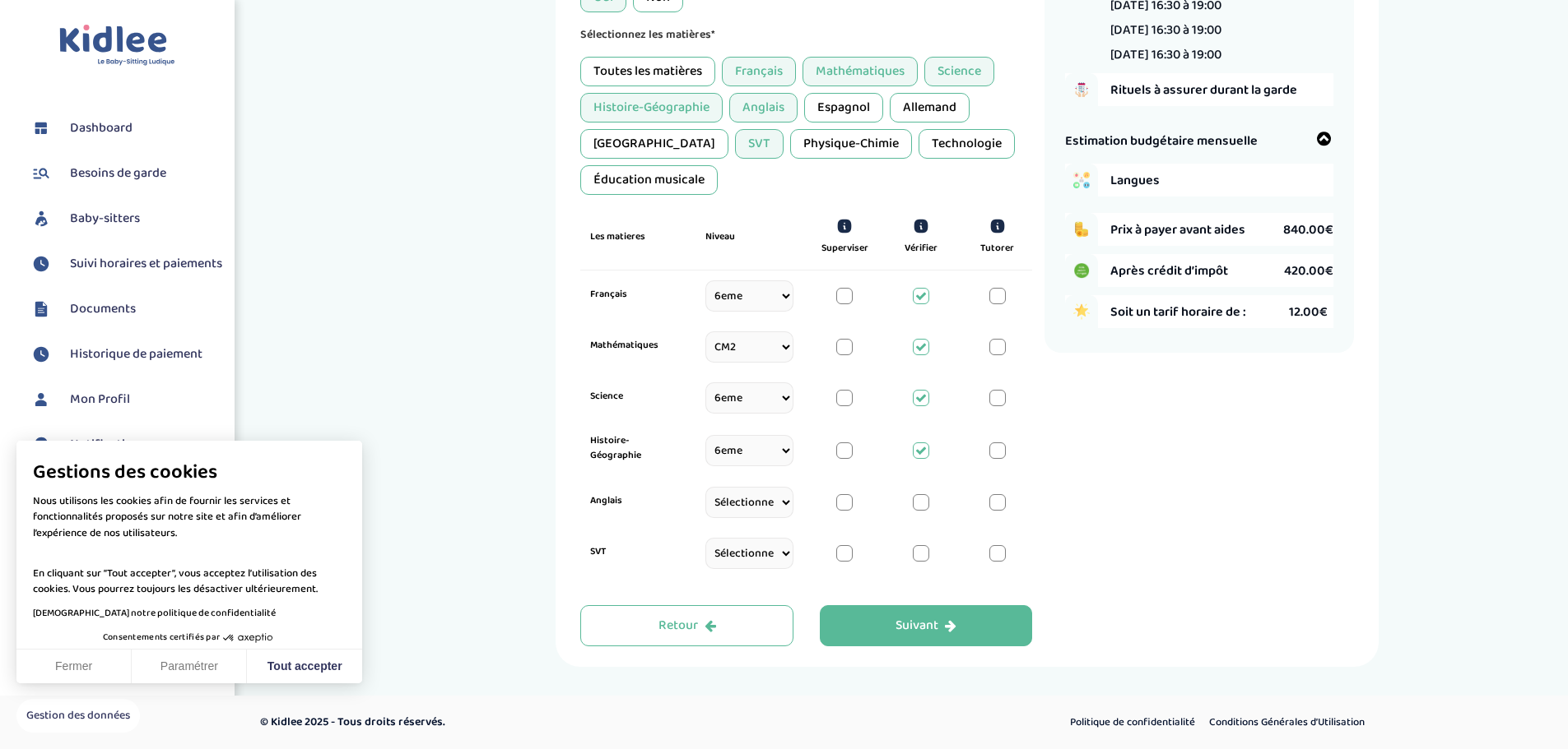
click at [758, 501] on select "Sélectionne CP CE1 CE2 CM1 CM2 6eme 5eme 4eme 3eme Seconde Prémière Terminale" at bounding box center [749, 503] width 88 height 32
select select "6eme"
click at [705, 505] on select "Sélectionne CP CE1 CE2 CM1 CM2 6eme 5eme 4eme 3eme Seconde Prémière Terminale" at bounding box center [749, 503] width 88 height 32
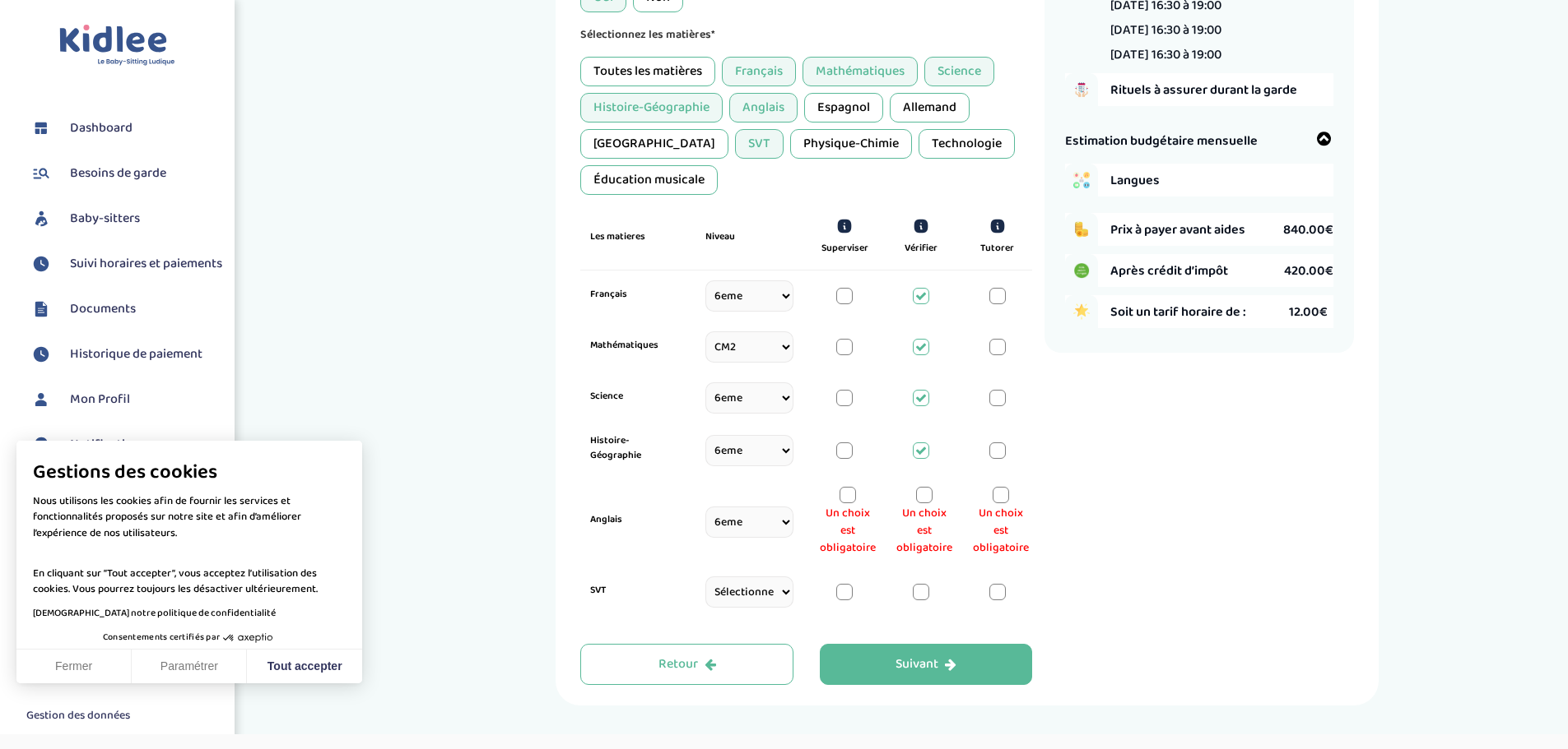
click at [922, 505] on span "Un choix est obligatoire" at bounding box center [923, 530] width 56 height 52
click at [925, 495] on div at bounding box center [924, 495] width 17 height 17
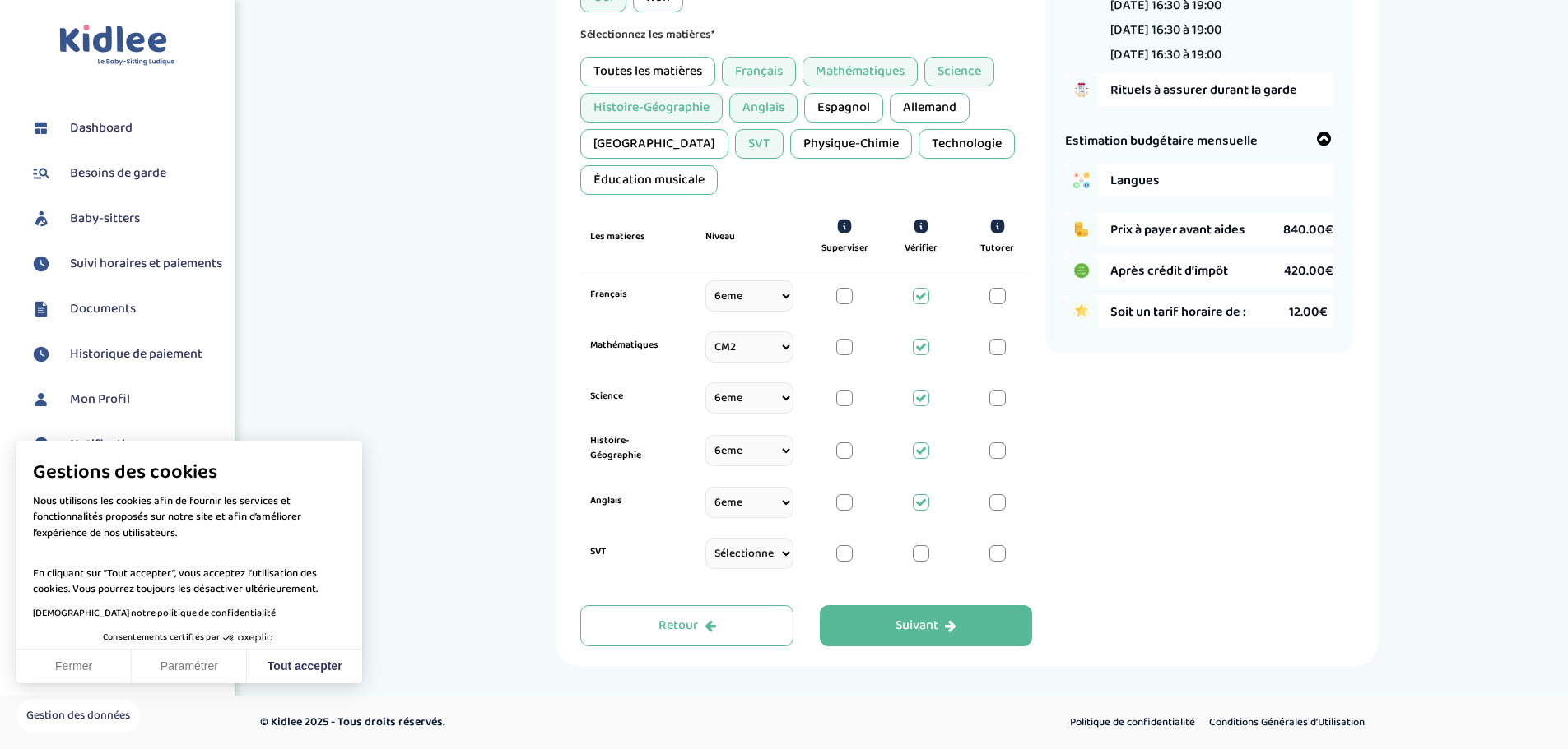
click at [791, 556] on select "Sélectionne CP CE1 CE2 CM1 CM2 6eme 5eme 4eme 3eme Seconde Prémière Terminale" at bounding box center [749, 554] width 88 height 32
select select "6eme"
click at [705, 557] on select "Sélectionne CP CE1 CE2 CM1 CM2 6eme 5eme 4eme 3eme Seconde Prémière Terminale" at bounding box center [749, 554] width 88 height 32
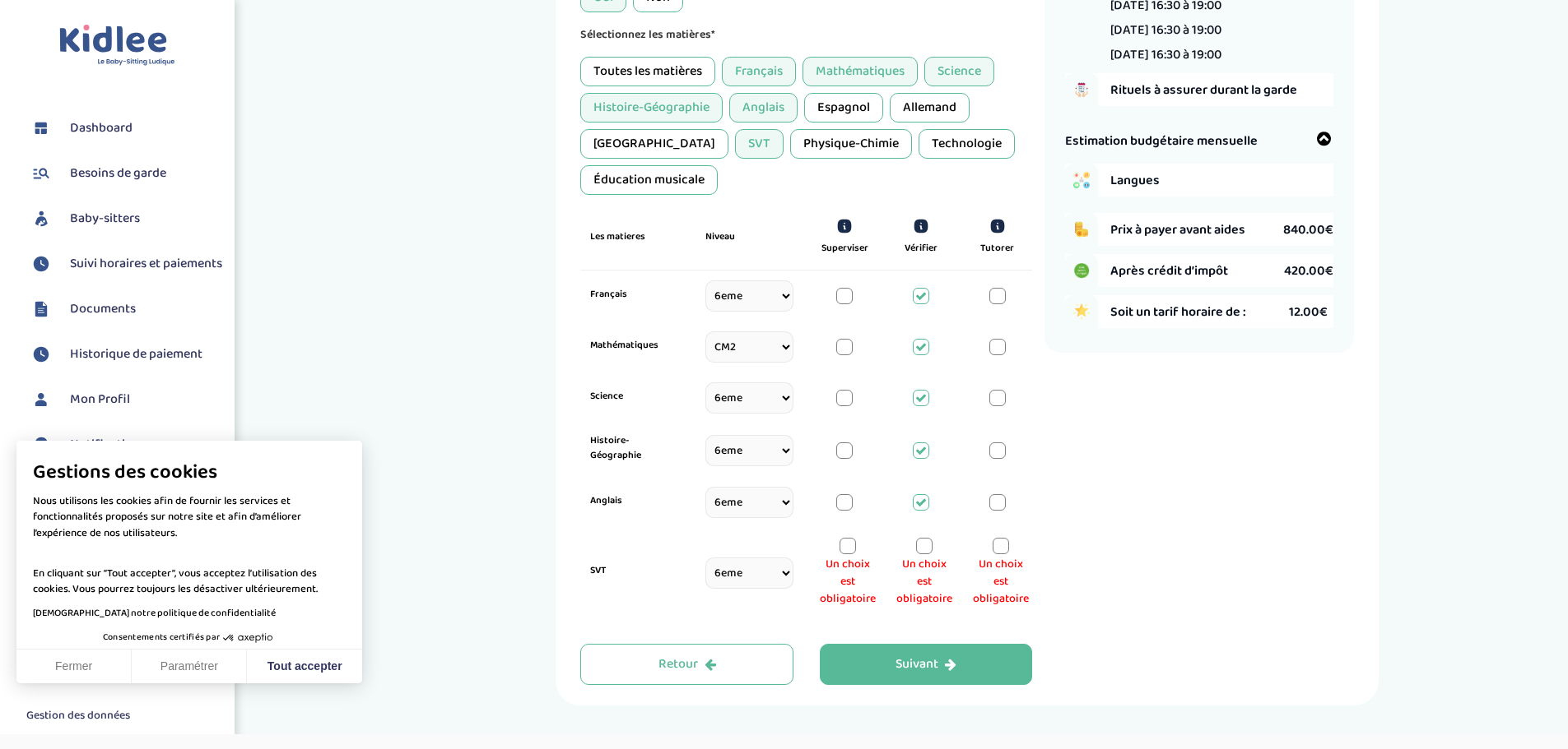
click at [922, 550] on div at bounding box center [924, 546] width 17 height 17
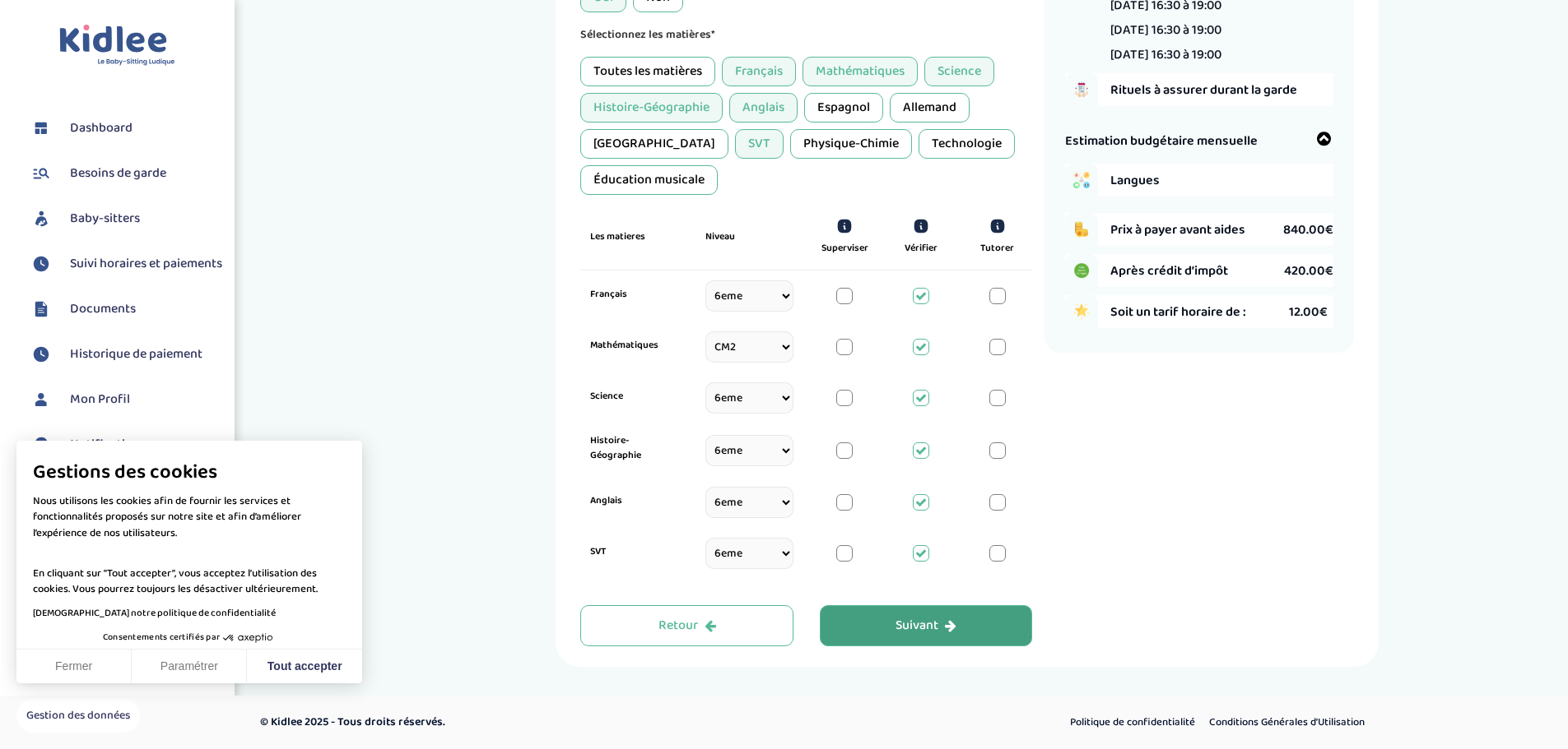
click at [926, 626] on div "Suivant" at bounding box center [925, 626] width 61 height 19
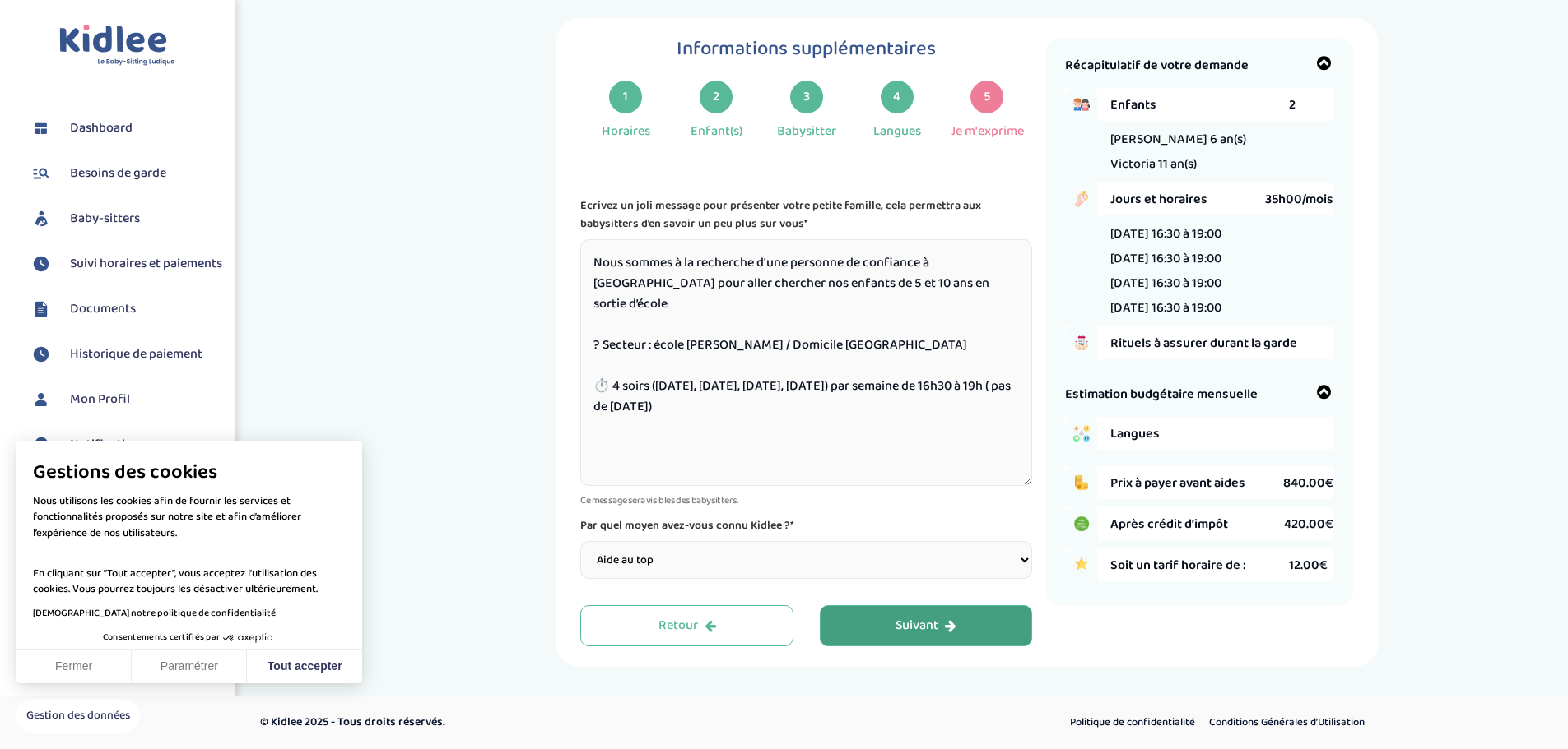
click at [800, 288] on textarea "Nous sommes à la recherche d'une personne de confiance à Colombes pour aller ch…" at bounding box center [806, 362] width 452 height 247
click at [819, 285] on textarea "Nous sommes à la recherche d'une personne de confiance à Colombes pour aller ch…" at bounding box center [806, 362] width 452 height 247
type textarea "Nous sommes à la recherche d'une personne de confiance à Colombes pour aller ch…"
click at [953, 632] on icon "button" at bounding box center [951, 626] width 12 height 13
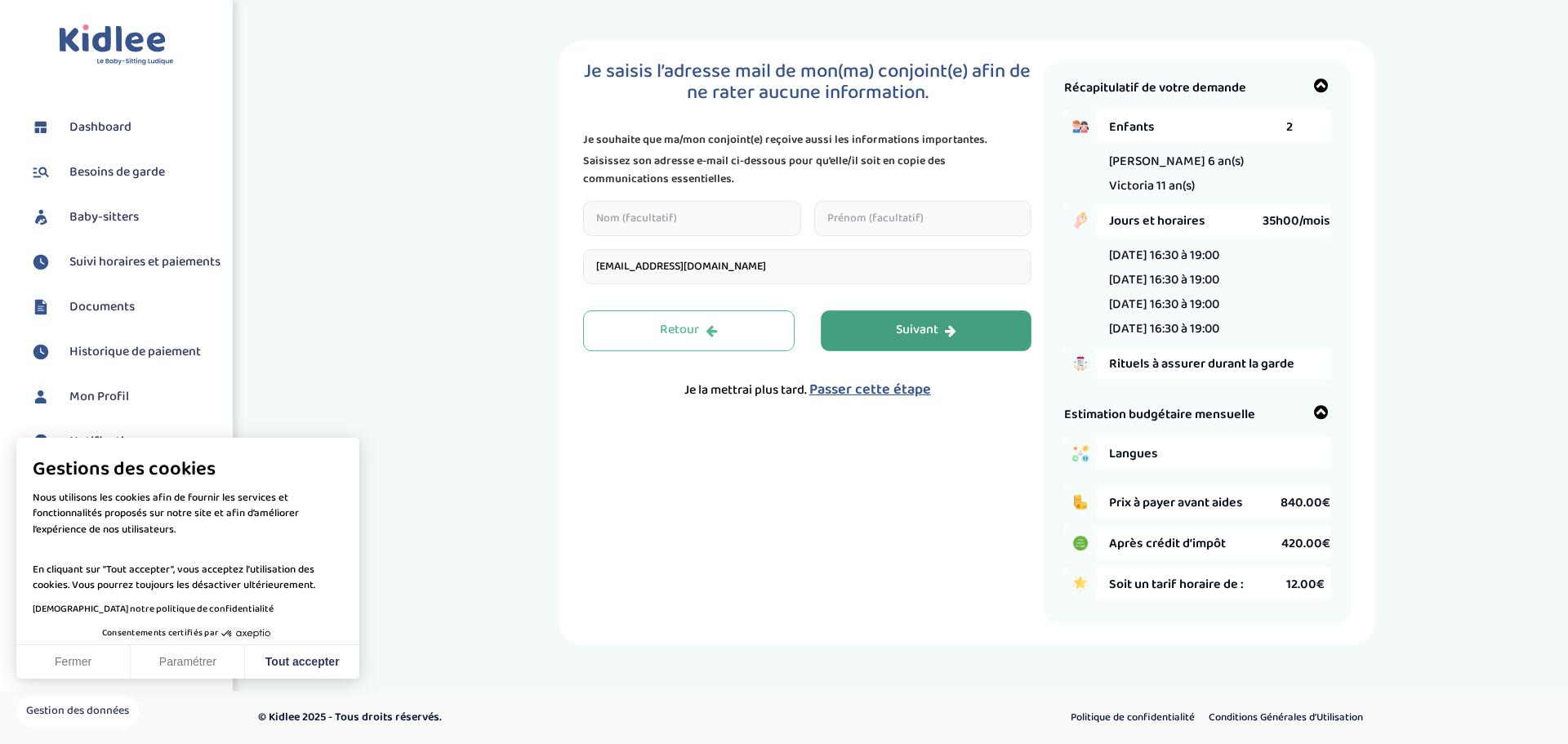
click at [947, 329] on icon "button" at bounding box center [951, 331] width 12 height 13
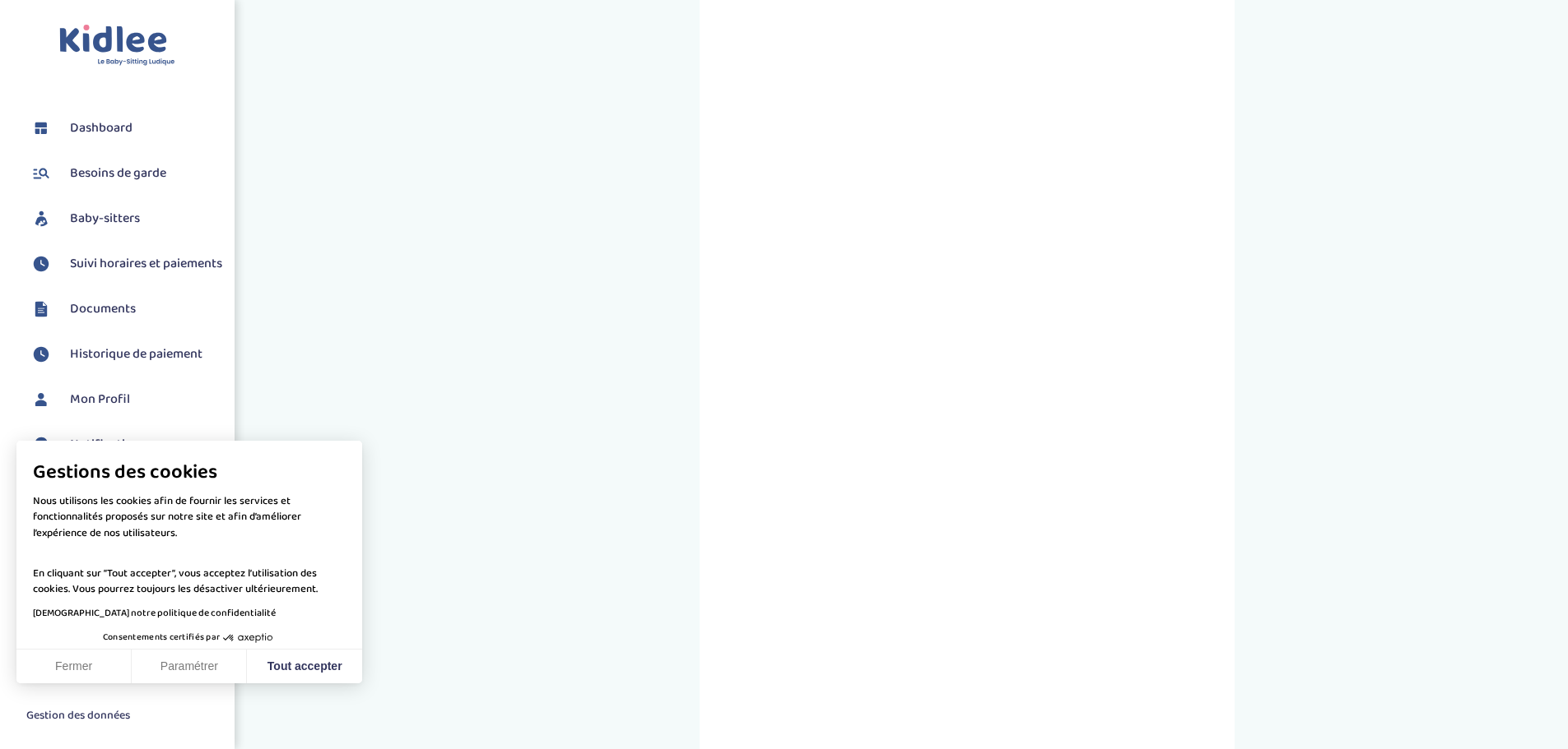
scroll to position [472, 0]
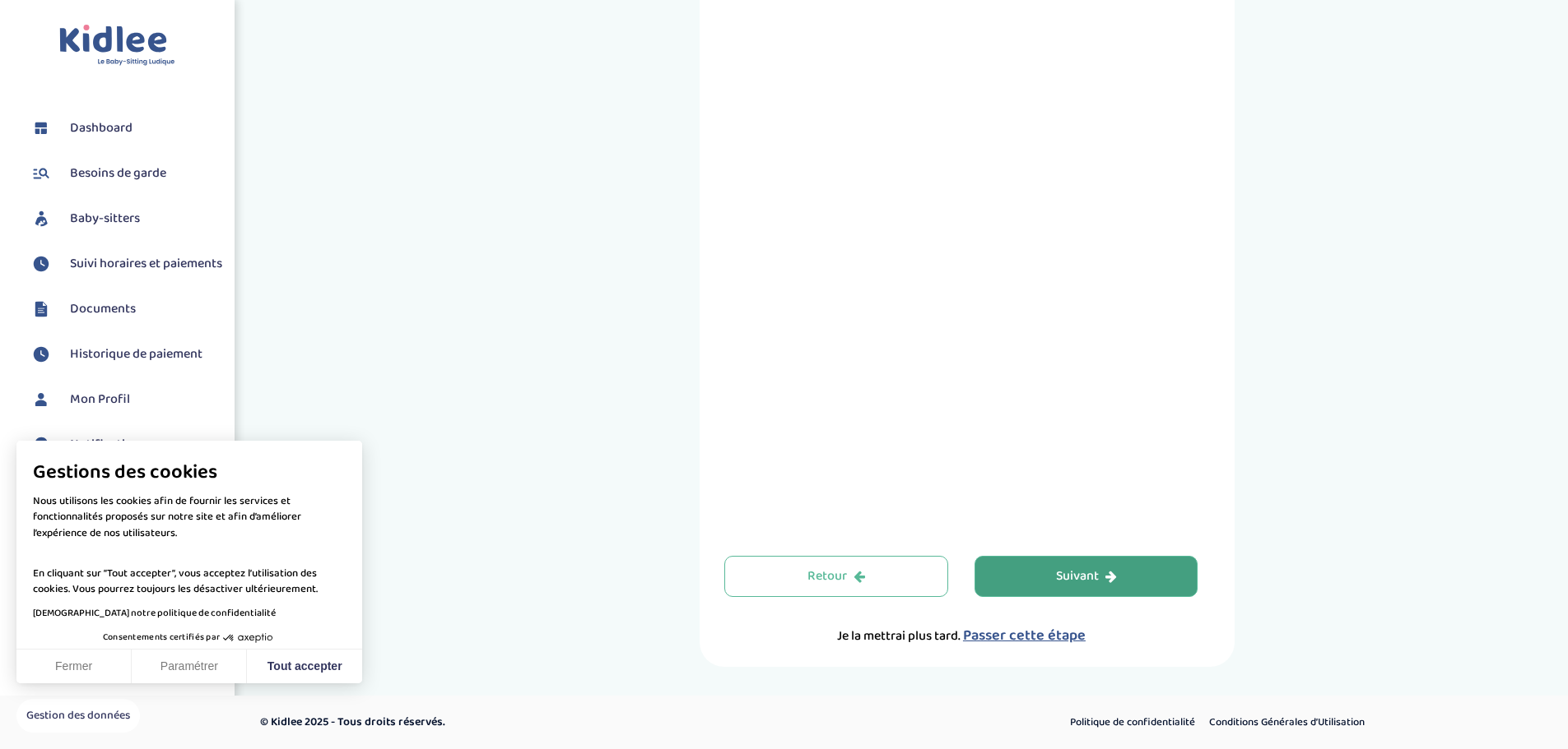
click at [1115, 570] on icon "button" at bounding box center [1111, 577] width 12 height 13
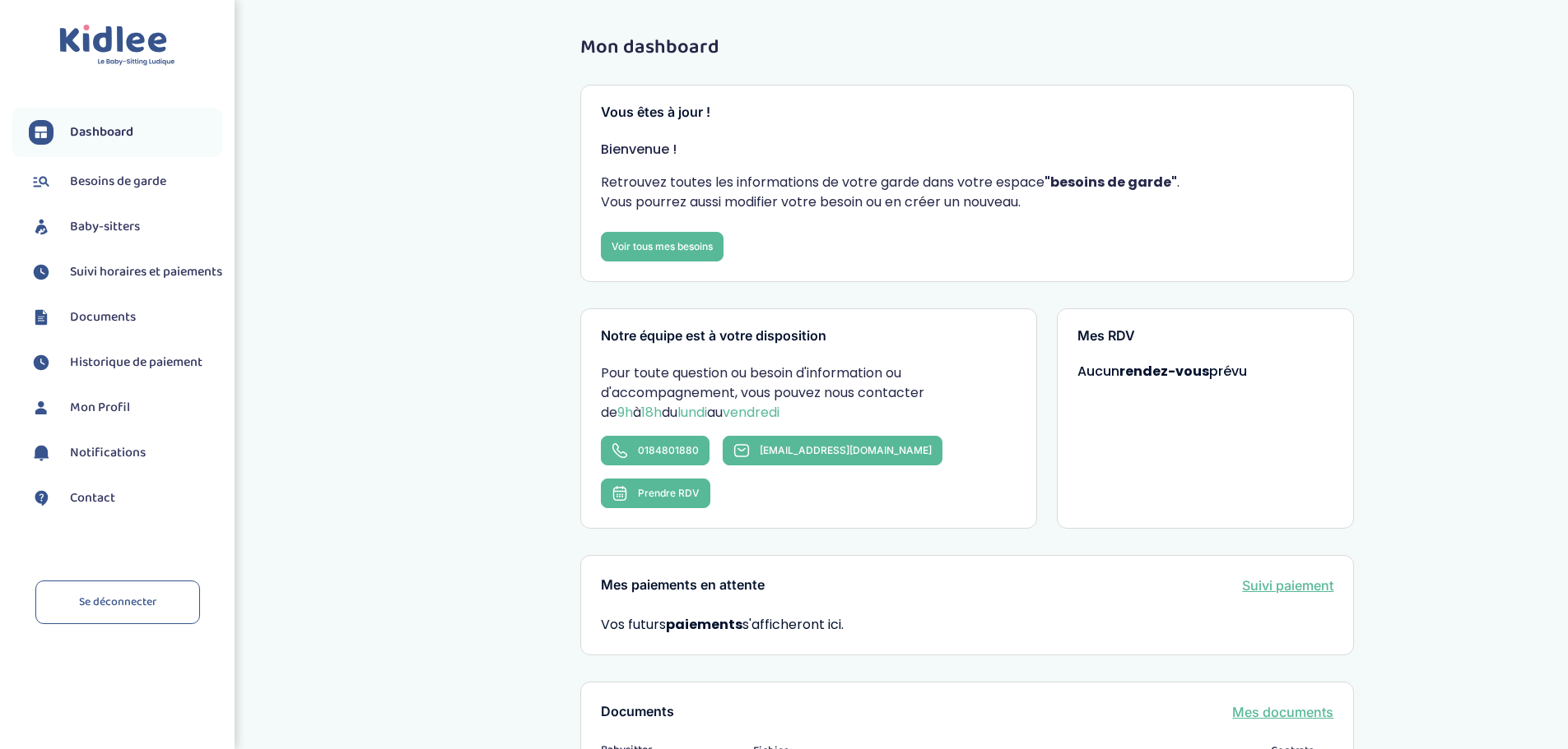
click at [119, 173] on span "Besoins de garde" at bounding box center [118, 182] width 96 height 20
click at [102, 214] on li "Baby-sitters" at bounding box center [117, 226] width 210 height 41
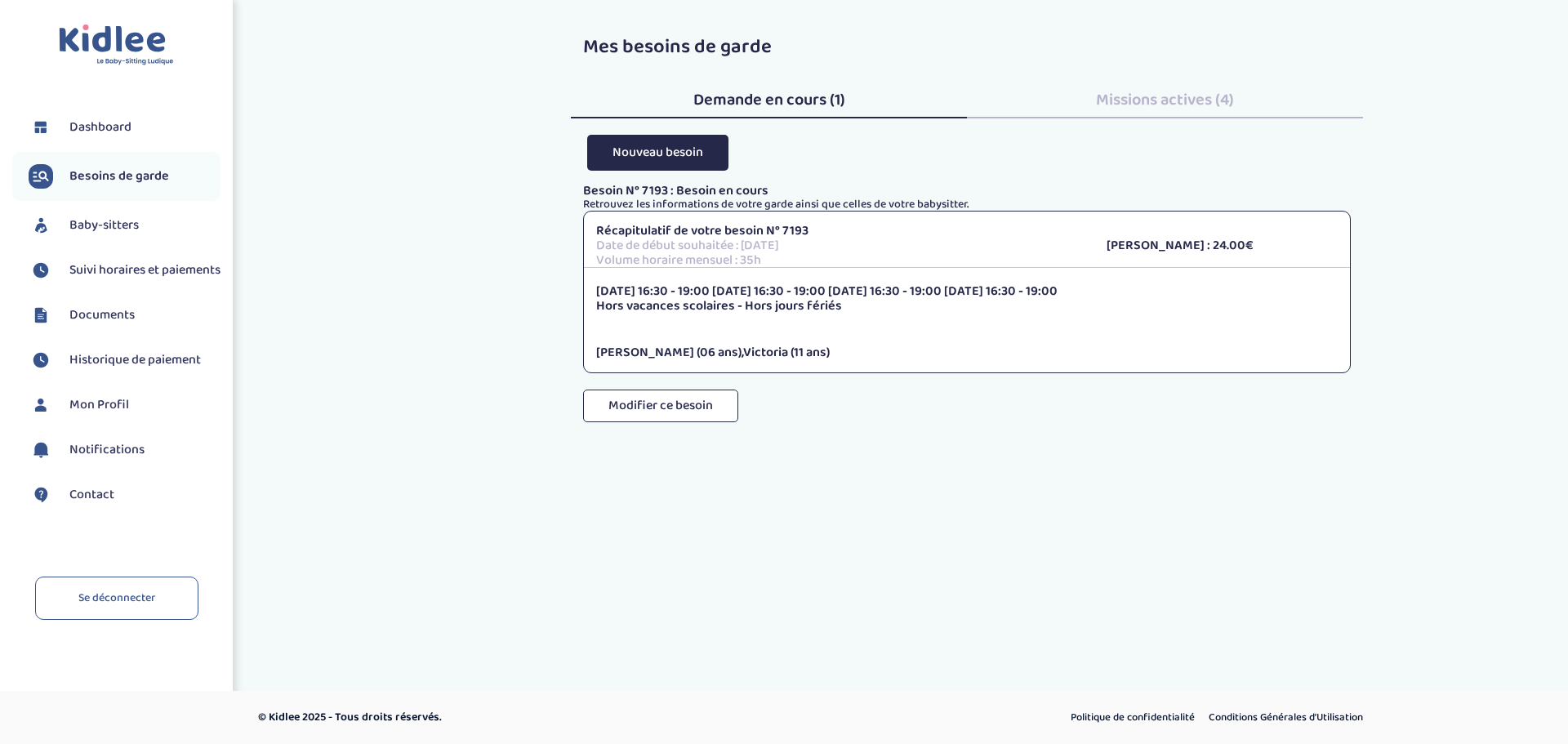
click at [97, 222] on span "Baby-sitters" at bounding box center [104, 225] width 69 height 20
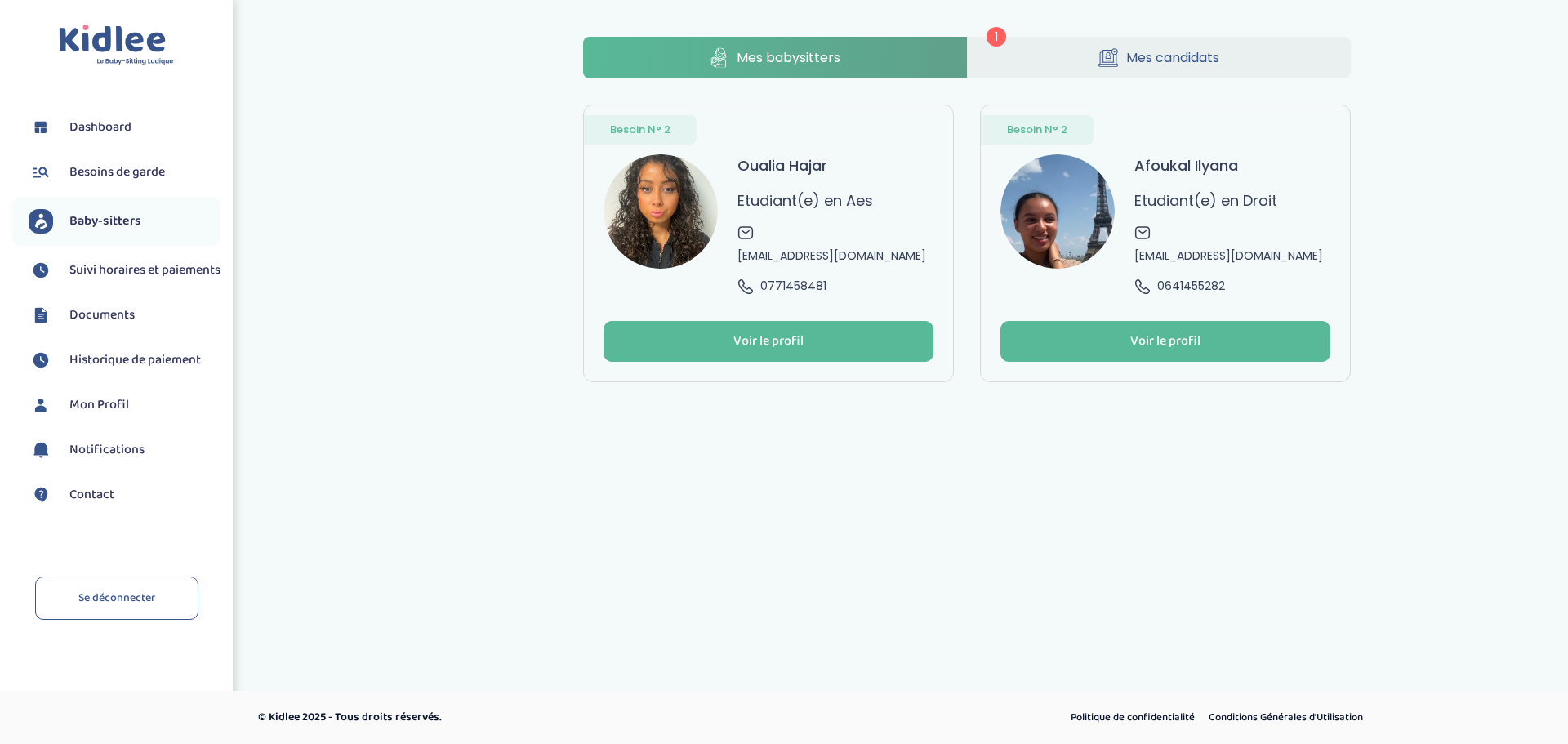
click at [998, 43] on span "1" at bounding box center [996, 37] width 20 height 20
click at [996, 34] on span "1" at bounding box center [996, 37] width 20 height 20
click at [885, 58] on link "Mes babysitters" at bounding box center [774, 58] width 384 height 41
click at [116, 268] on span "Suivi horaires et paiements" at bounding box center [144, 271] width 151 height 20
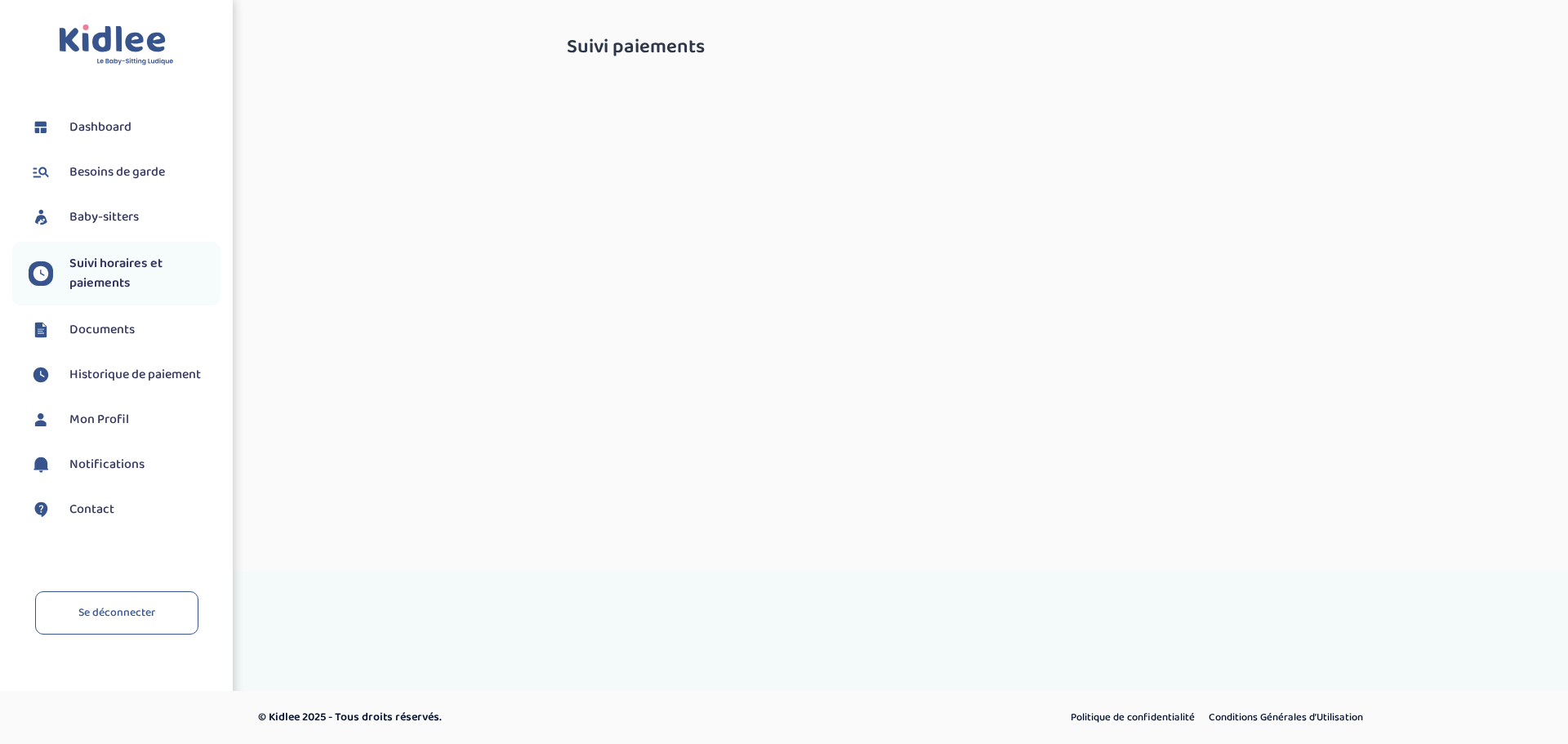
select select "janvier 2025"
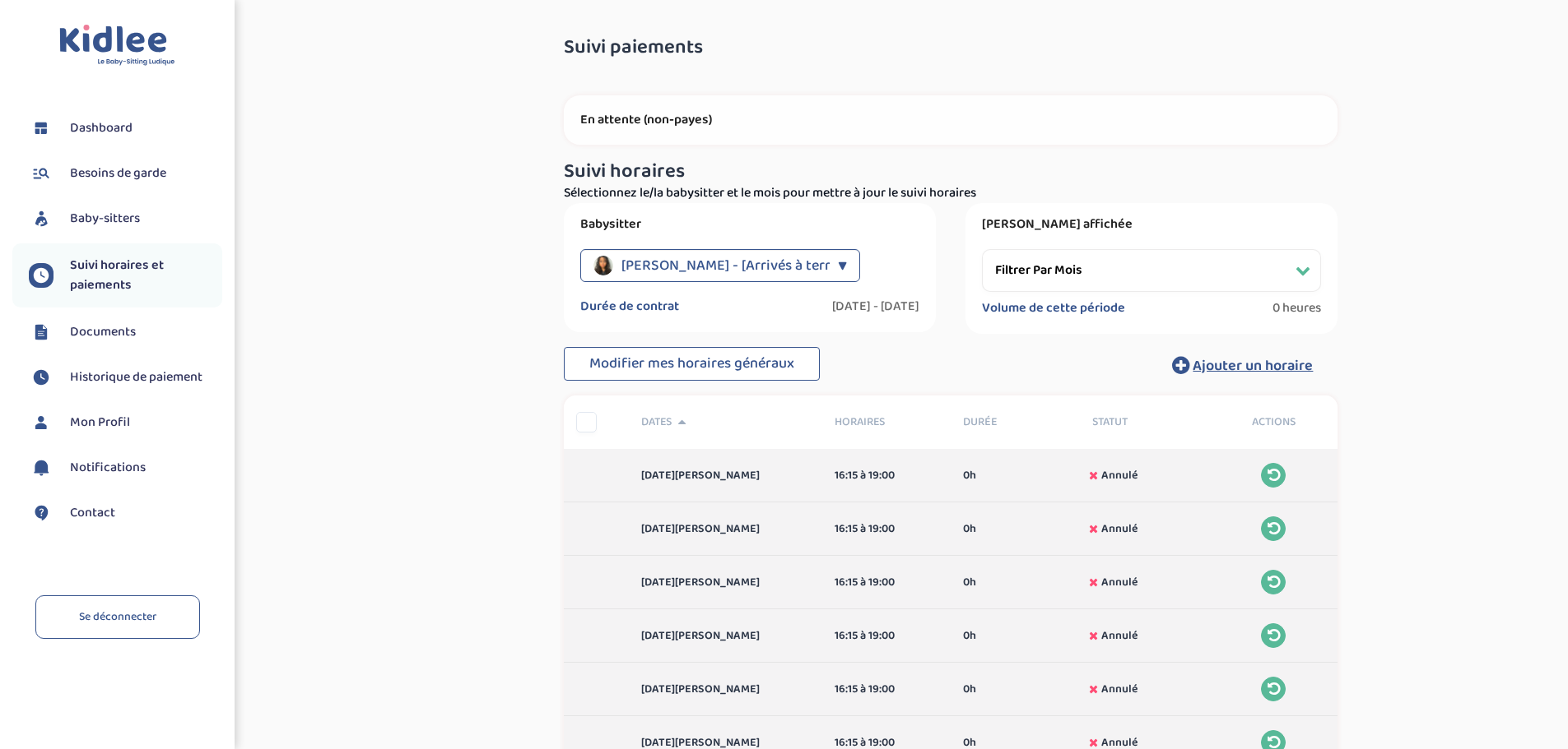
click at [802, 118] on p "En attente (non-payes)" at bounding box center [951, 121] width 740 height 17
click at [839, 261] on div "▼" at bounding box center [842, 266] width 9 height 33
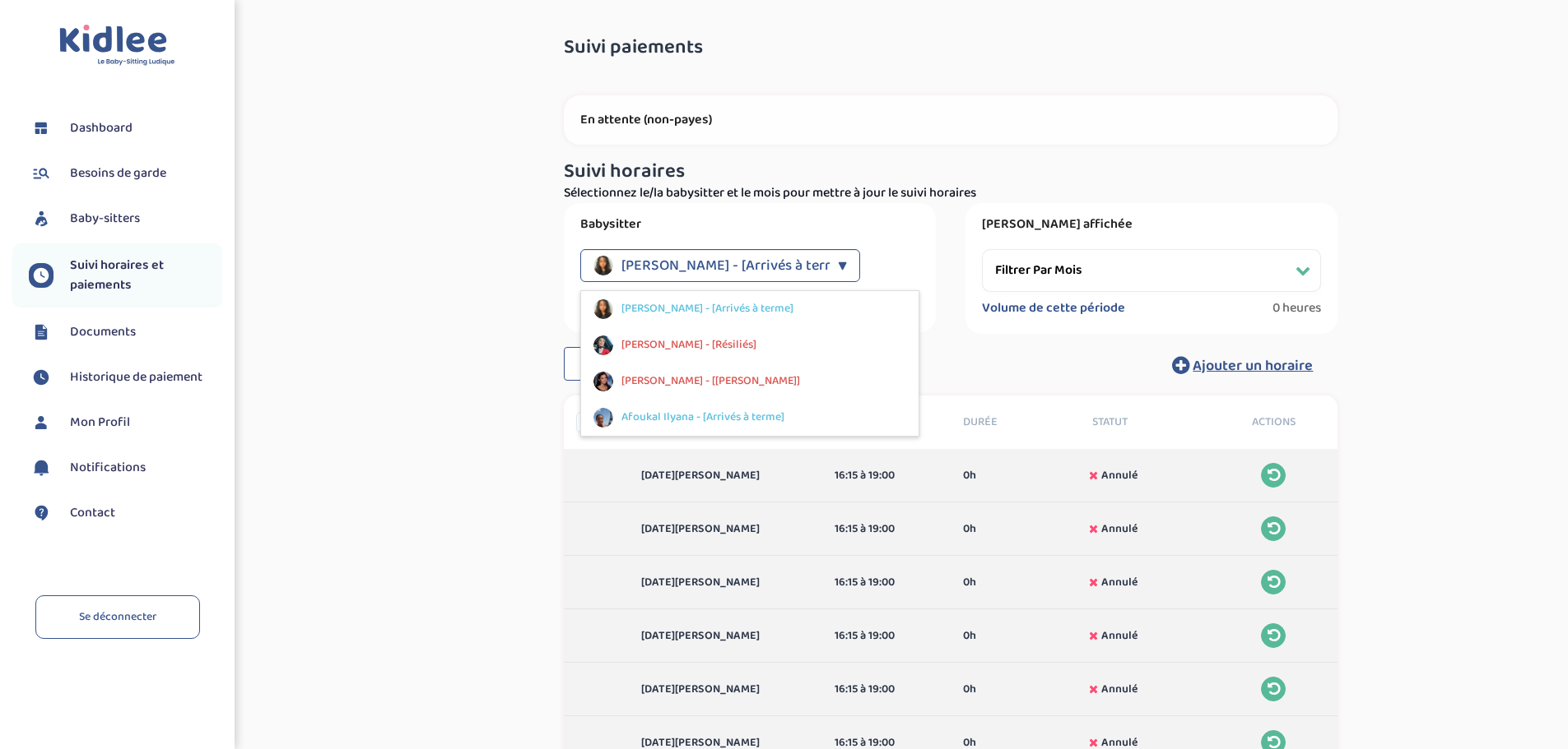
click at [135, 329] on span "Documents" at bounding box center [102, 333] width 66 height 20
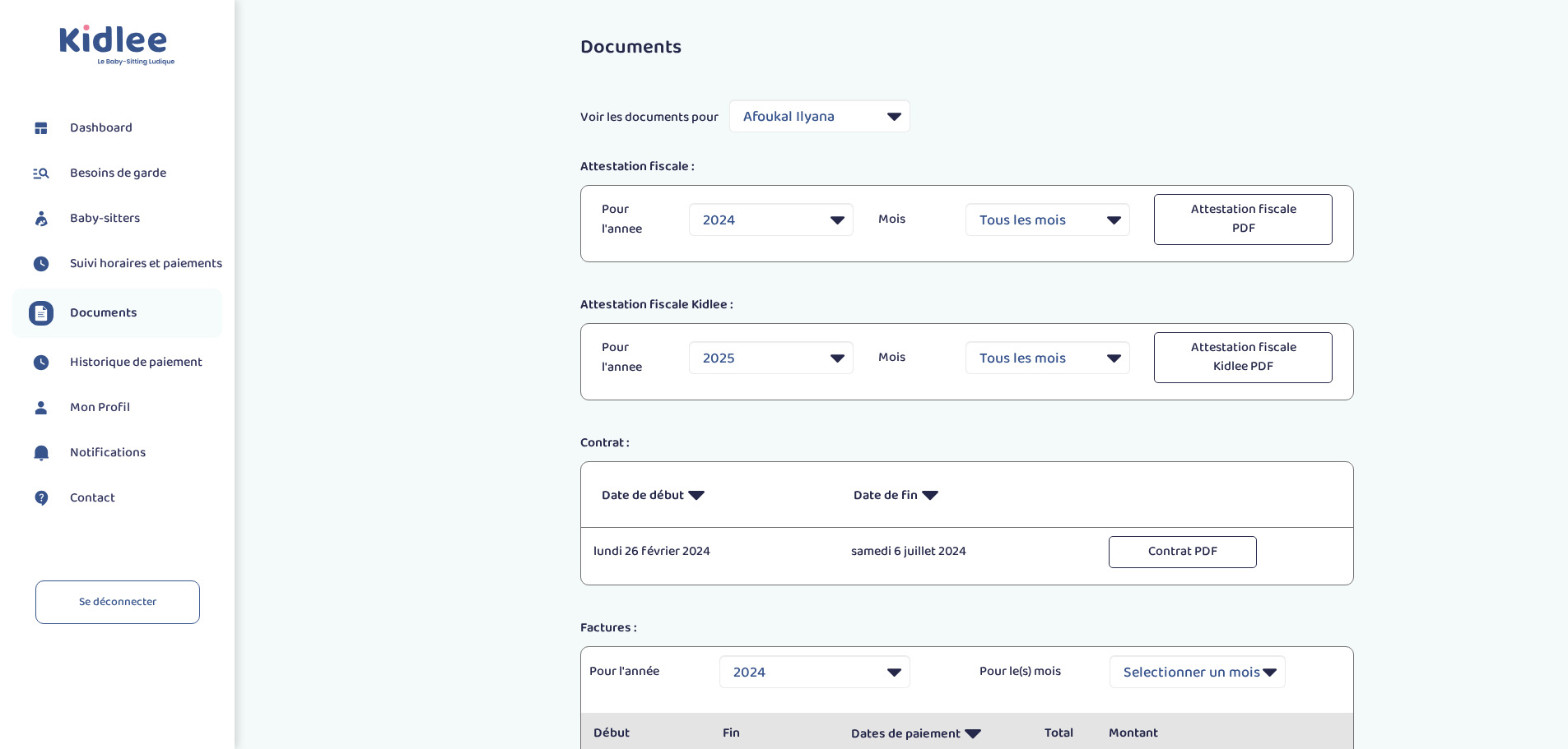
select select "29491"
select select "2024"
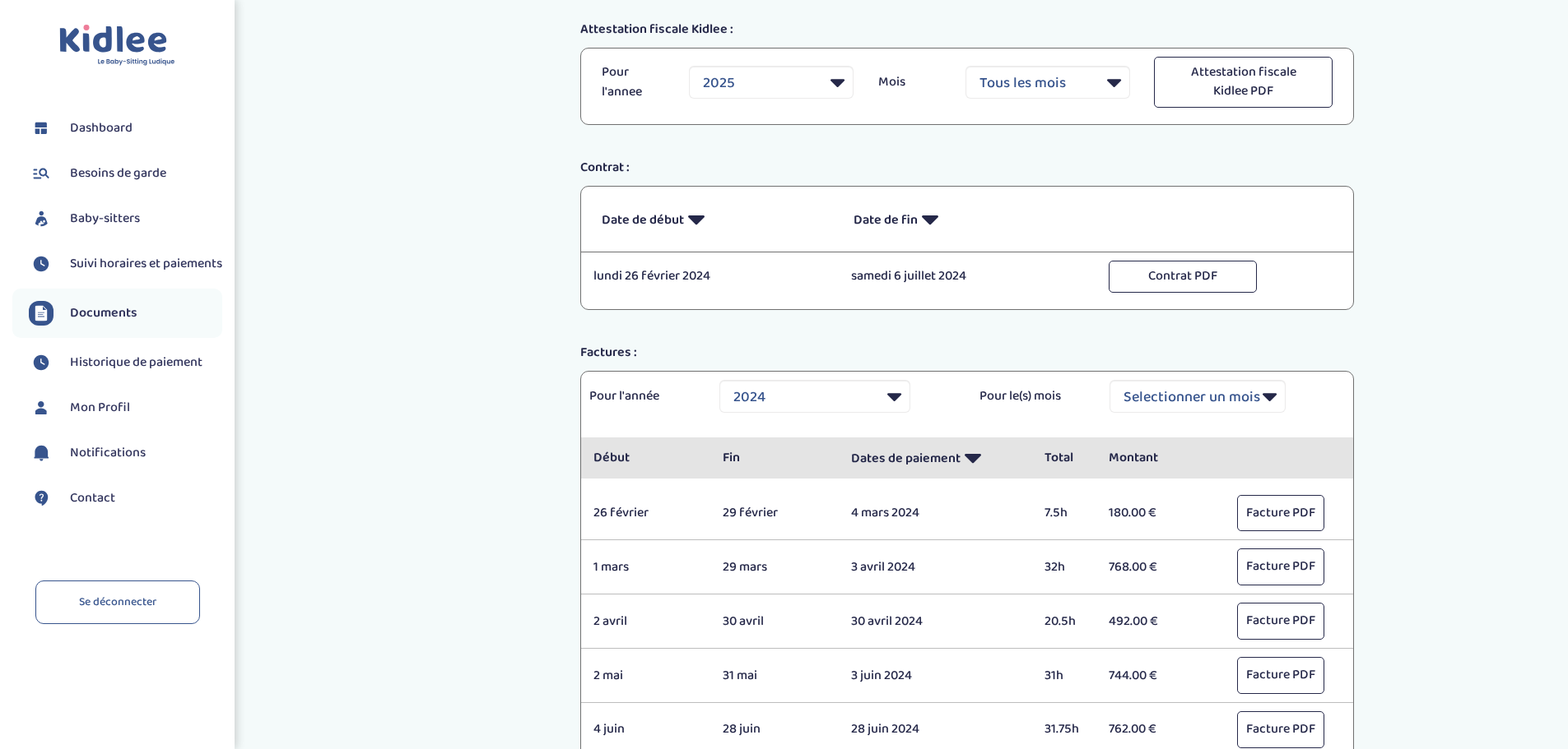
scroll to position [411, 0]
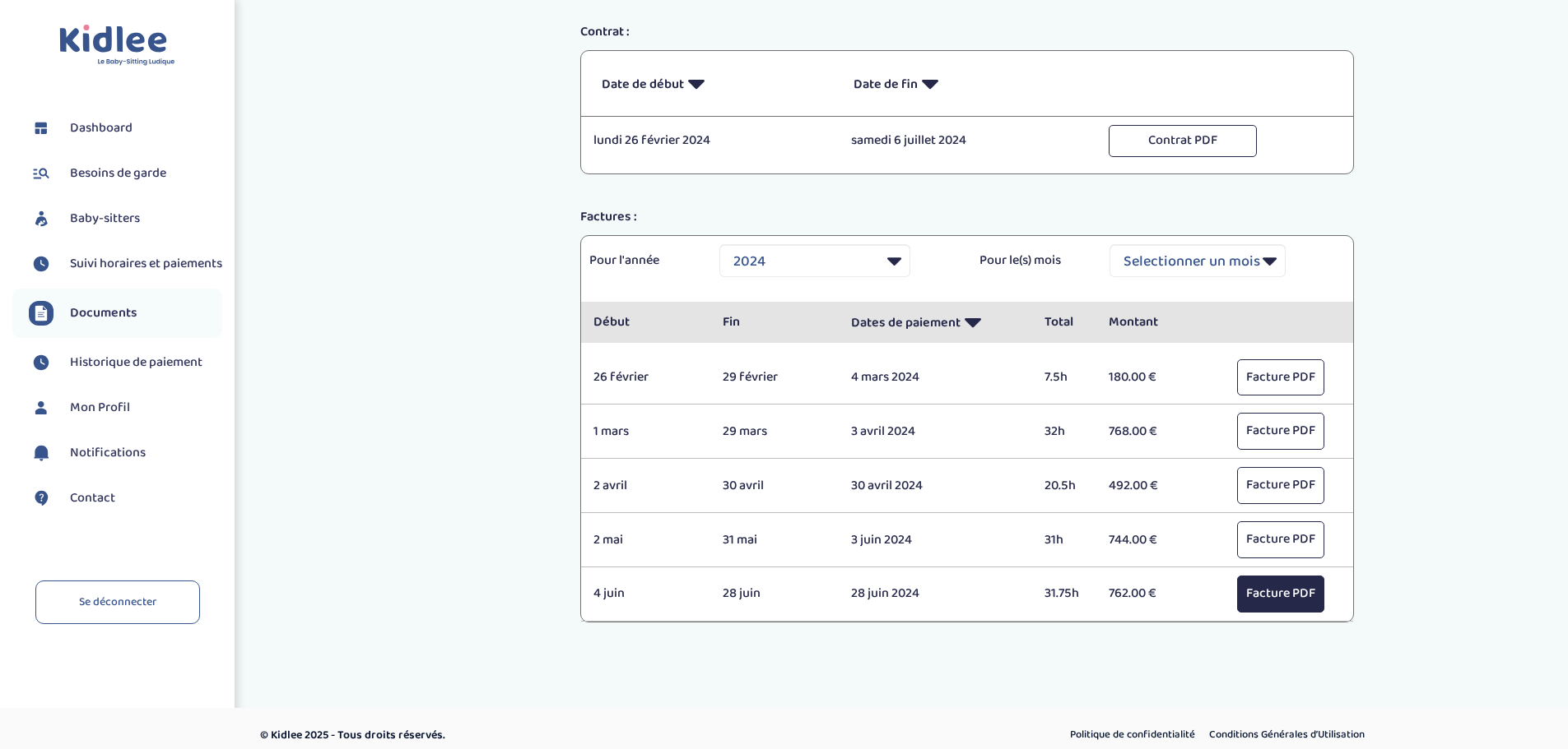
click at [1276, 594] on button "Facture PDF" at bounding box center [1280, 594] width 87 height 37
click at [892, 259] on select "Selectionner une année 2021 2021 2021 2021 2021 2021 2021 2021 2021 2021 2021 2…" at bounding box center [815, 261] width 191 height 33
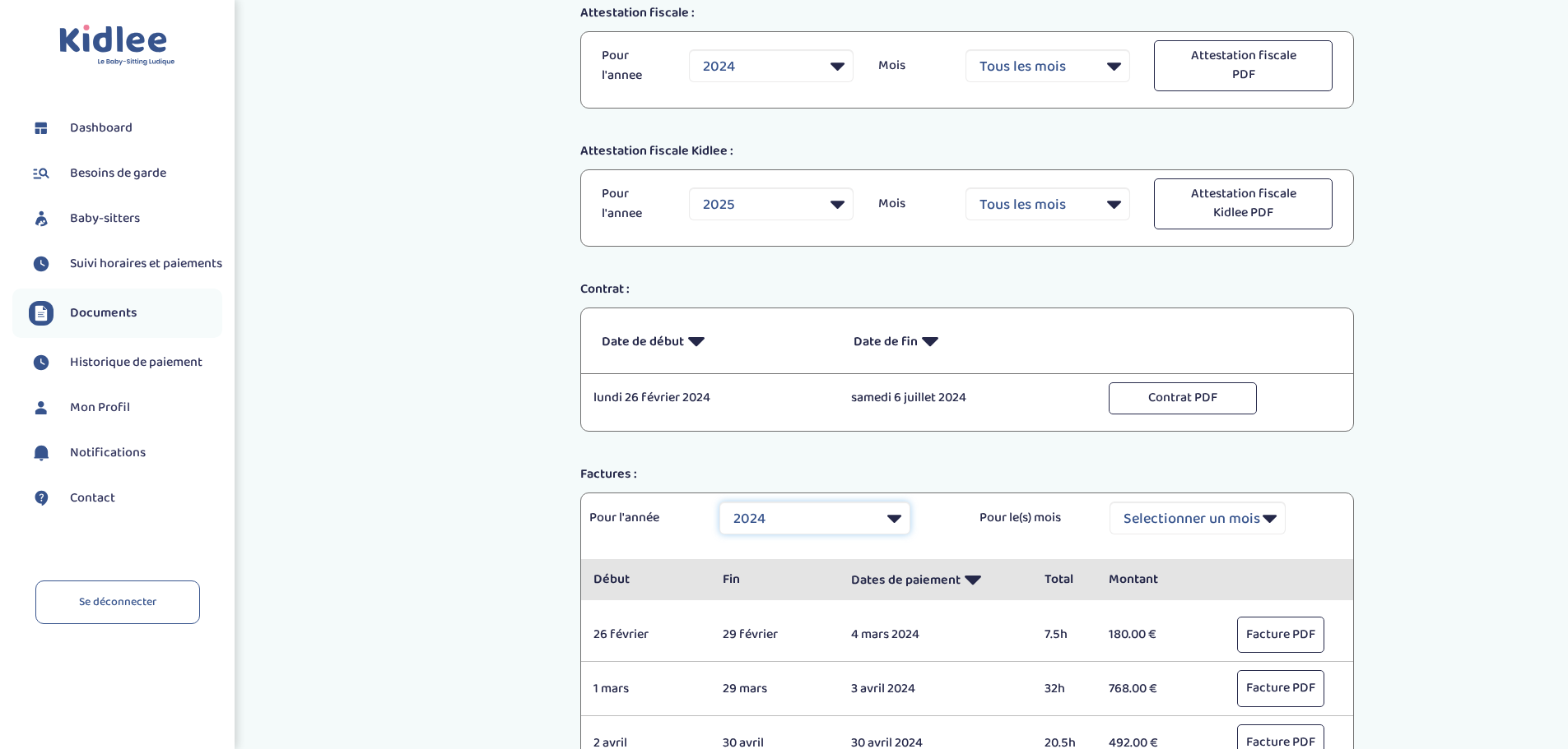
scroll to position [165, 0]
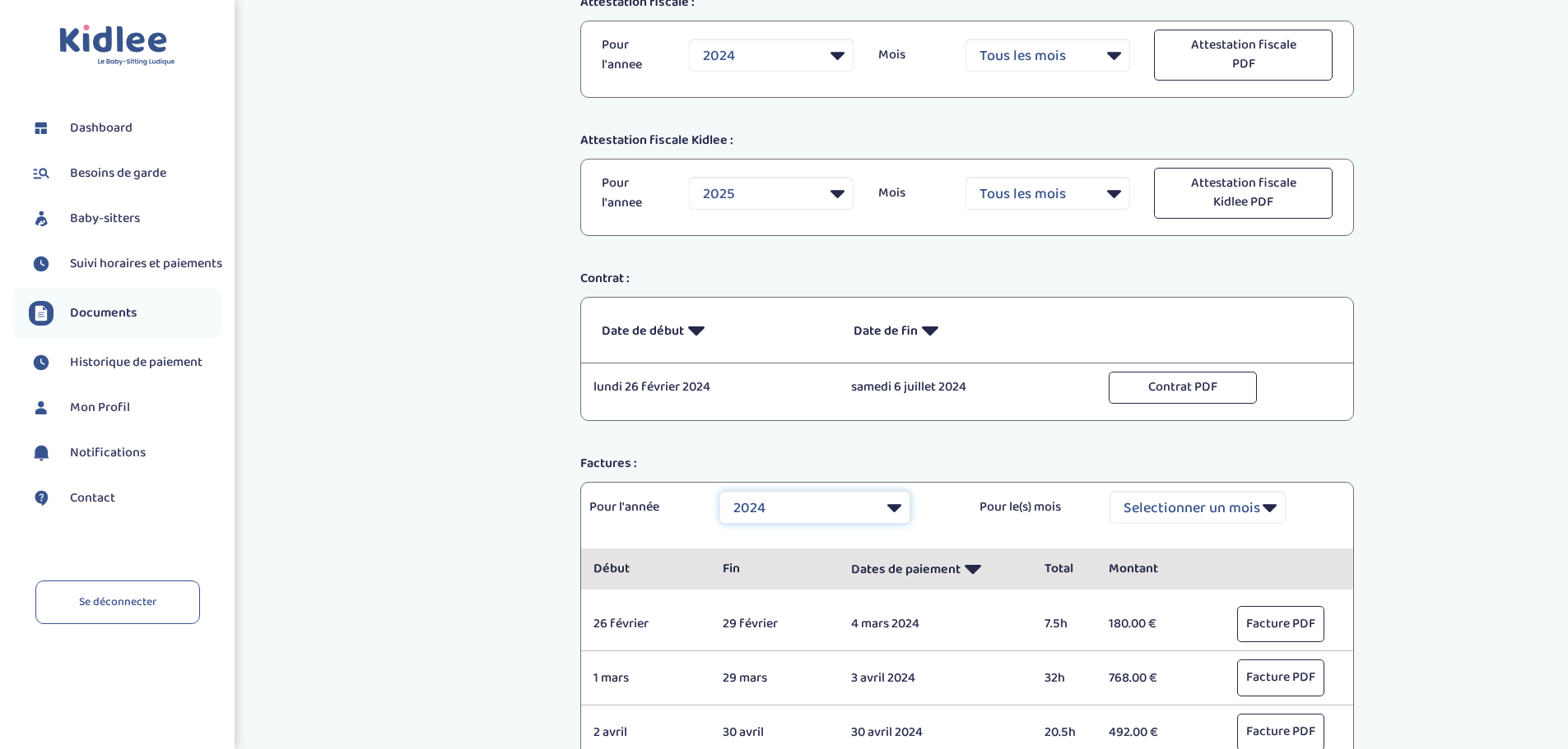
click at [896, 510] on select "Selectionner une année 2021 2021 2021 2021 2021 2021 2021 2021 2021 2021 2021 2…" at bounding box center [815, 508] width 191 height 33
click at [1228, 476] on div "Factures : Pour l'année Selectionner une année 2021 2021 2021 2021 2021 2021 20…" at bounding box center [967, 662] width 799 height 416
click at [903, 510] on select "Selectionner une année 2021 2021 2021 2021 2021 2021 2021 2021 2021 2021 2021 2…" at bounding box center [815, 508] width 191 height 33
click at [904, 510] on select "Selectionner une année 2021 2021 2021 2021 2021 2021 2021 2021 2021 2021 2021 2…" at bounding box center [815, 508] width 191 height 33
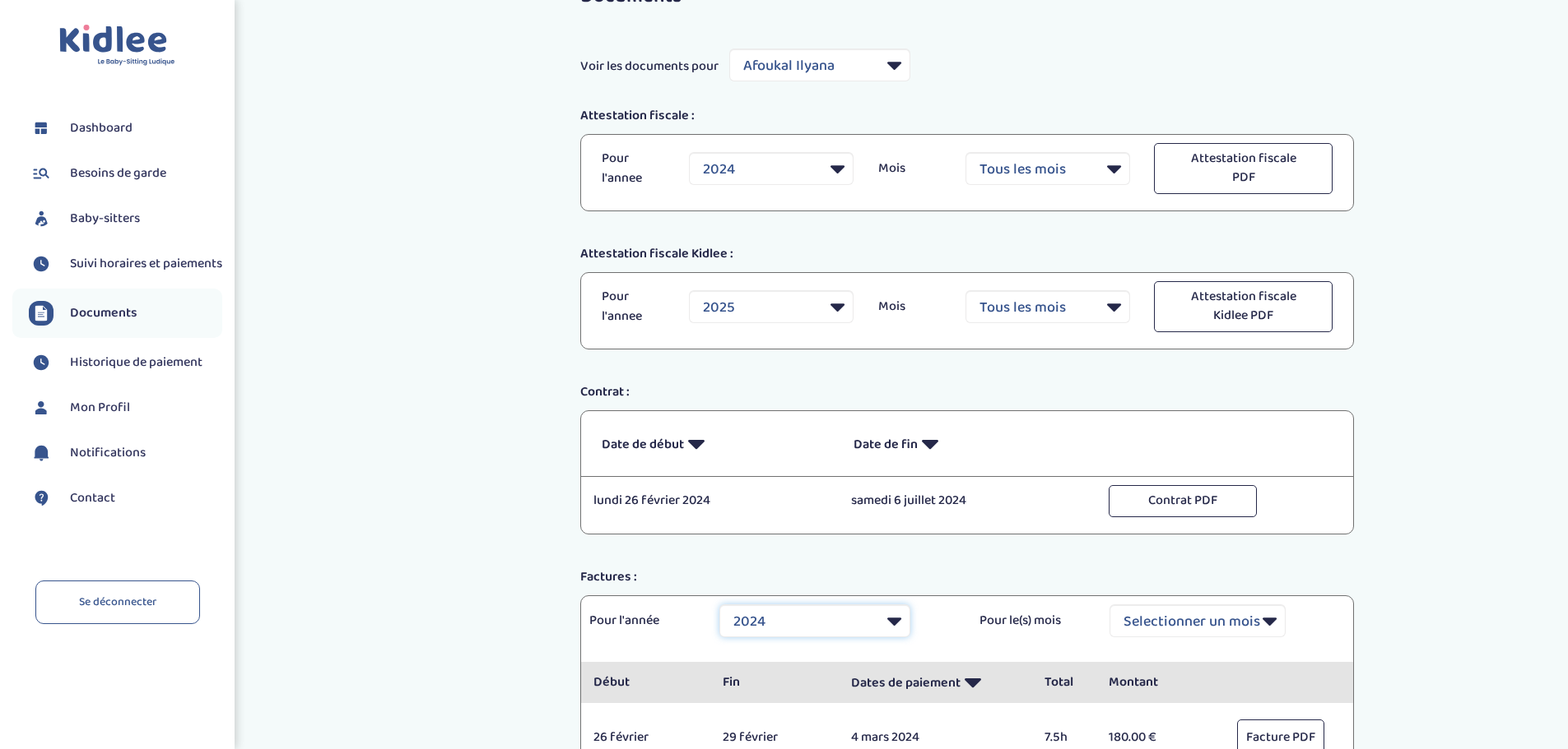
scroll to position [0, 0]
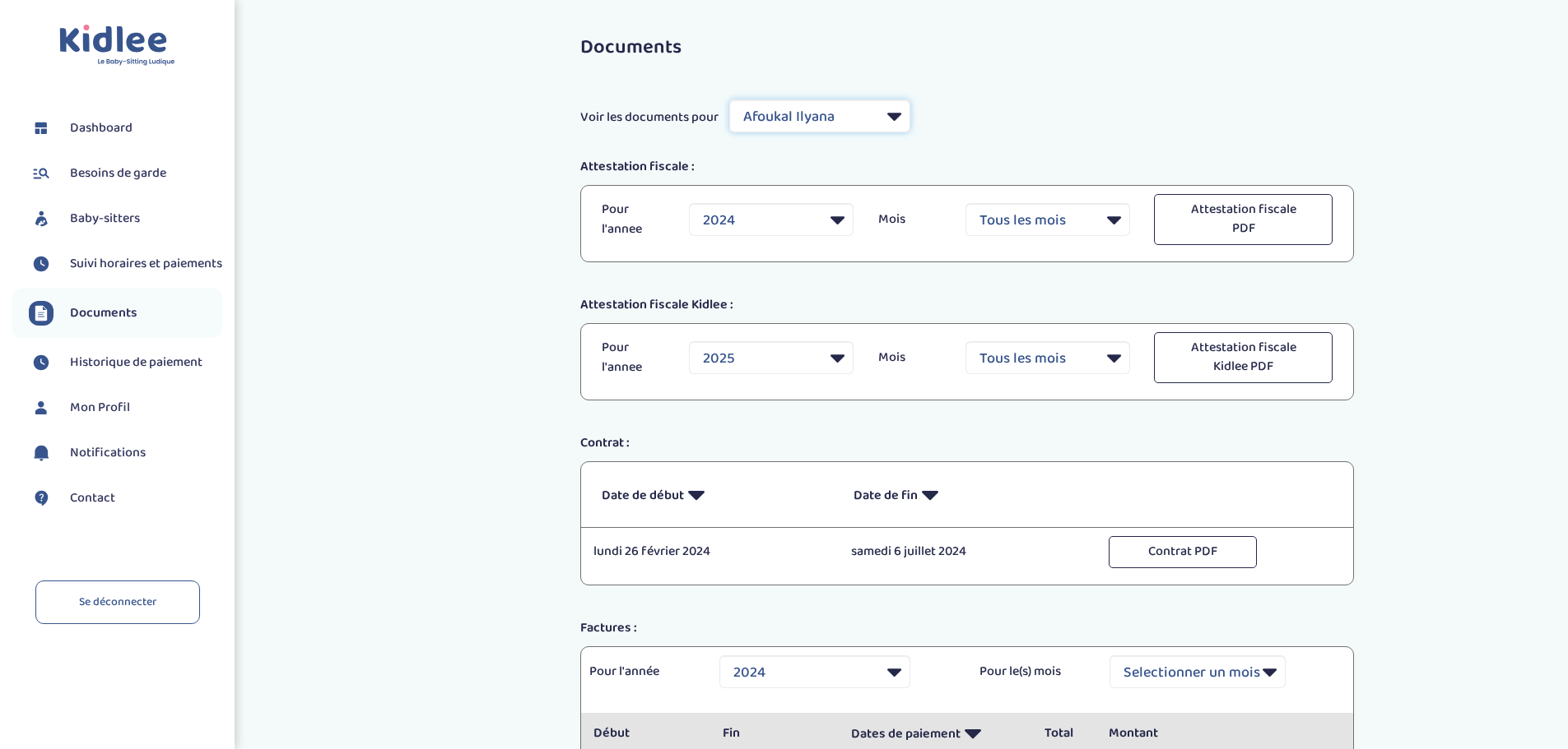
click at [896, 114] on select "Filtrer par Baby-sitter Afoukal Ilyana Abderrahime Lina Boulefred Marwa Oualia …" at bounding box center [820, 116] width 181 height 33
select select "40345"
click at [730, 100] on select "Filtrer par Baby-sitter Afoukal Ilyana Abderrahime Lina Boulefred Marwa Oualia …" at bounding box center [820, 116] width 181 height 33
select select "2025"
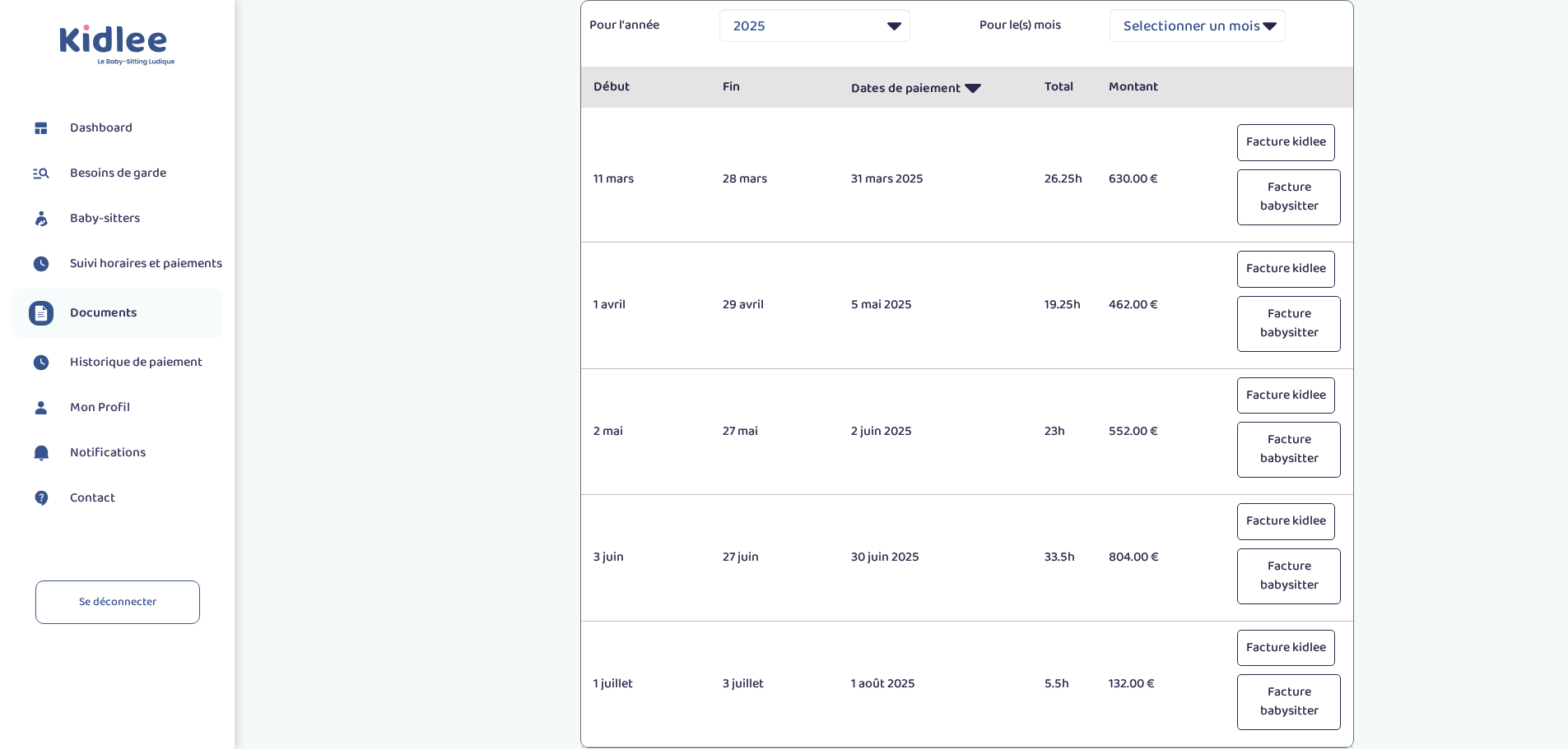
scroll to position [669, 0]
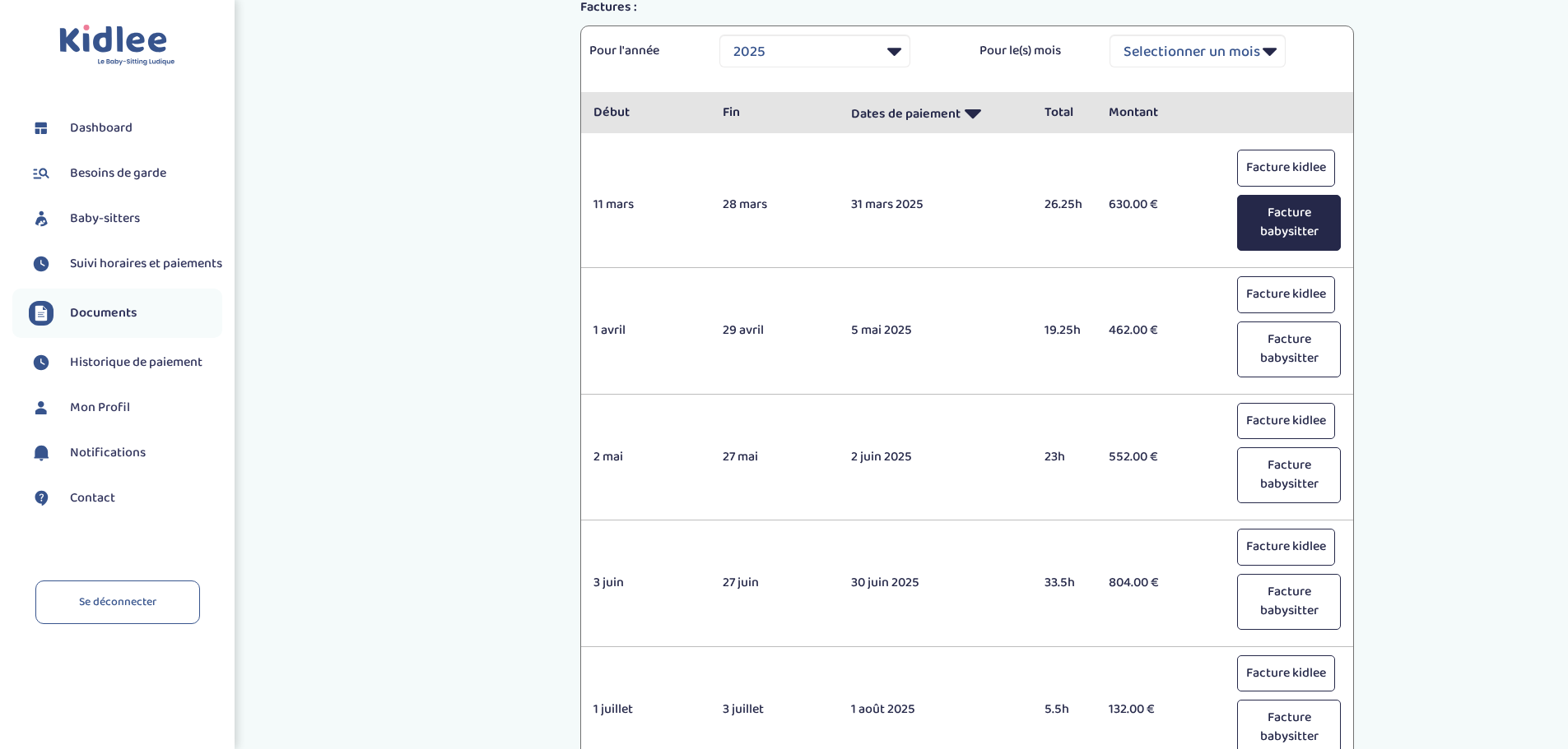
click at [1288, 217] on button "Facture babysitter" at bounding box center [1289, 222] width 104 height 56
click at [1280, 169] on button "Facture kidlee" at bounding box center [1286, 168] width 98 height 37
click at [1294, 292] on button "Facture kidlee" at bounding box center [1286, 294] width 98 height 37
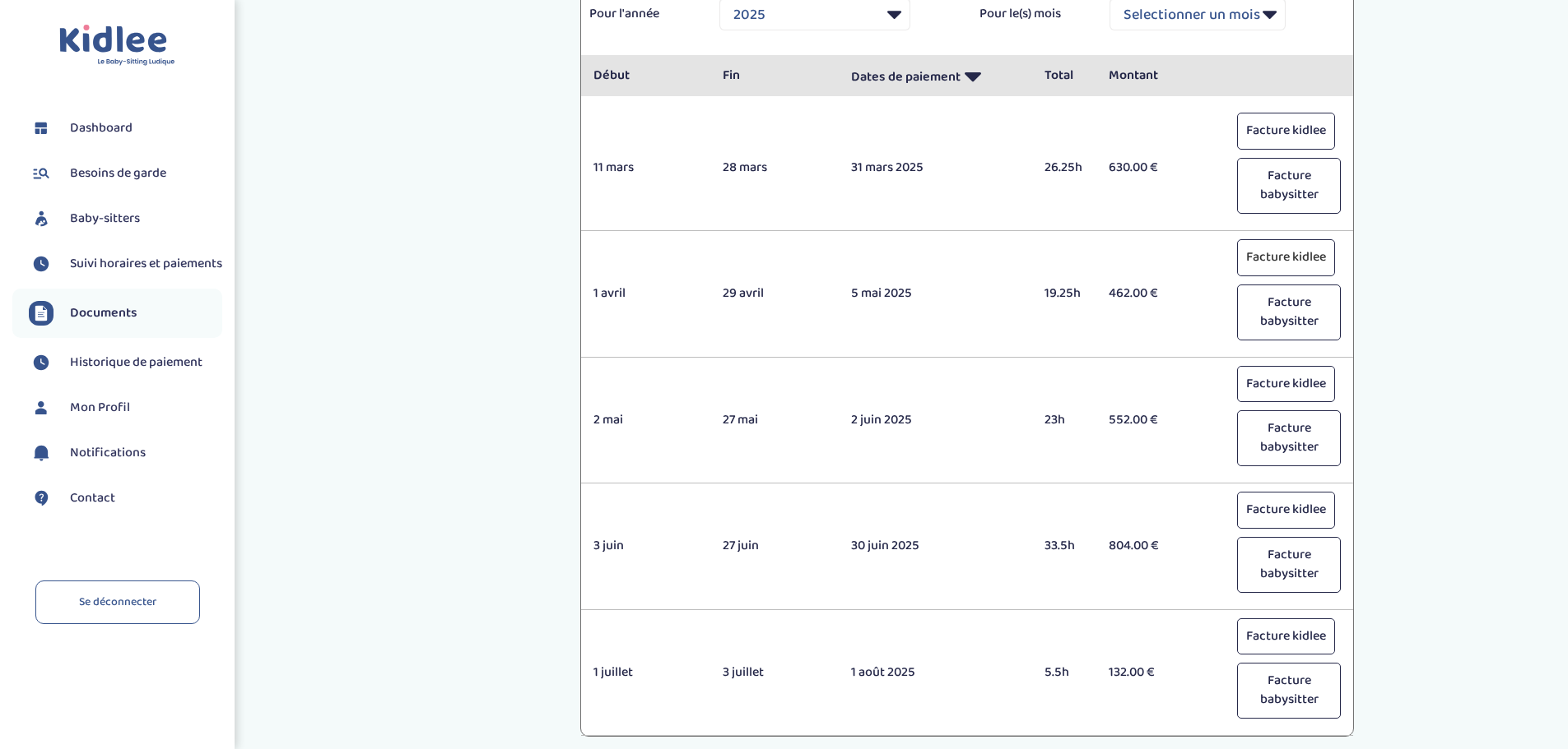
scroll to position [751, 0]
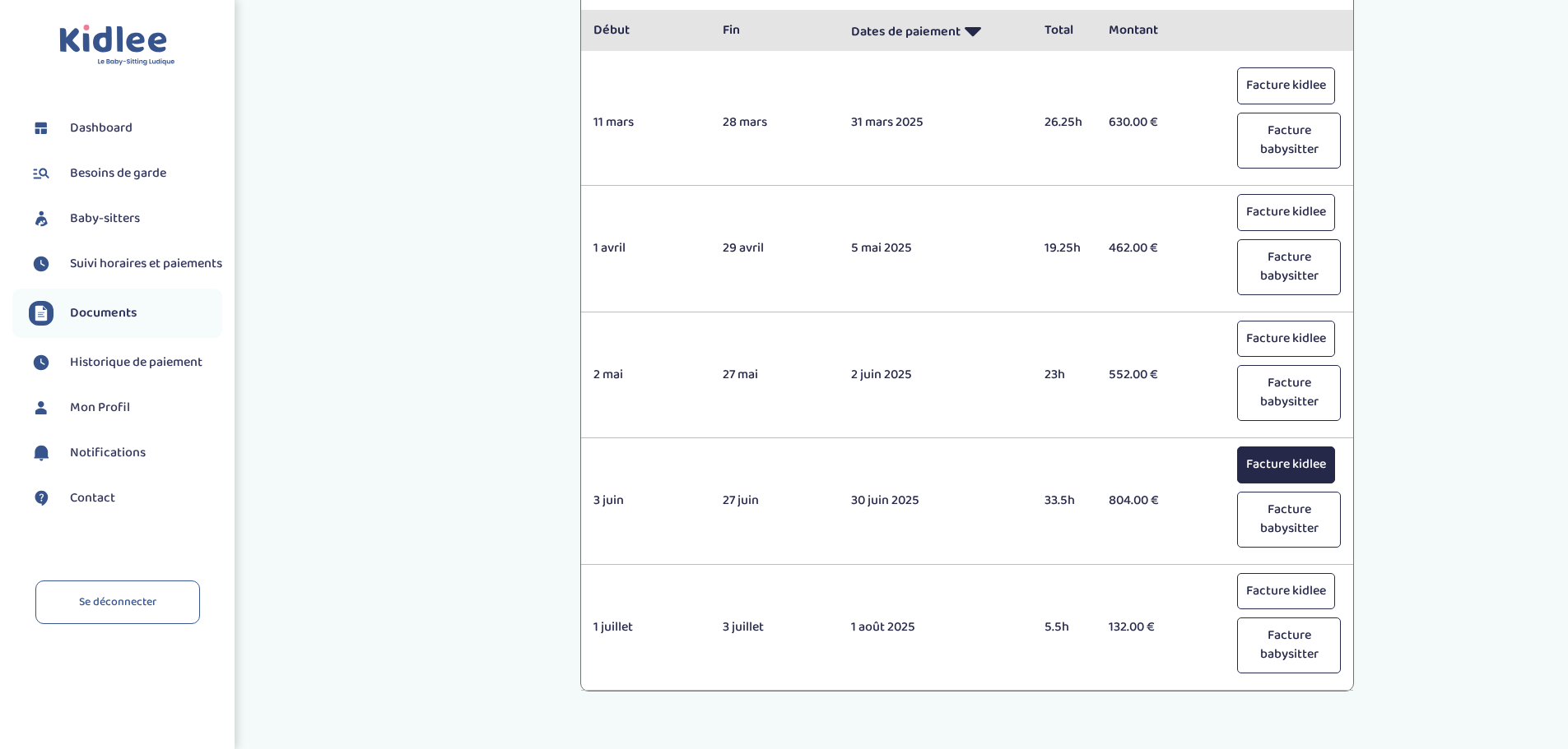
click at [1293, 461] on button "Facture kidlee" at bounding box center [1286, 465] width 98 height 37
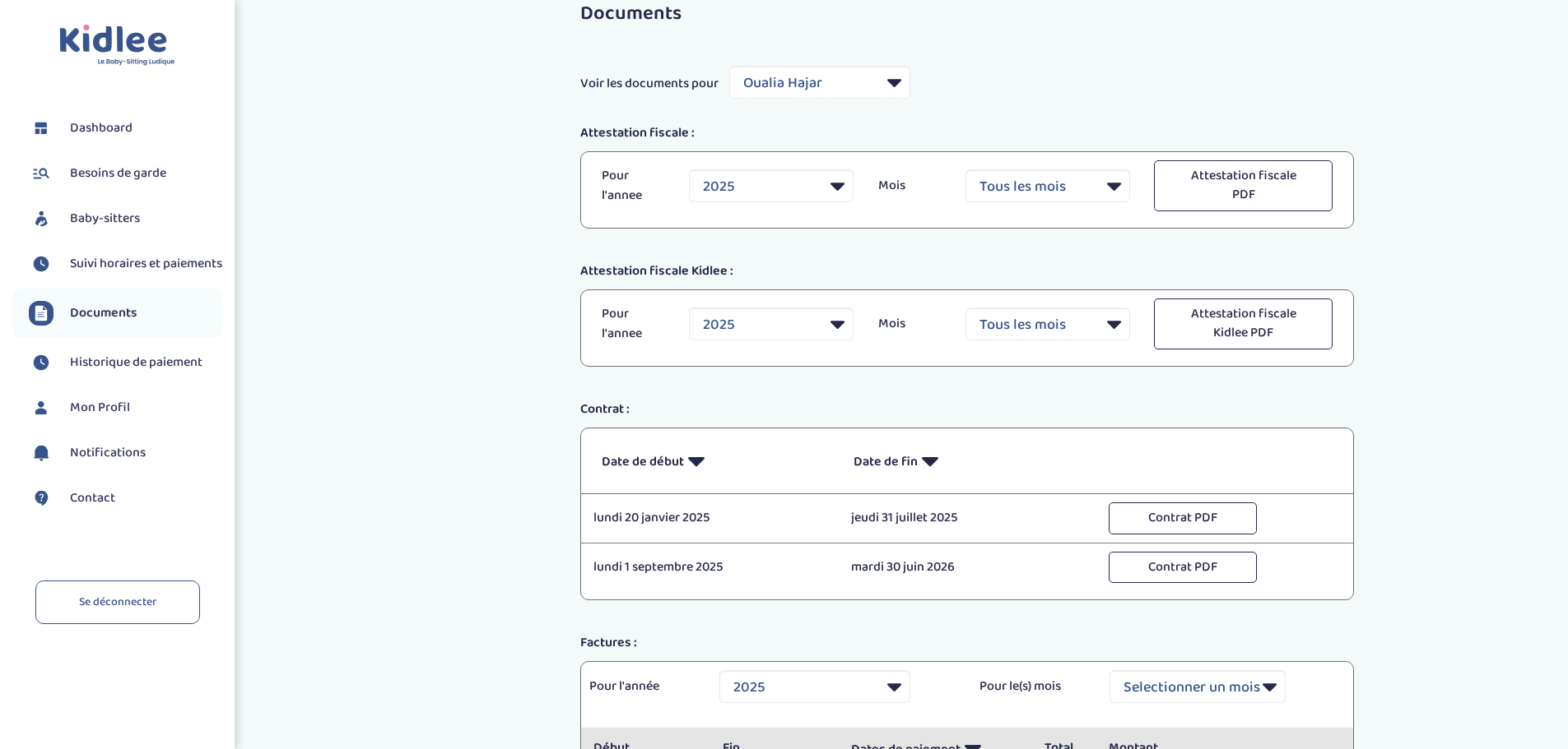
scroll to position [0, 0]
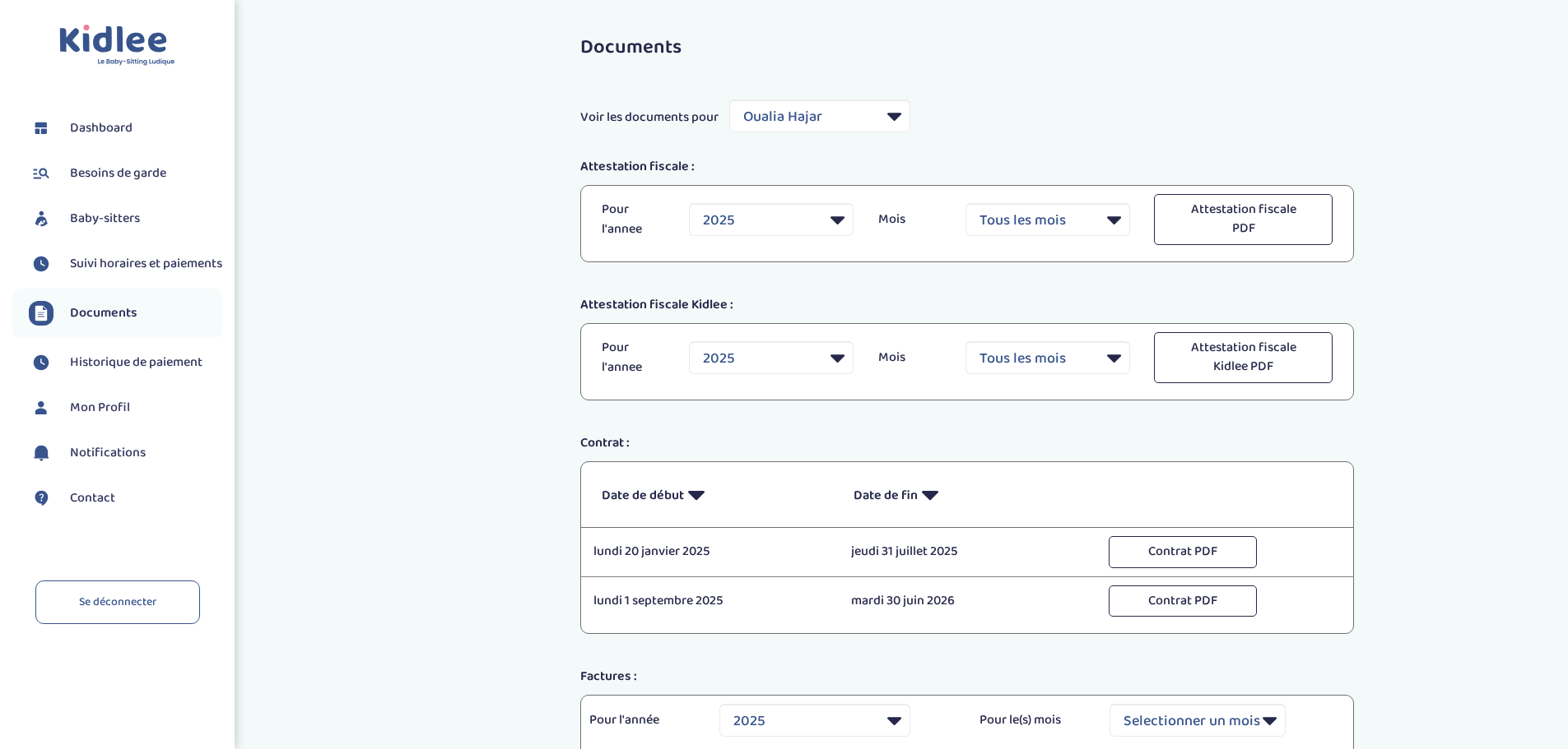
click at [118, 169] on span "Besoins de garde" at bounding box center [118, 174] width 96 height 20
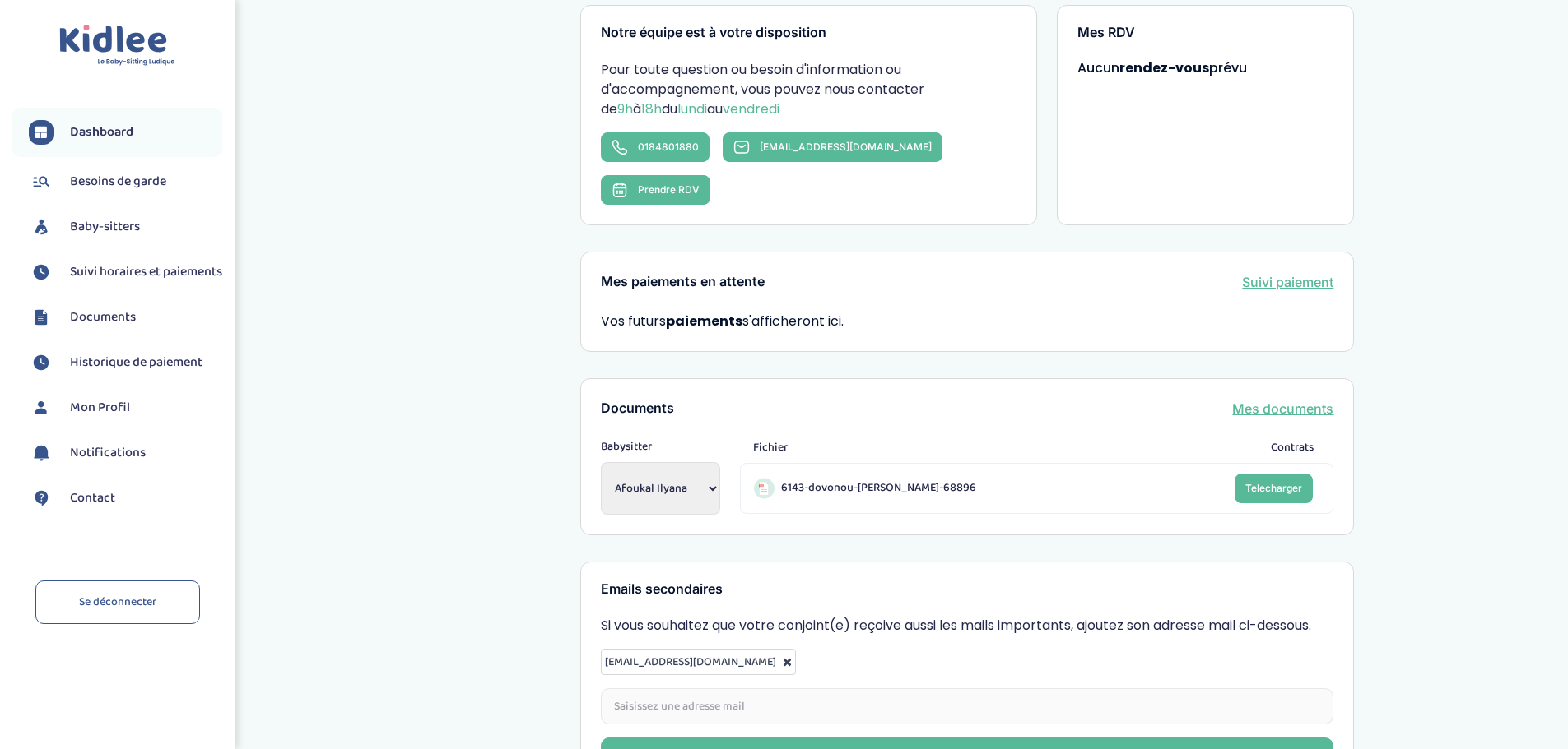
scroll to position [411, 0]
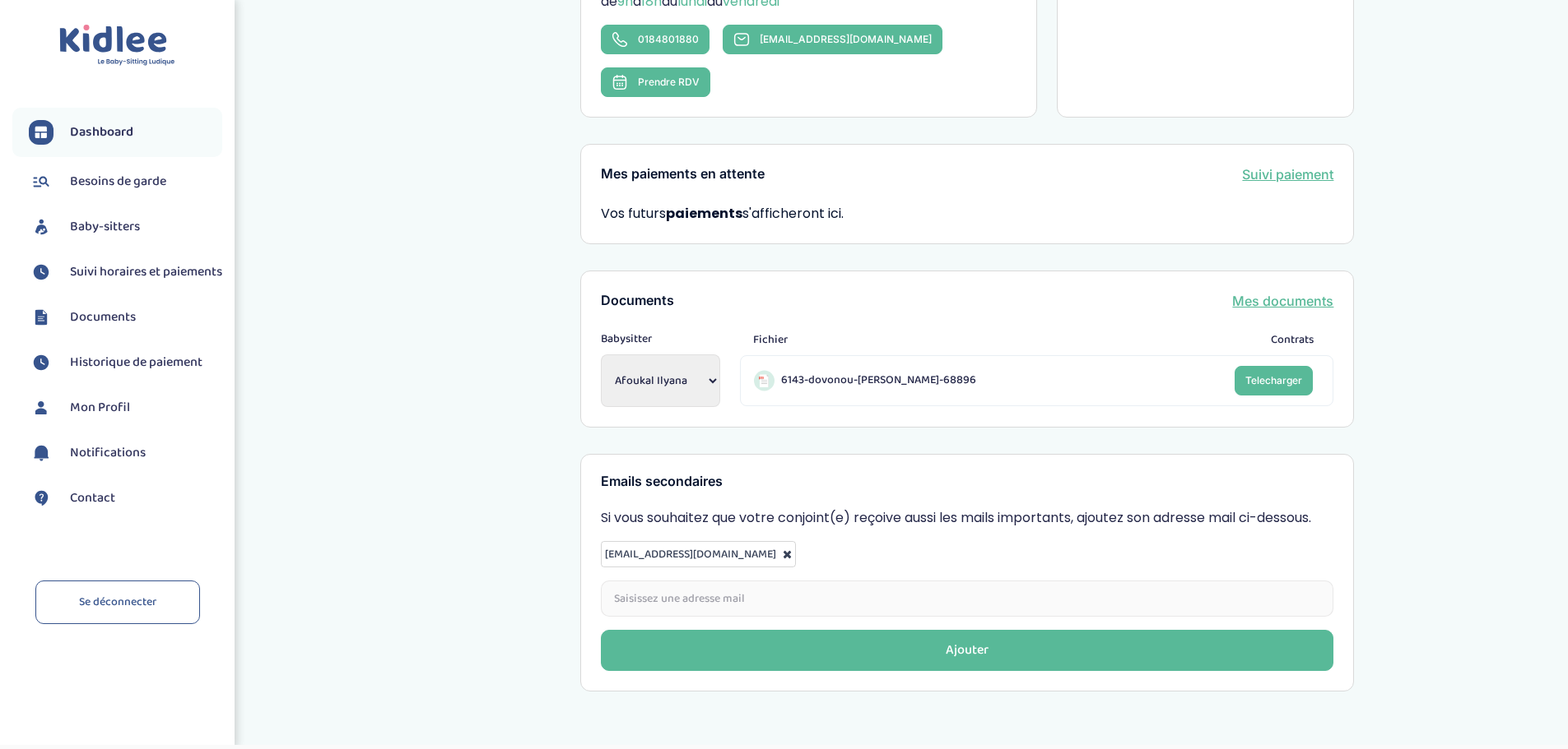
click at [700, 354] on select "Afoukal Ilyana Abderrahime Lina Boulefred Marwa Oualia Hajar" at bounding box center [660, 380] width 119 height 52
select select "1962"
click at [601, 354] on select "Afoukal Ilyana Abderrahime Lina Boulefred Marwa Oualia Hajar" at bounding box center [660, 380] width 119 height 52
click at [104, 328] on span "Documents" at bounding box center [102, 318] width 66 height 20
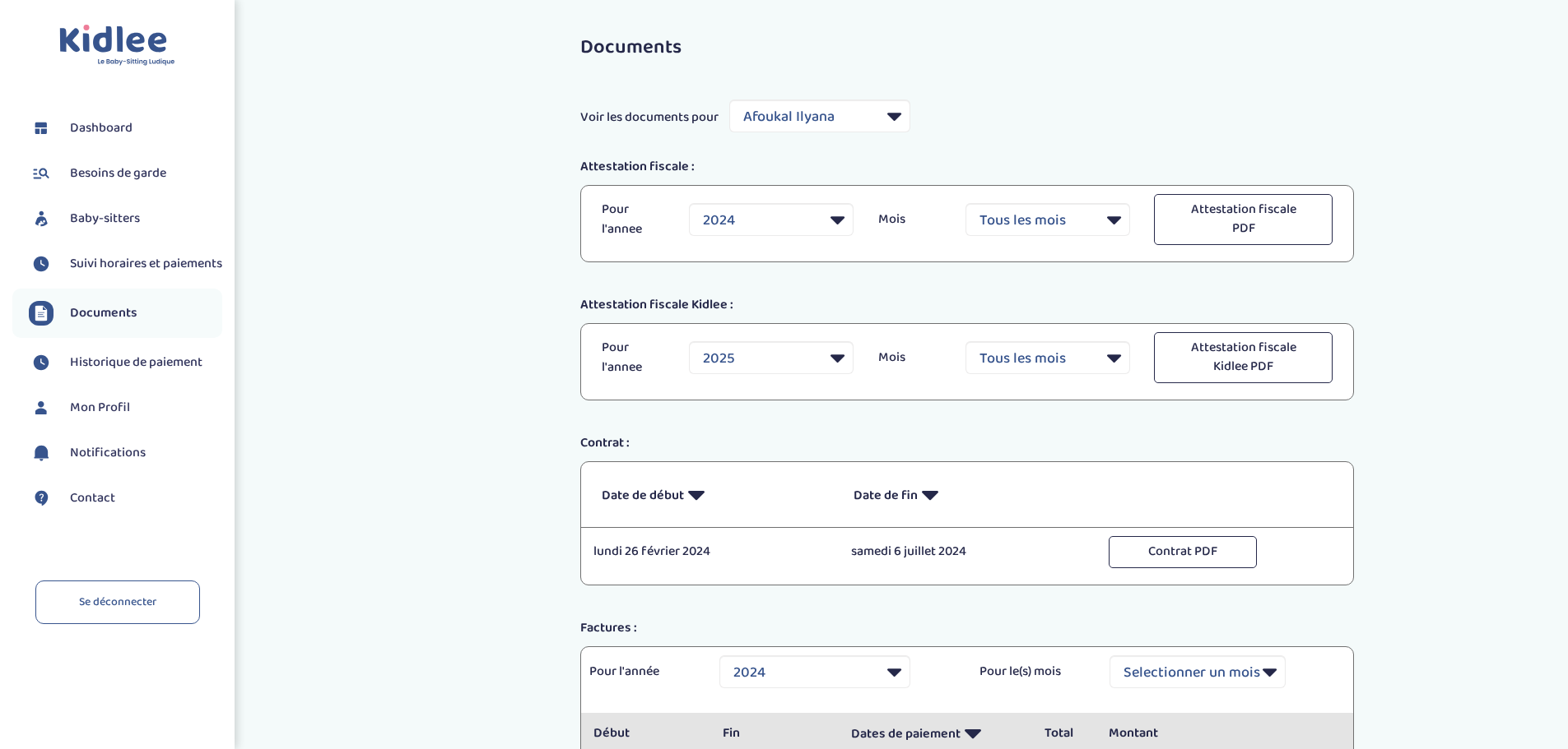
select select "29491"
select select "2024"
click at [888, 114] on select "Filtrer par Baby-sitter [PERSON_NAME] [PERSON_NAME] [PERSON_NAME] Hajar" at bounding box center [820, 116] width 181 height 33
select select "40345"
click at [730, 100] on select "Filtrer par Baby-sitter [PERSON_NAME] [PERSON_NAME] [PERSON_NAME] Hajar" at bounding box center [820, 116] width 181 height 33
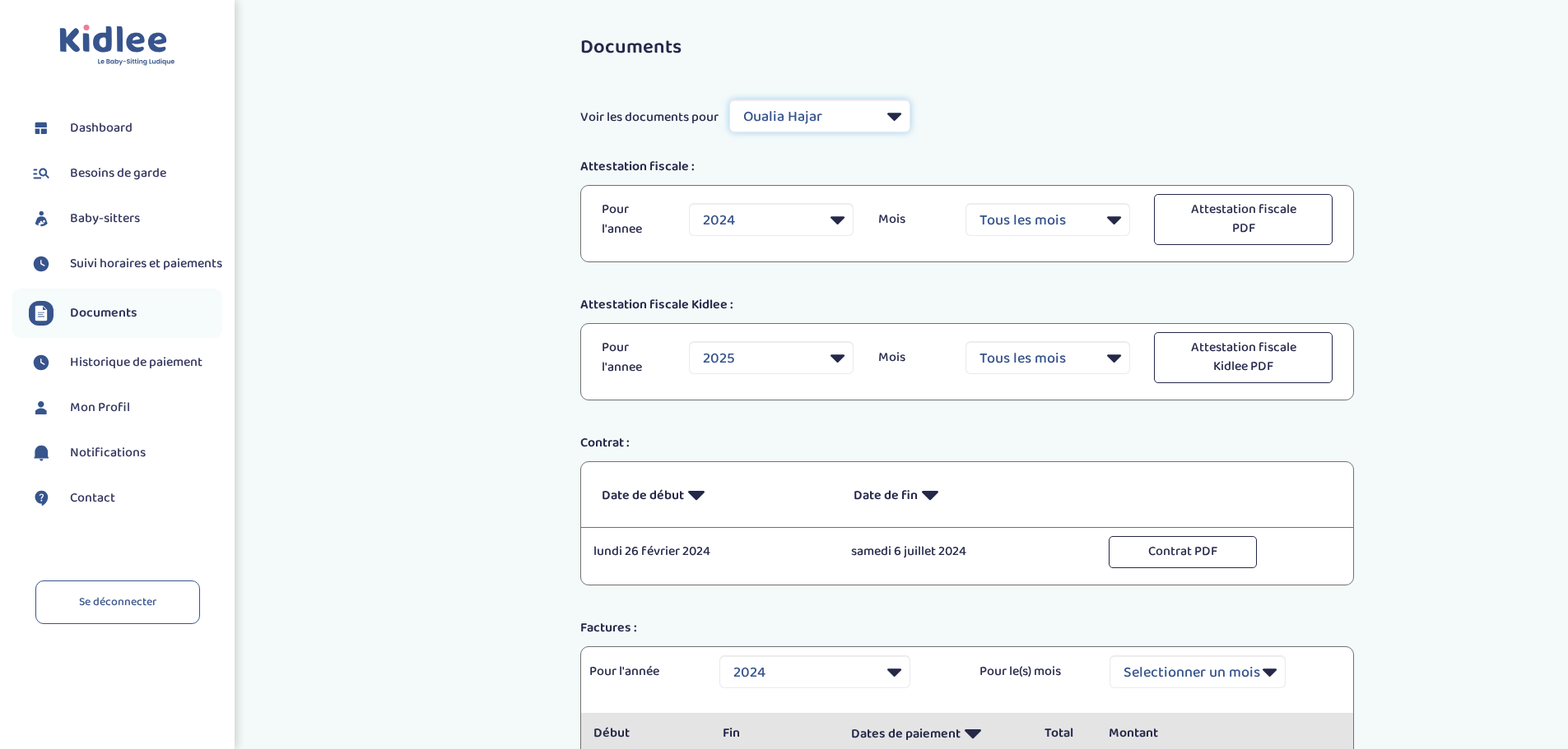
select select "2025"
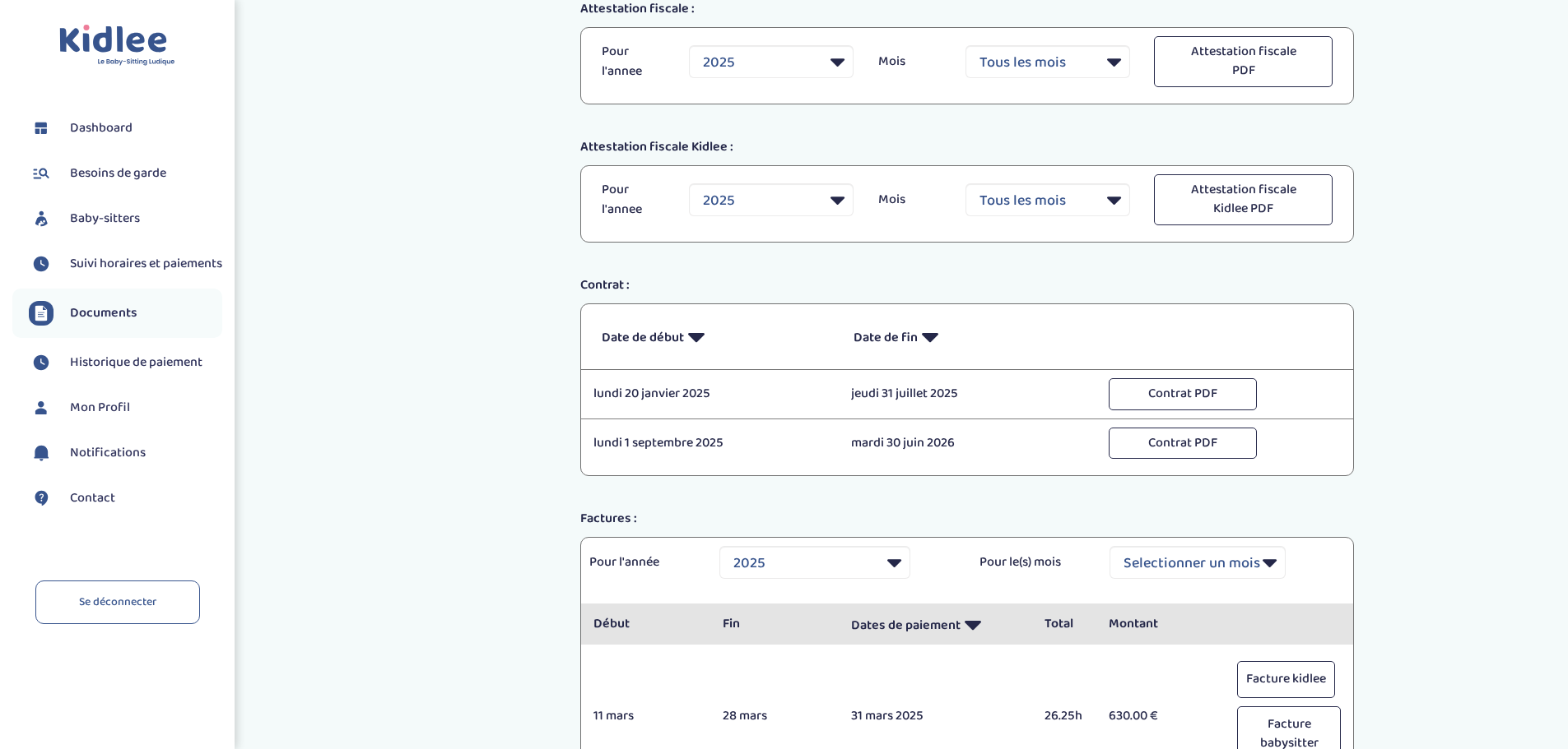
scroll to position [165, 0]
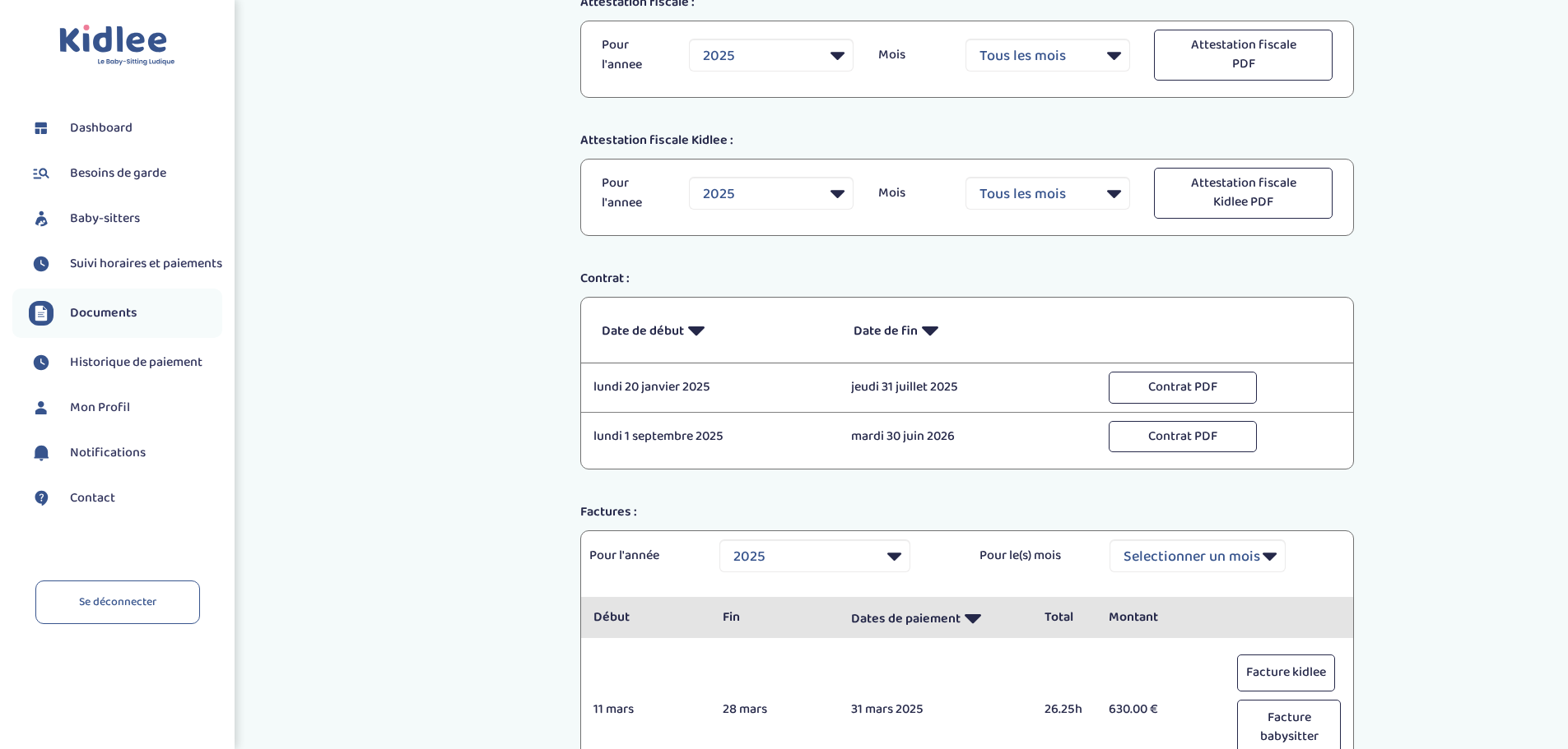
drag, startPoint x: 1427, startPoint y: 285, endPoint x: 1442, endPoint y: 201, distance: 85.3
click at [1442, 201] on div "Documents Voir les documents pour Filtrer par Baby-sitter [PERSON_NAME] [PERSON…" at bounding box center [967, 592] width 1201 height 1464
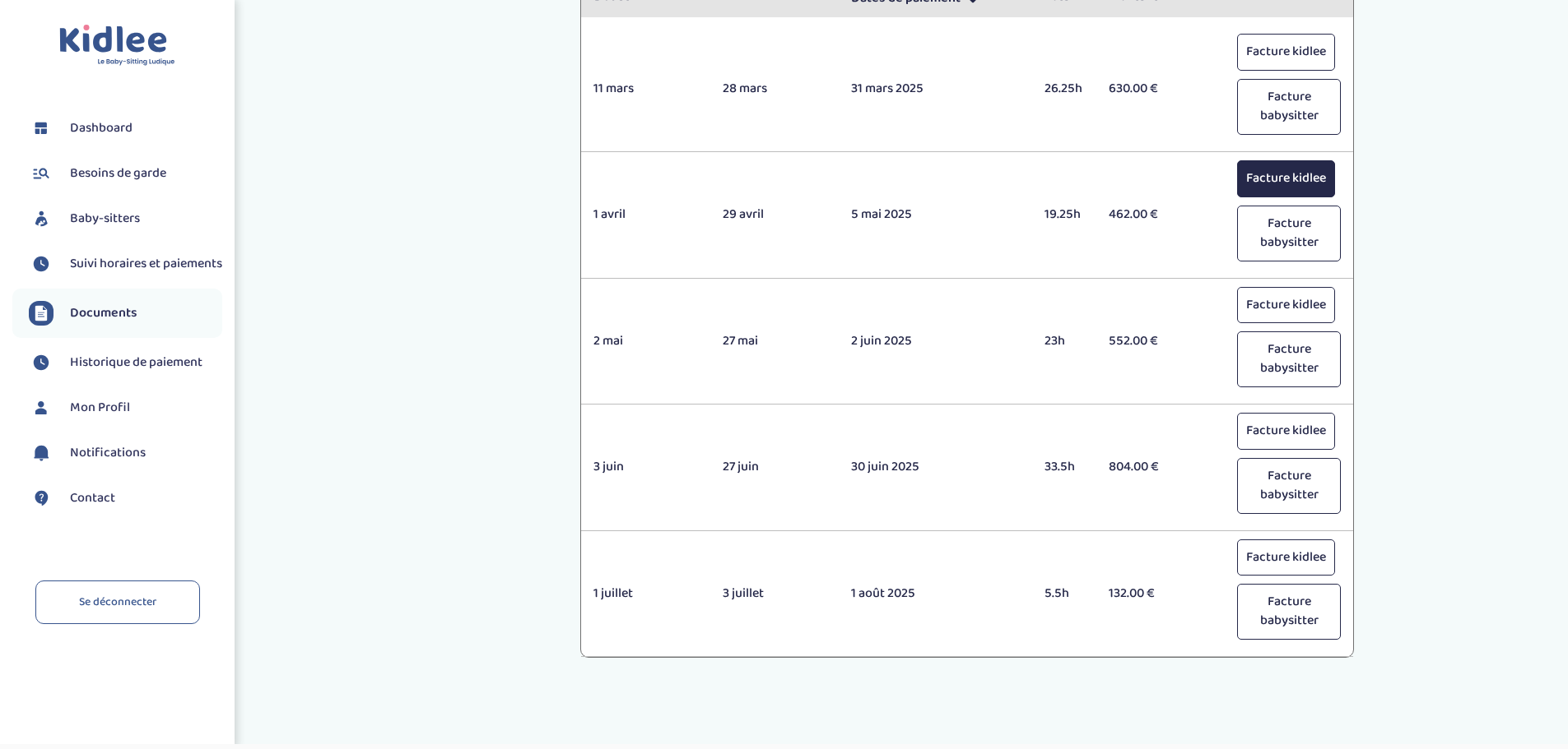
scroll to position [822, 0]
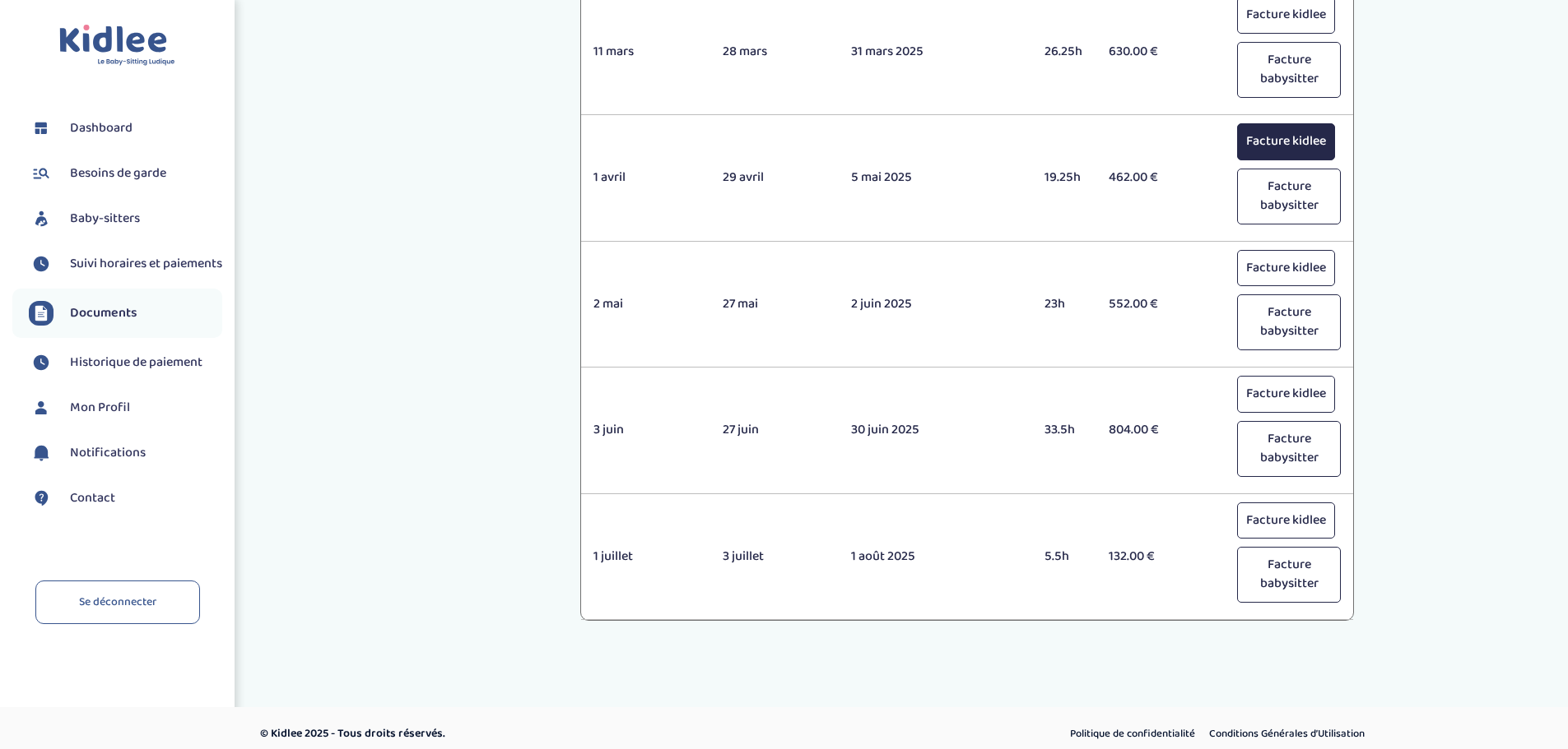
click at [1297, 131] on button "Facture kidlee" at bounding box center [1286, 141] width 98 height 37
click at [1287, 264] on button "Facture kidlee" at bounding box center [1286, 269] width 98 height 37
